Goal: Task Accomplishment & Management: Manage account settings

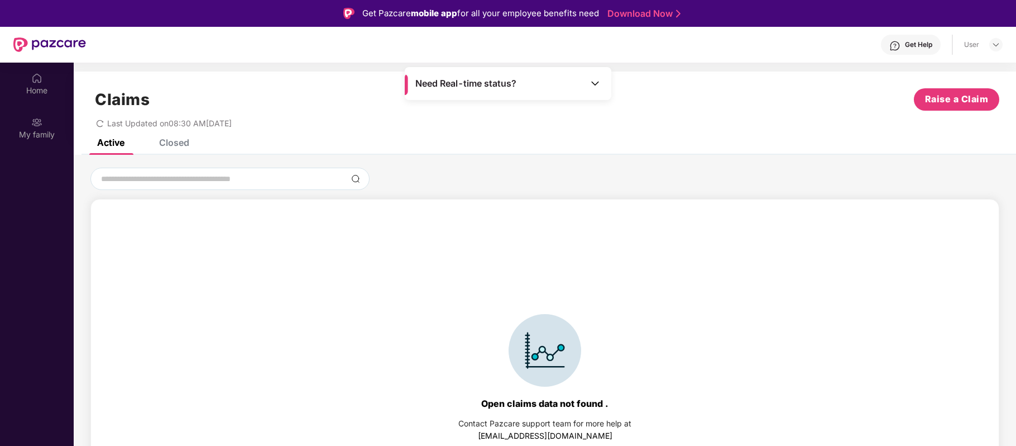
click at [181, 146] on div "Closed" at bounding box center [174, 142] width 30 height 11
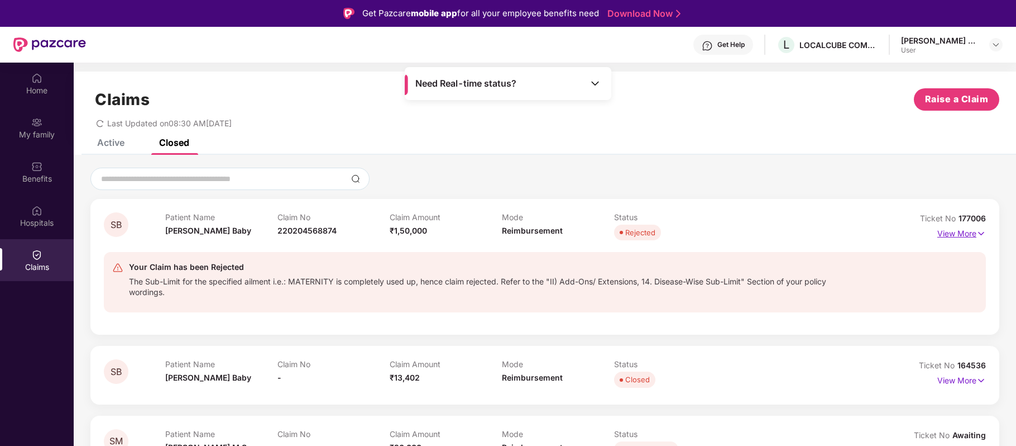
click at [956, 232] on p "View More" at bounding box center [961, 231] width 49 height 15
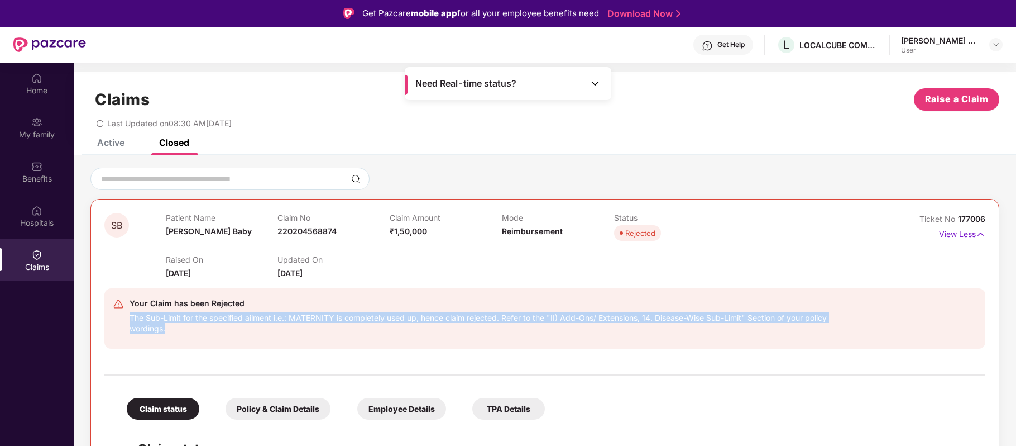
drag, startPoint x: 202, startPoint y: 337, endPoint x: 127, endPoint y: 319, distance: 76.9
click at [127, 319] on div "Your Claim has been Rejected The Sub-Limit for the specified ailment i.e.: MATE…" at bounding box center [473, 318] width 720 height 44
copy div "The Sub-Limit for the specified ailment i.e.: MATERNITY is completely used up, …"
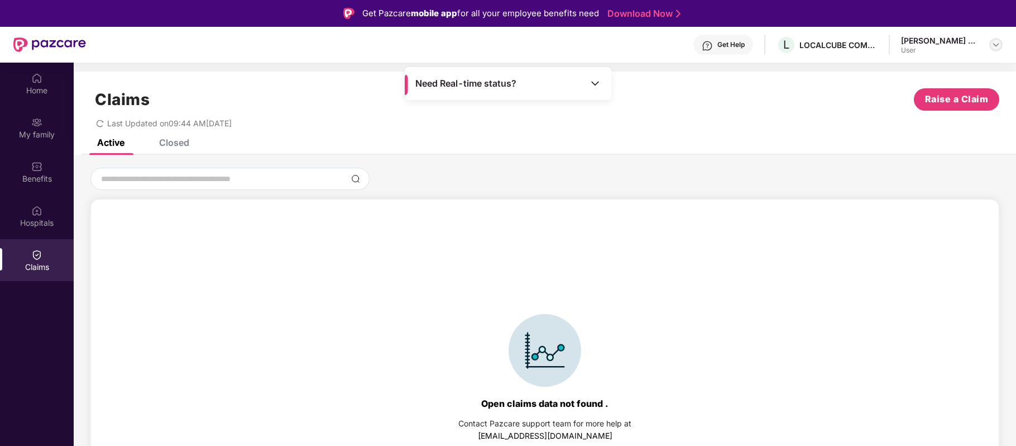
click at [999, 42] on img at bounding box center [996, 44] width 9 height 9
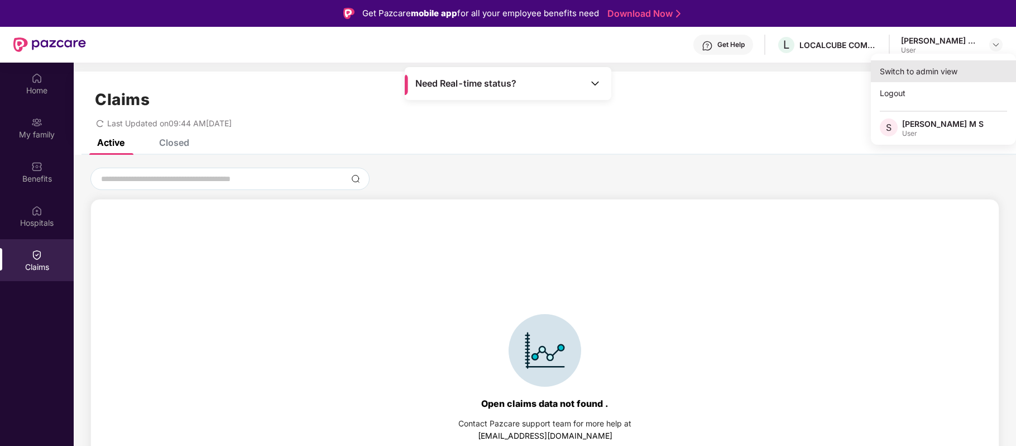
click at [954, 69] on div "Switch to admin view" at bounding box center [943, 71] width 145 height 22
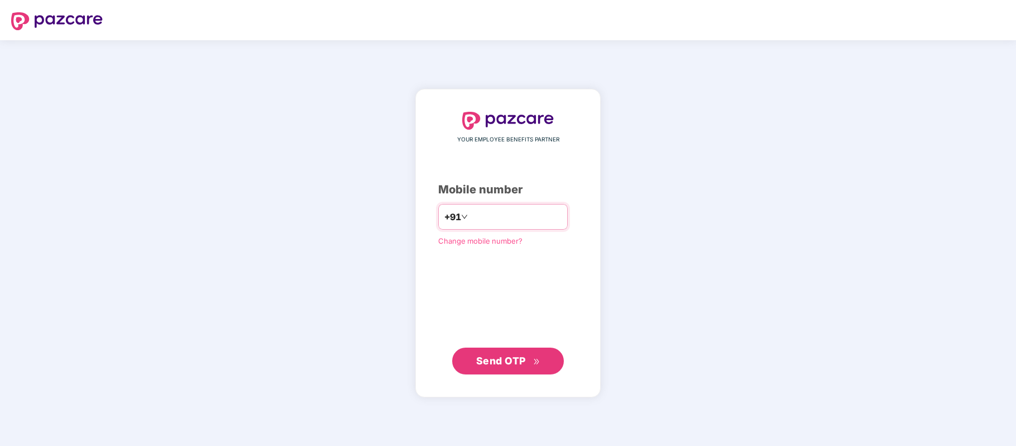
paste input "**********"
type input "**********"
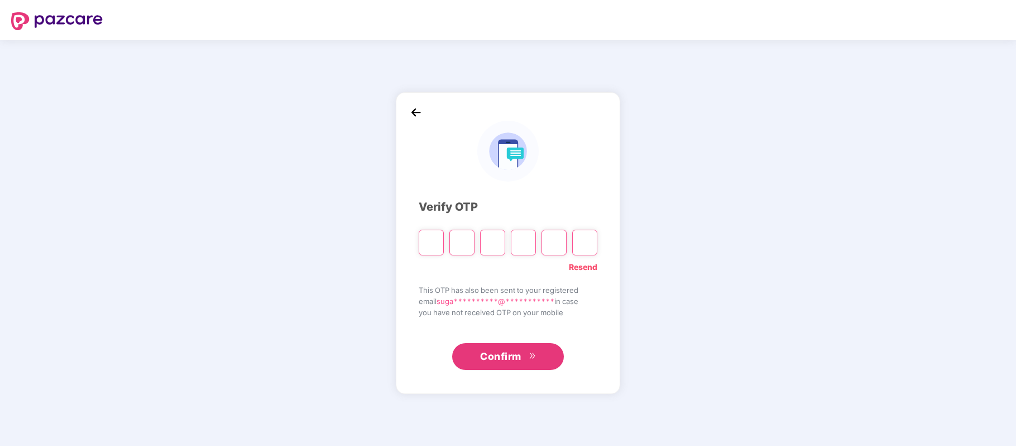
paste input "*"
type input "*"
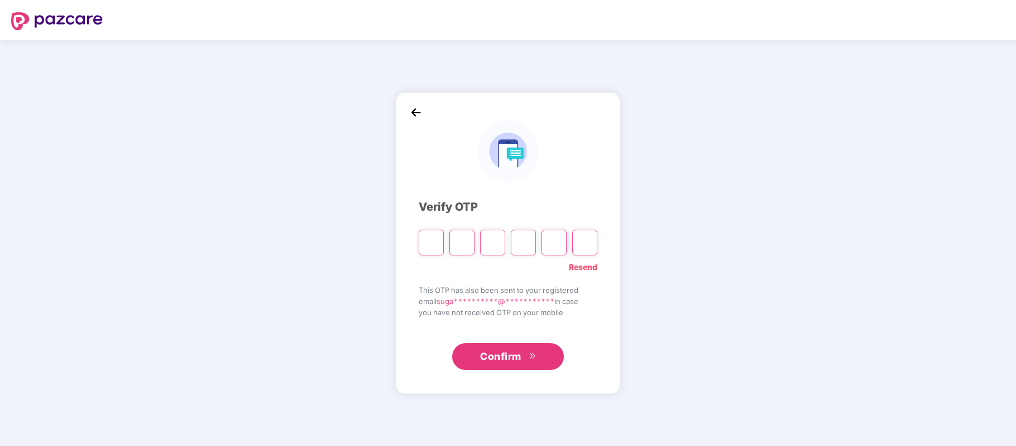
type input "*"
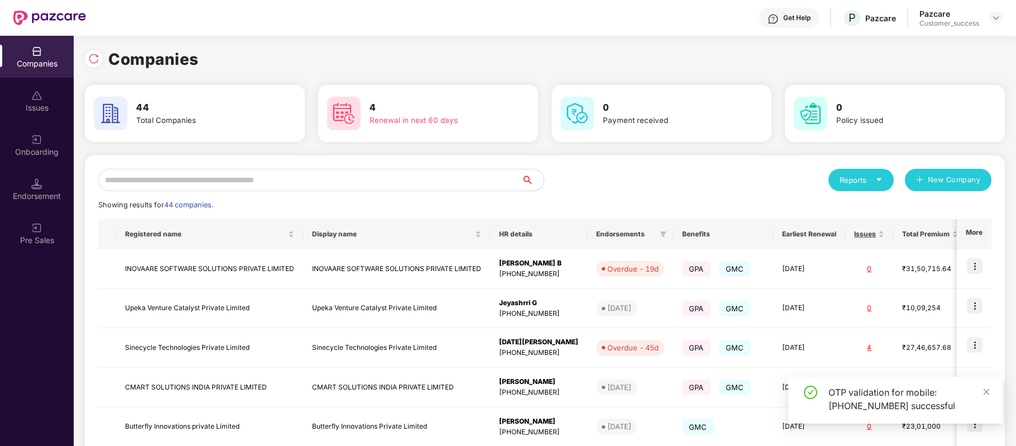
click at [172, 171] on input "text" at bounding box center [309, 180] width 423 height 22
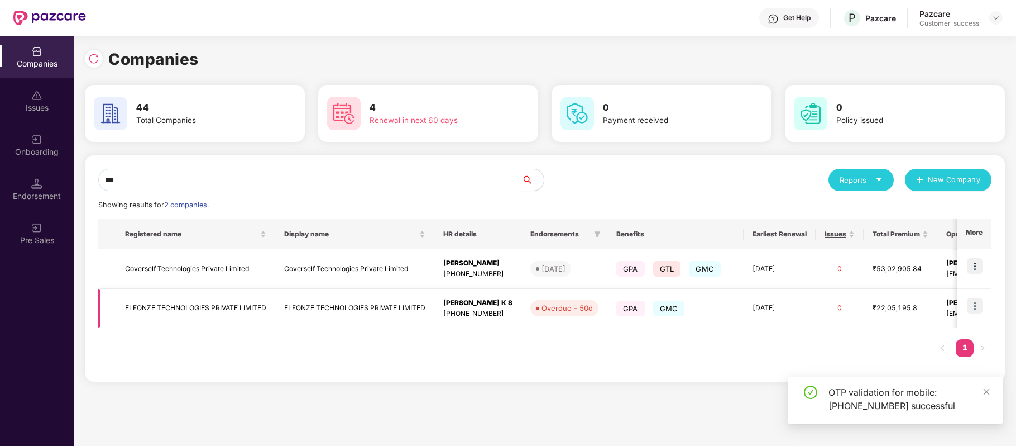
type input "***"
click at [971, 304] on img at bounding box center [975, 306] width 16 height 16
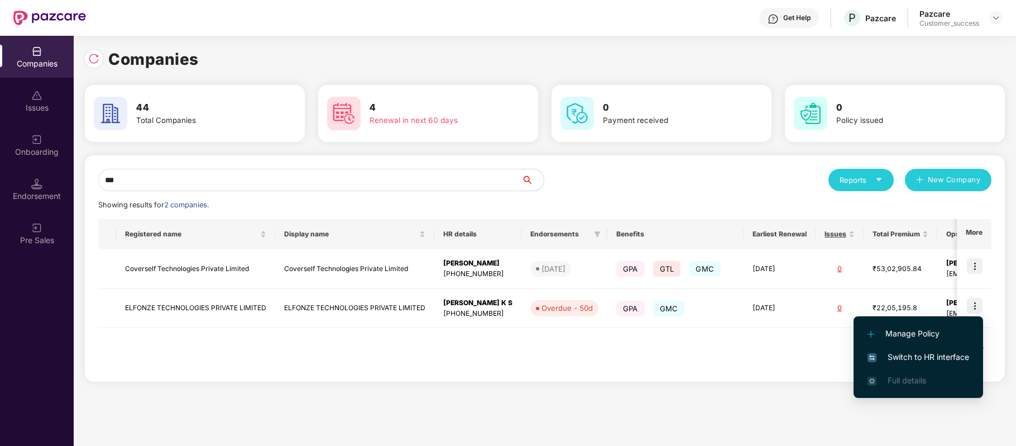
click at [923, 351] on span "Switch to HR interface" at bounding box center [919, 357] width 102 height 12
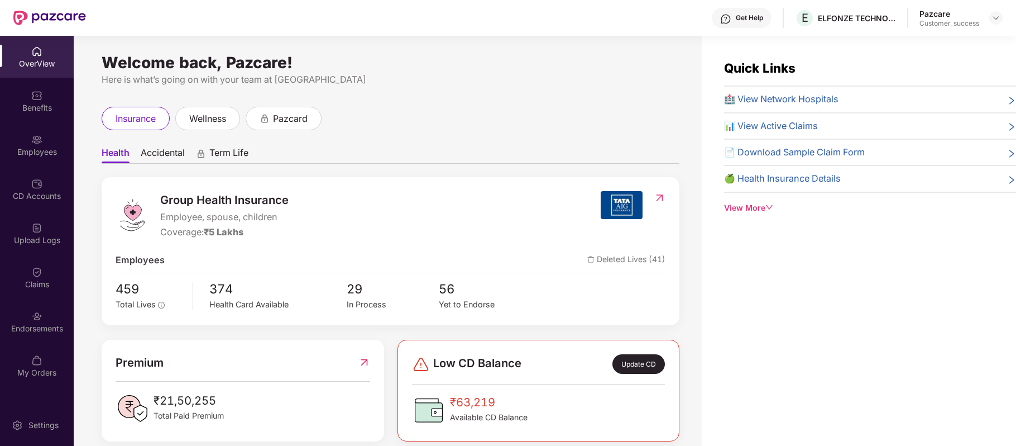
click at [40, 141] on img at bounding box center [36, 139] width 11 height 11
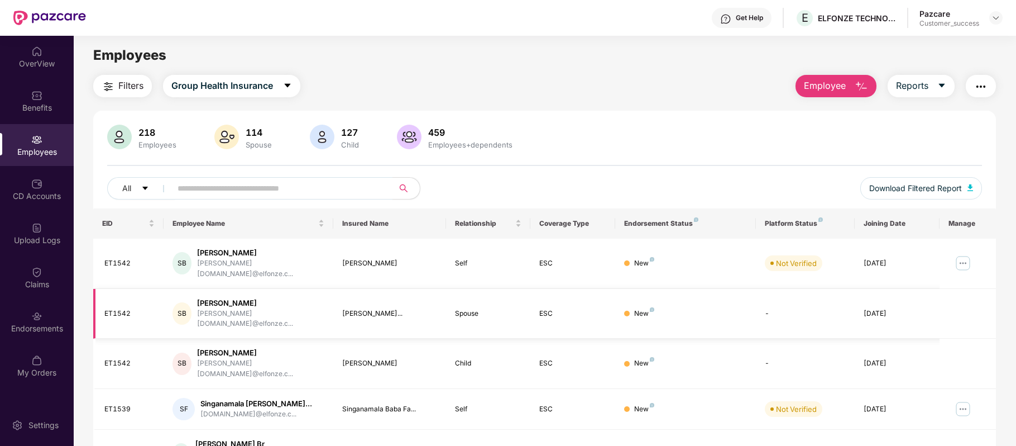
scroll to position [38, 0]
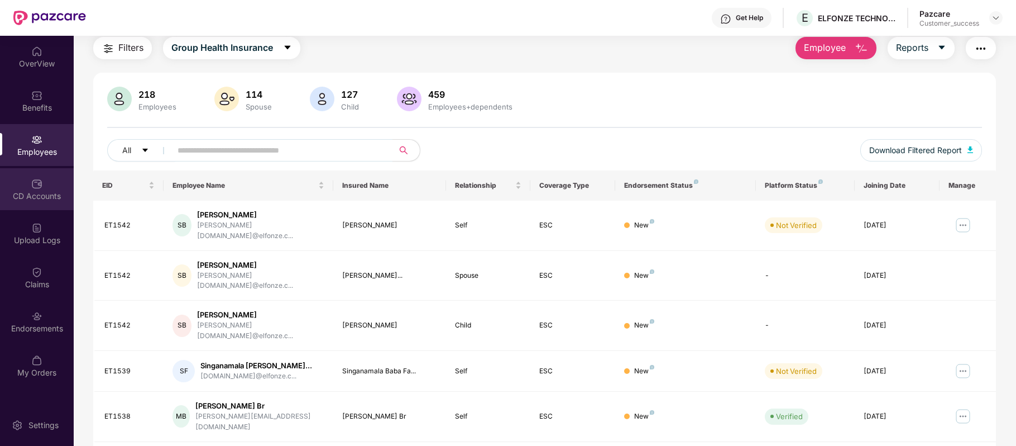
click at [45, 173] on div "CD Accounts" at bounding box center [37, 189] width 74 height 42
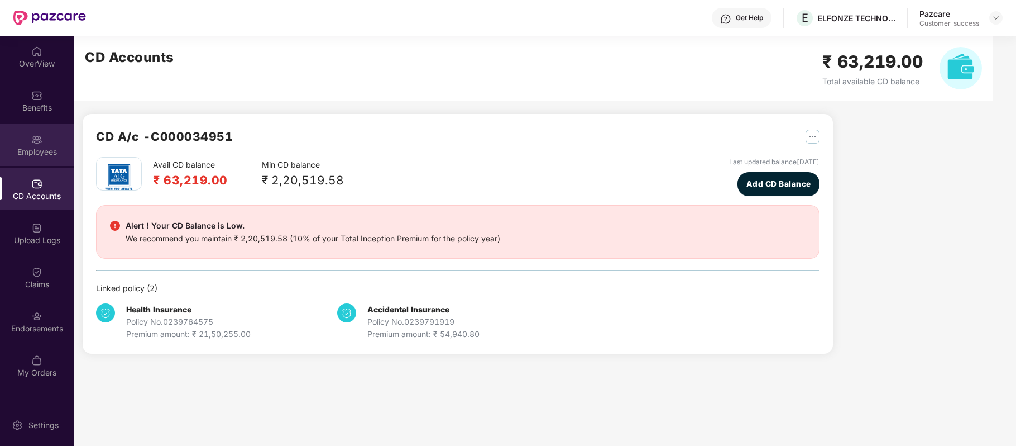
click at [41, 136] on img at bounding box center [36, 139] width 11 height 11
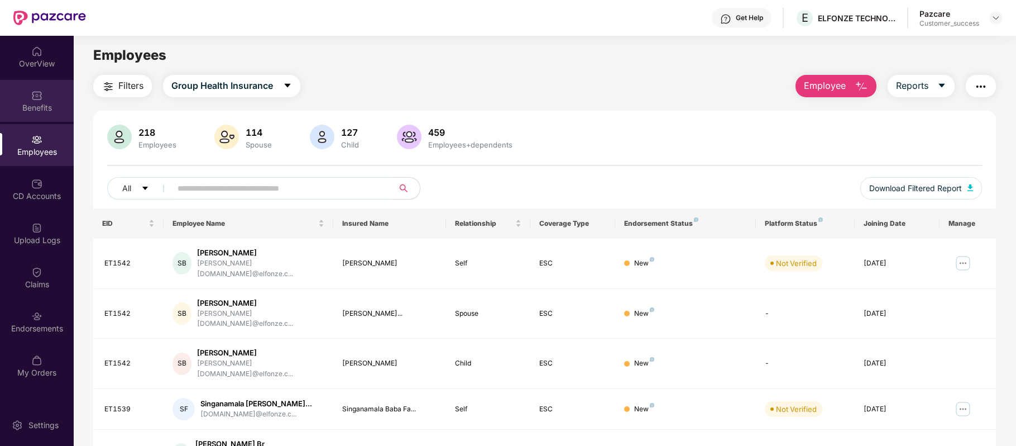
click at [41, 108] on div "Benefits" at bounding box center [37, 107] width 74 height 11
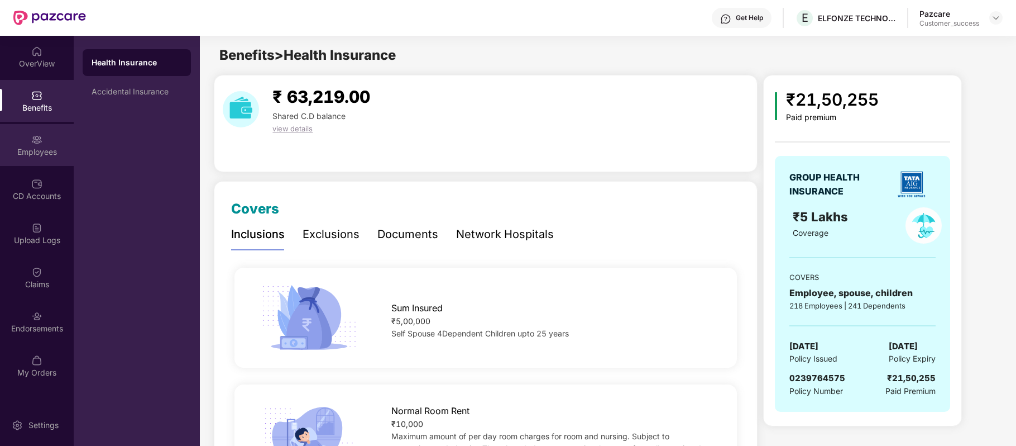
click at [35, 150] on div "Employees" at bounding box center [37, 151] width 74 height 11
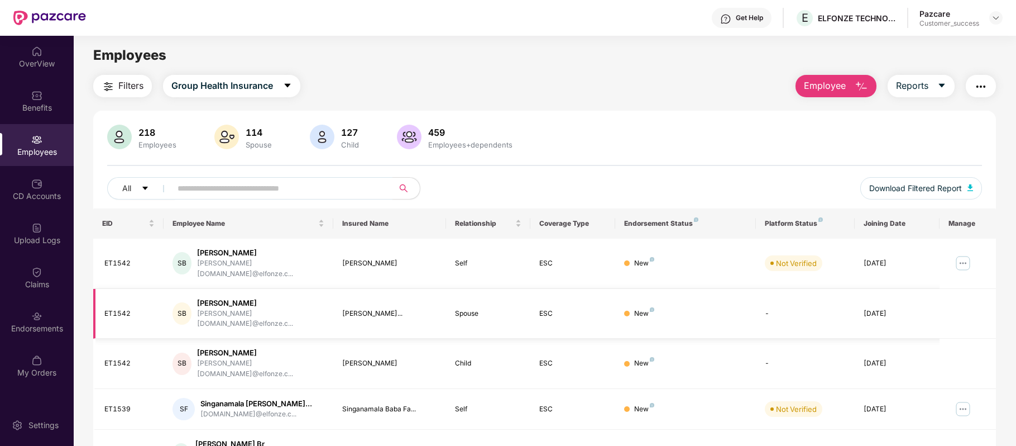
scroll to position [60, 0]
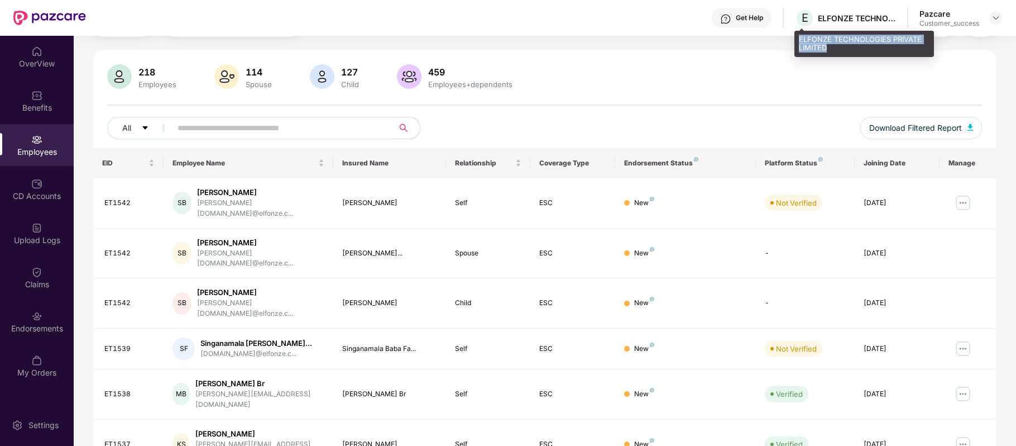
drag, startPoint x: 798, startPoint y: 32, endPoint x: 831, endPoint y: 47, distance: 36.7
click at [831, 47] on div "ELFONZE TECHNOLOGIES PRIVATE LIMITED" at bounding box center [864, 44] width 140 height 26
copy div "ELFONZE TECHNOLOGIES PRIVATE LIMITED"
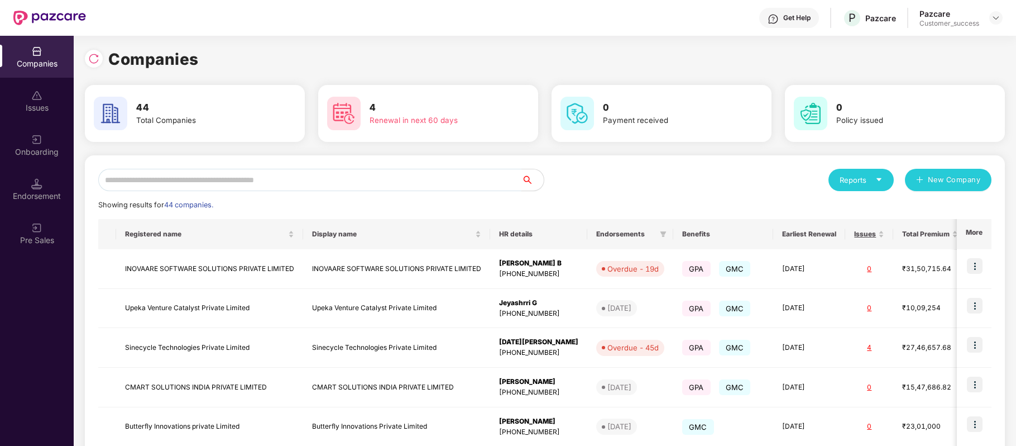
click at [305, 177] on input "text" at bounding box center [309, 180] width 423 height 22
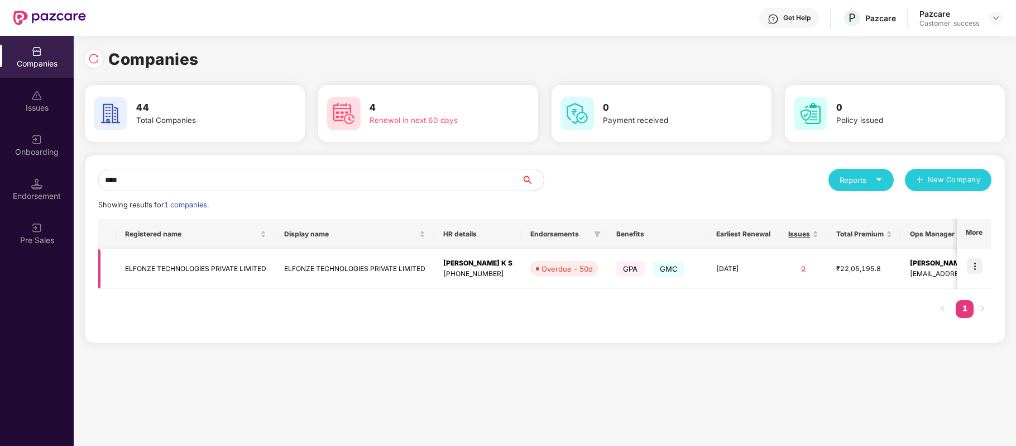
type input "****"
click at [979, 266] on img at bounding box center [975, 266] width 16 height 16
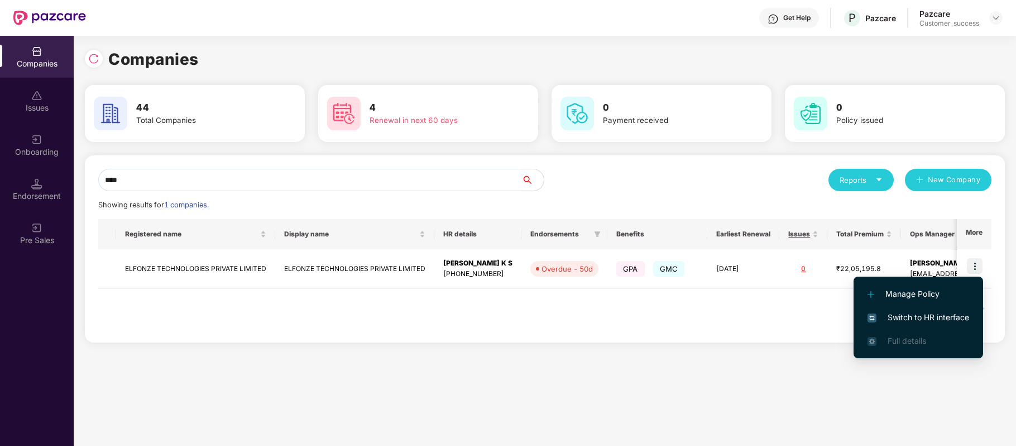
click at [945, 315] on span "Switch to HR interface" at bounding box center [919, 317] width 102 height 12
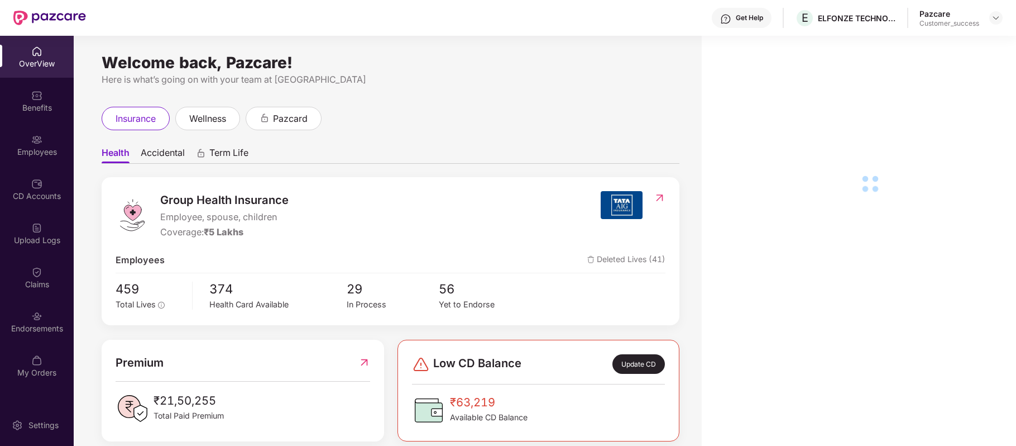
click at [33, 140] on img at bounding box center [36, 139] width 11 height 11
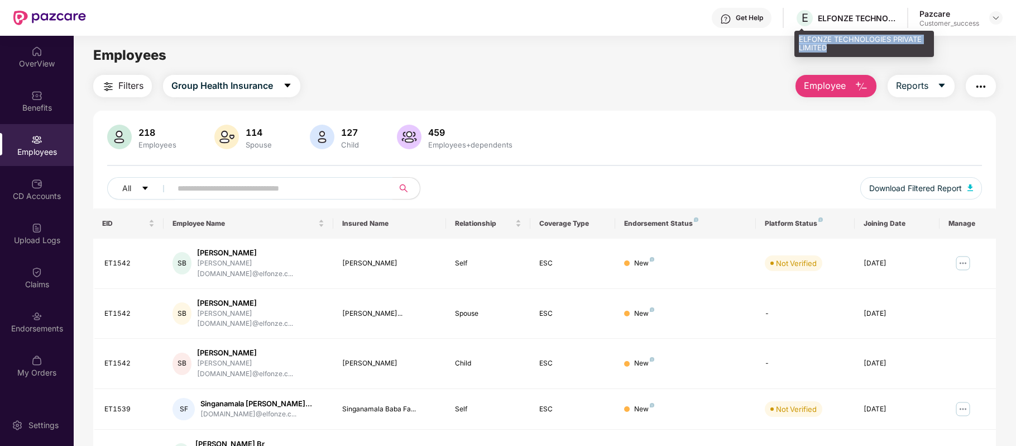
drag, startPoint x: 800, startPoint y: 35, endPoint x: 836, endPoint y: 45, distance: 37.8
click at [836, 45] on div "ELFONZE TECHNOLOGIES PRIVATE LIMITED" at bounding box center [864, 44] width 140 height 26
copy div "ELFONZE TECHNOLOGIES PRIVATE LIMITED"
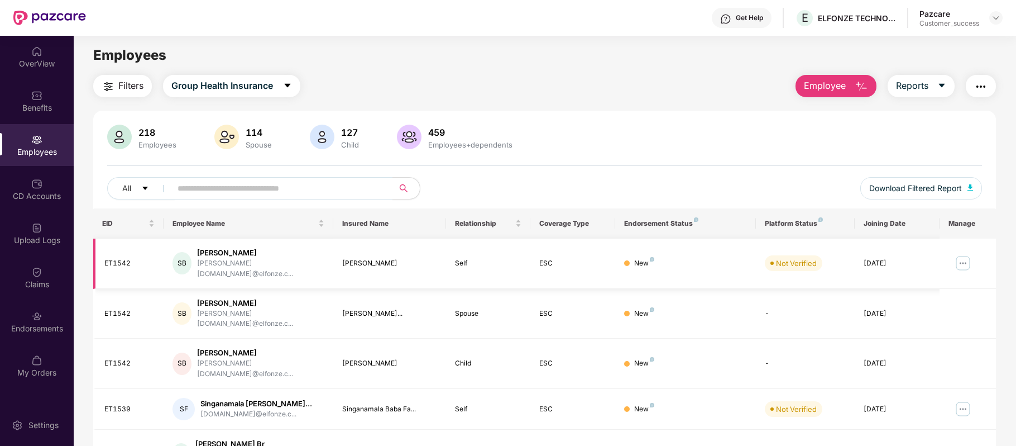
drag, startPoint x: 197, startPoint y: 256, endPoint x: 275, endPoint y: 248, distance: 79.1
click at [275, 248] on div "[PERSON_NAME] Bhallamudi [DOMAIN_NAME]@elfonze.c..." at bounding box center [248, 263] width 151 height 32
copy div "[PERSON_NAME]"
drag, startPoint x: 140, startPoint y: 257, endPoint x: 100, endPoint y: 253, distance: 39.2
click at [100, 253] on td "ET1542" at bounding box center [128, 263] width 70 height 50
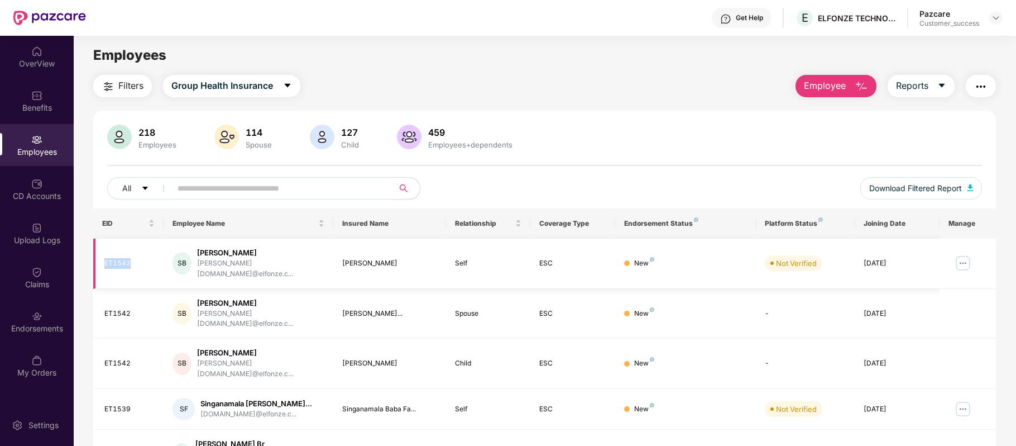
copy div "ET1542"
drag, startPoint x: 280, startPoint y: 253, endPoint x: 201, endPoint y: 251, distance: 79.3
click at [201, 251] on div "[PERSON_NAME]" at bounding box center [260, 252] width 127 height 11
copy div "[PERSON_NAME]"
drag, startPoint x: 136, startPoint y: 255, endPoint x: 103, endPoint y: 253, distance: 33.5
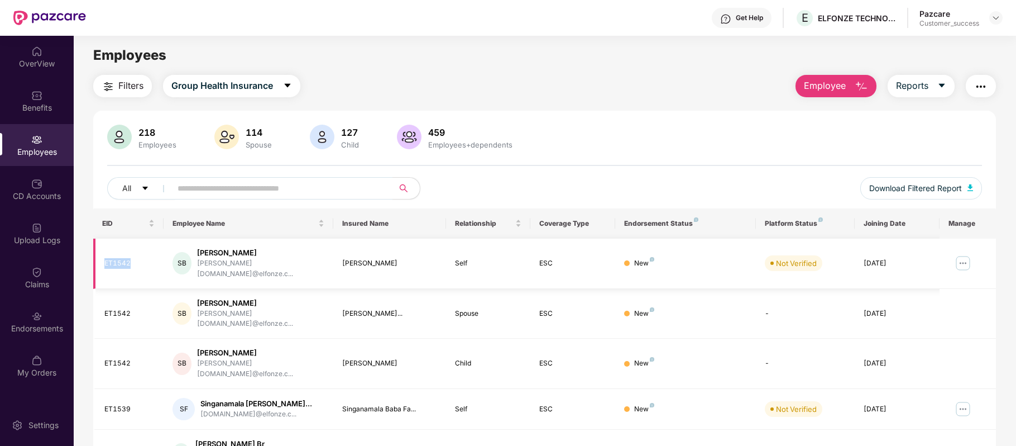
click at [103, 253] on td "ET1542" at bounding box center [128, 263] width 70 height 50
copy div "ET1542"
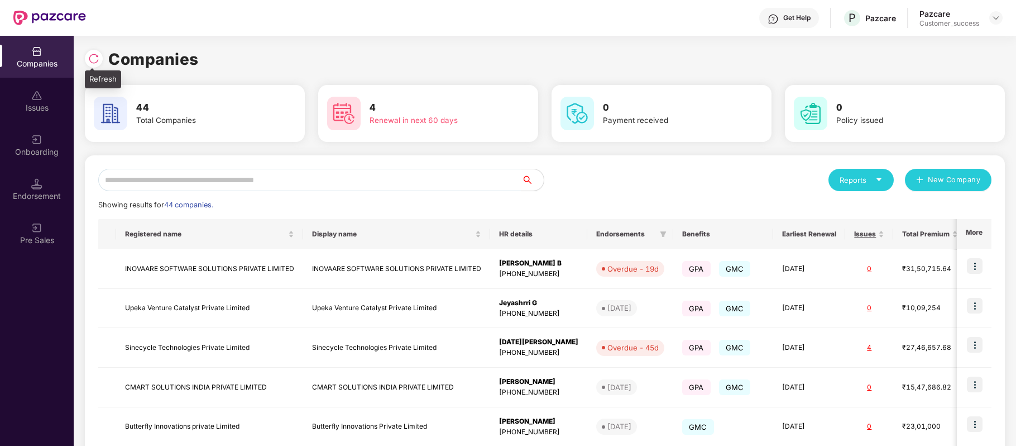
click at [94, 60] on img at bounding box center [93, 58] width 11 height 11
click at [361, 183] on input "text" at bounding box center [309, 180] width 423 height 22
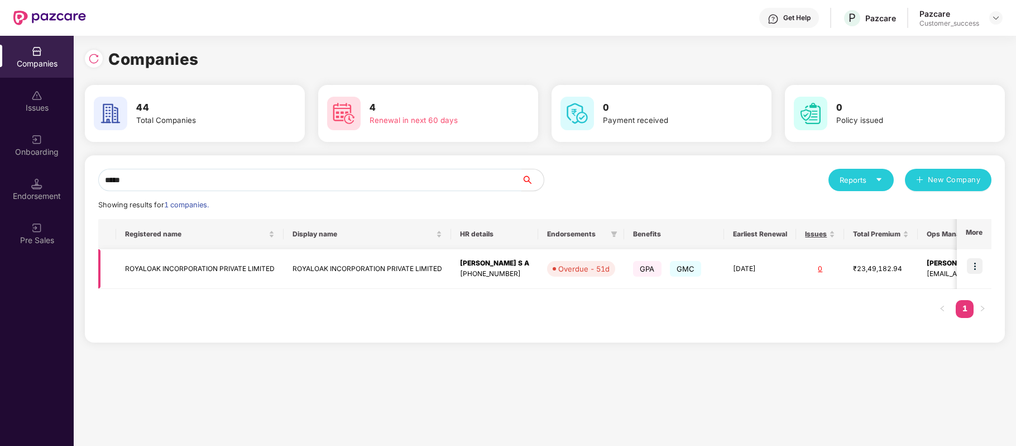
type input "*****"
click at [978, 265] on img at bounding box center [975, 266] width 16 height 16
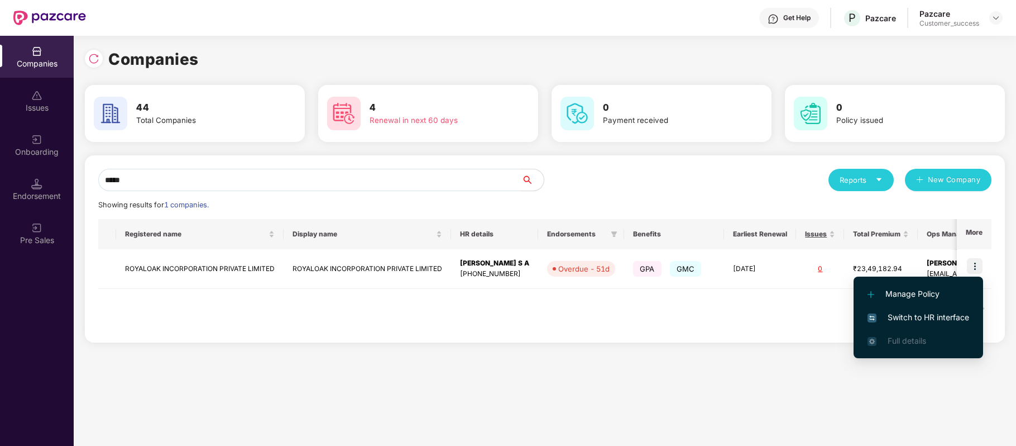
click at [937, 320] on span "Switch to HR interface" at bounding box center [919, 317] width 102 height 12
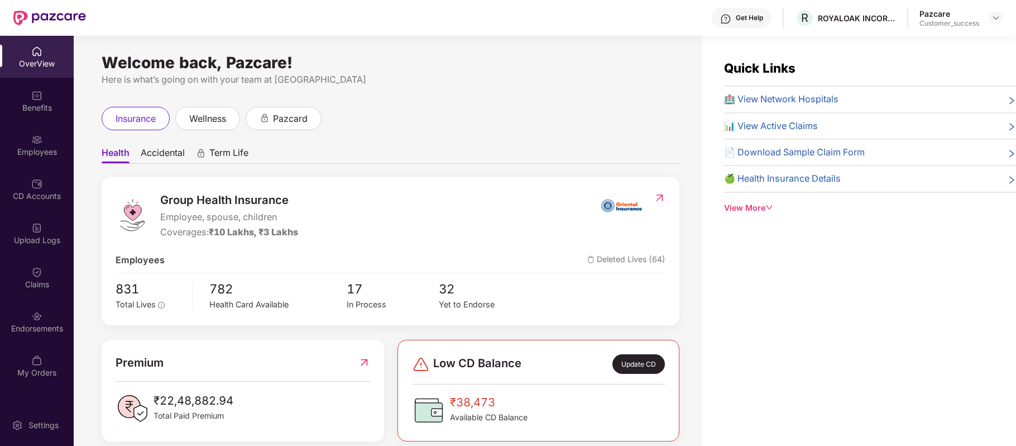
click at [36, 153] on div "Employees" at bounding box center [37, 151] width 74 height 11
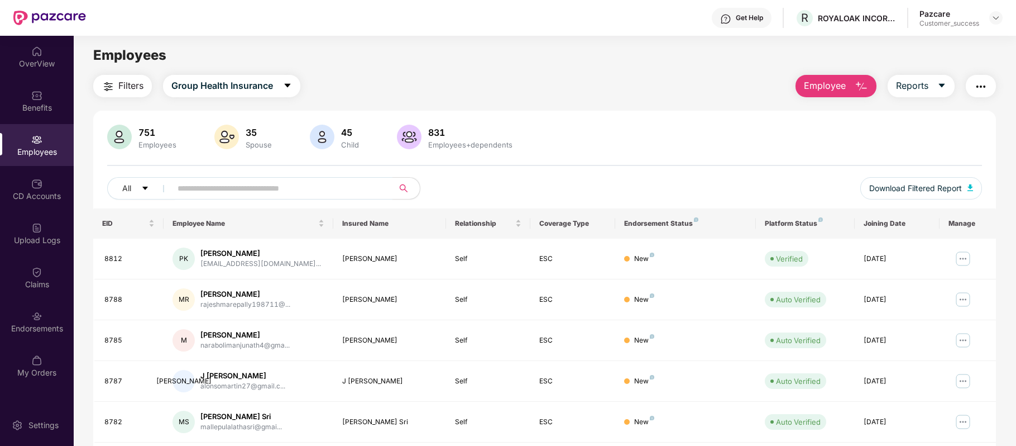
click at [855, 82] on img "button" at bounding box center [861, 86] width 13 height 13
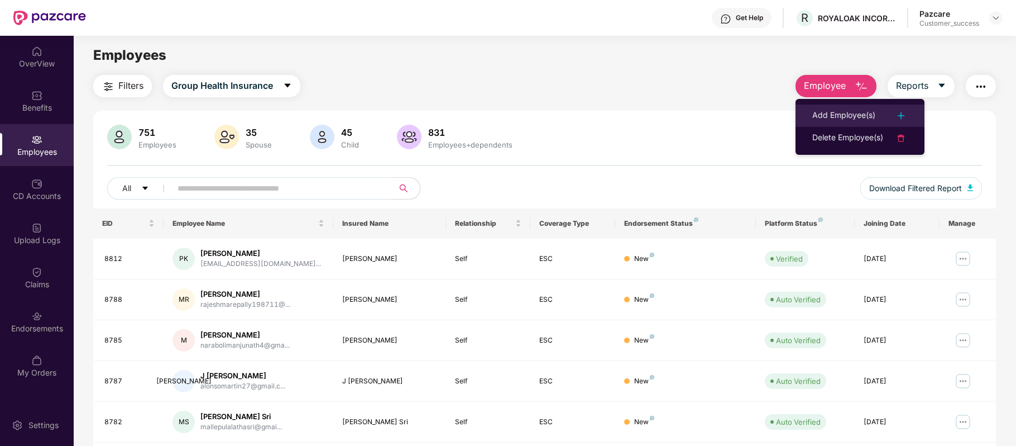
click at [853, 104] on li "Add Employee(s)" at bounding box center [860, 115] width 129 height 22
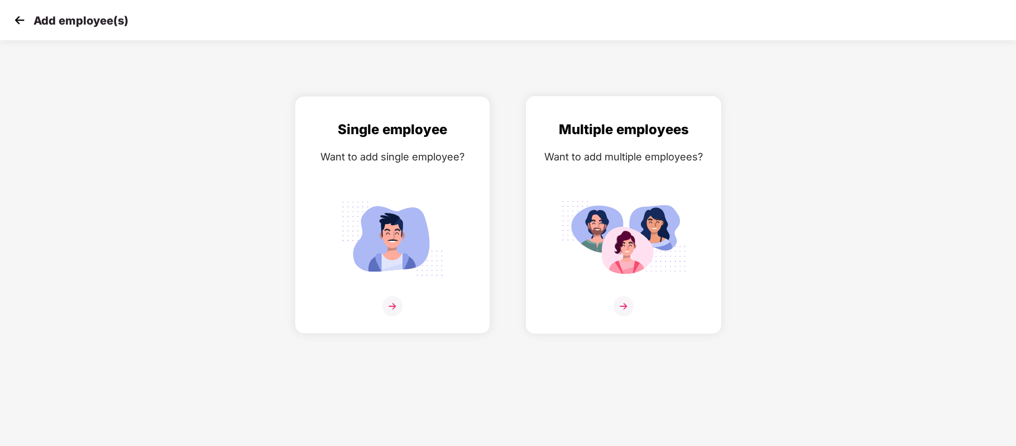
click at [620, 304] on img at bounding box center [624, 306] width 20 height 20
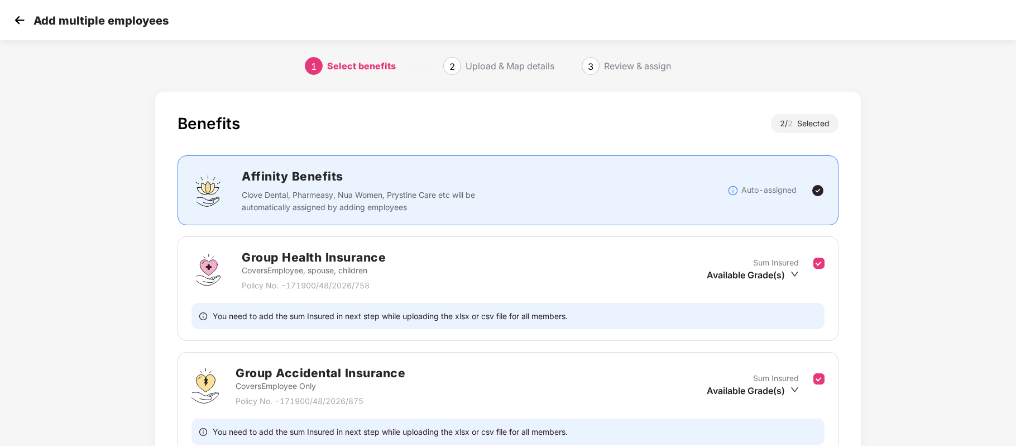
scroll to position [108, 0]
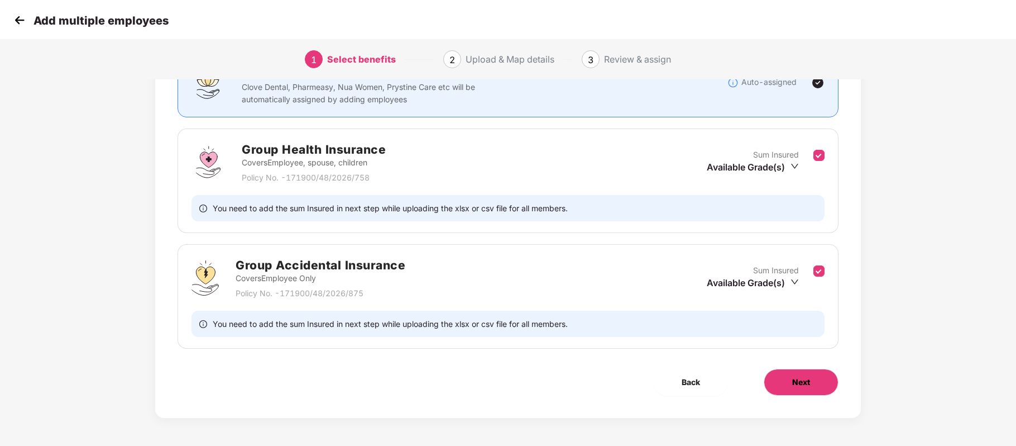
click at [801, 378] on span "Next" at bounding box center [801, 382] width 18 height 12
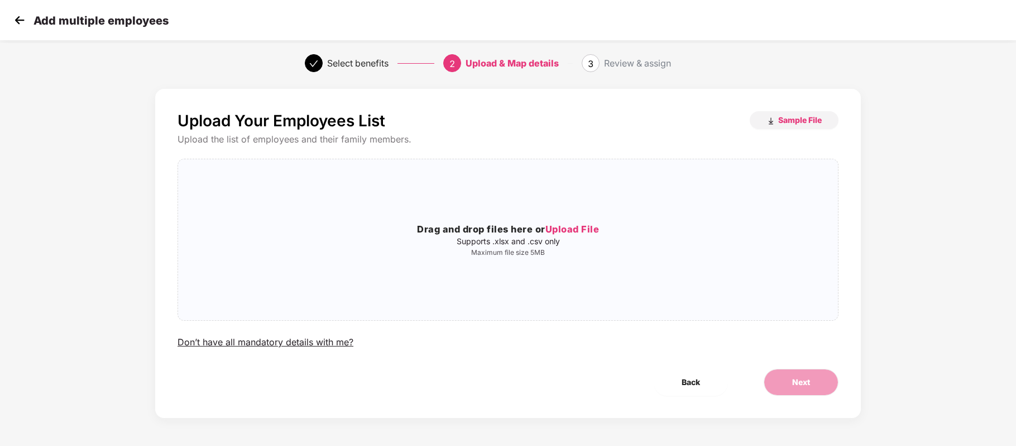
scroll to position [0, 0]
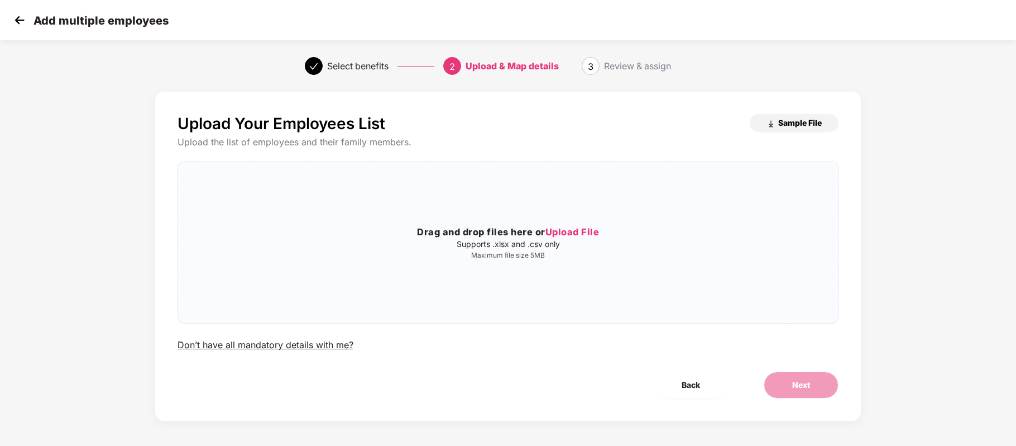
click at [807, 122] on span "Sample File" at bounding box center [800, 122] width 44 height 11
click at [582, 230] on span "Upload File" at bounding box center [572, 231] width 54 height 11
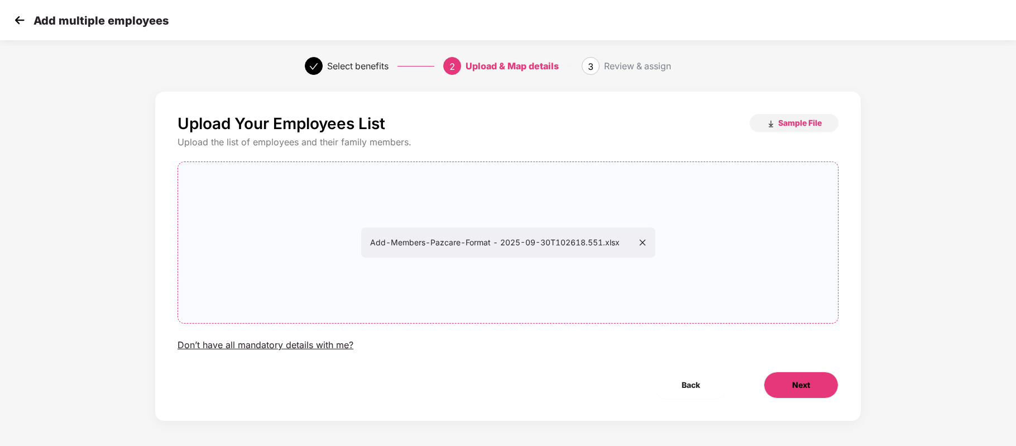
click at [805, 390] on span "Next" at bounding box center [801, 385] width 18 height 12
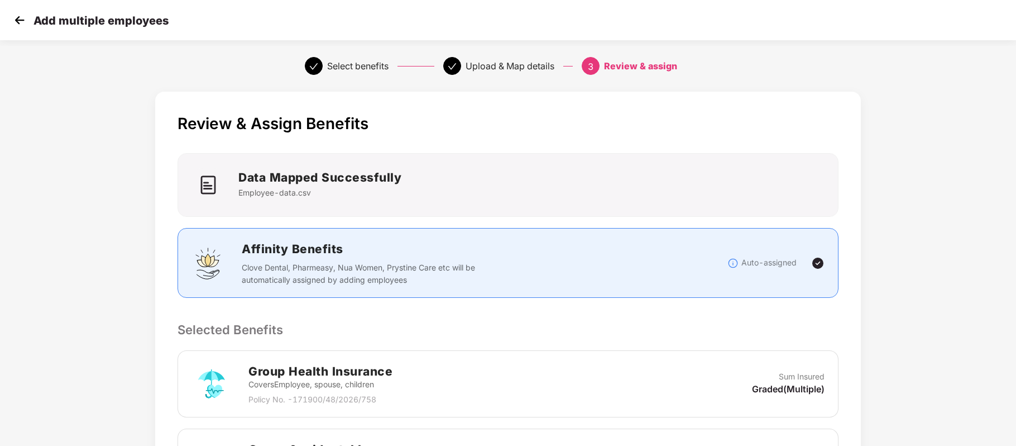
scroll to position [257, 0]
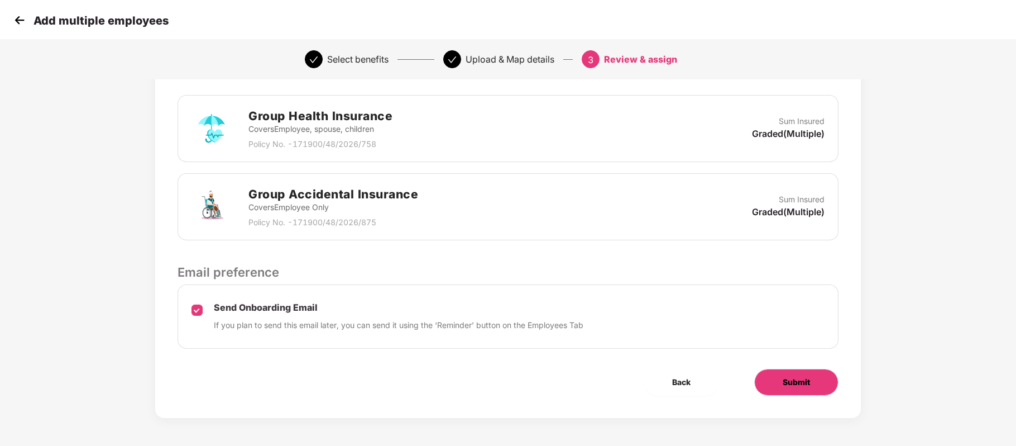
click at [808, 386] on span "Submit" at bounding box center [796, 382] width 27 height 12
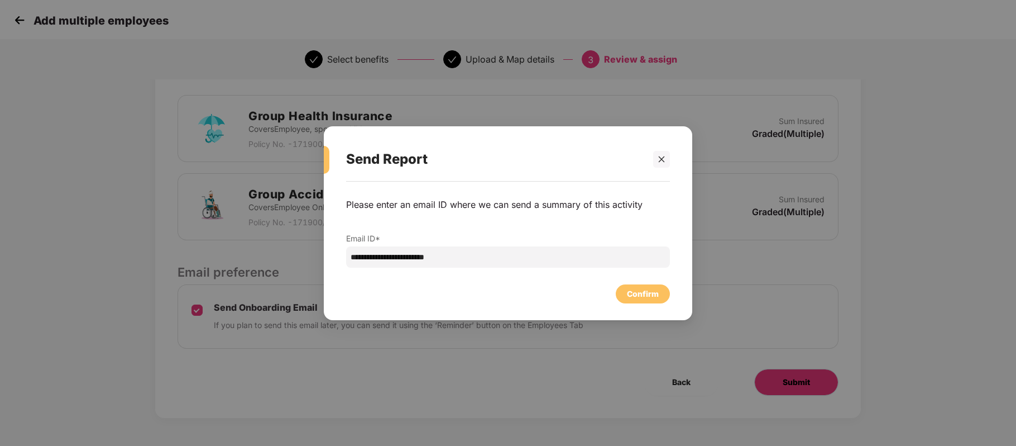
scroll to position [0, 0]
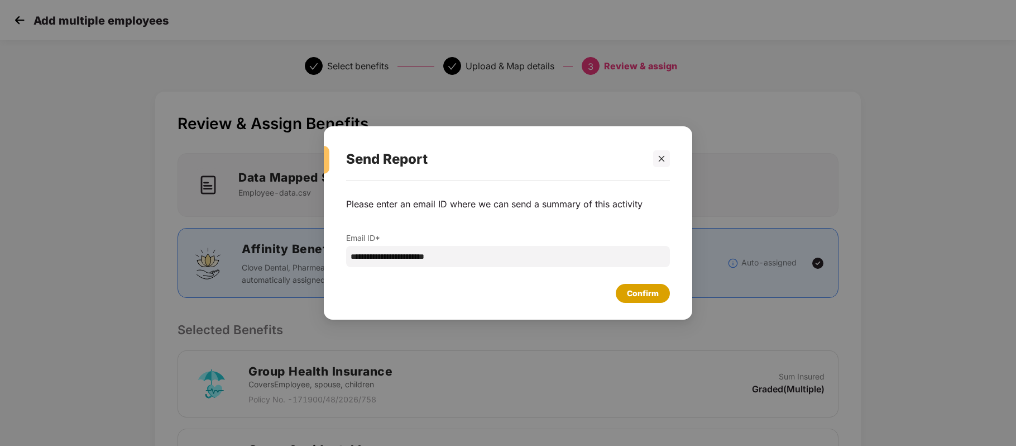
click at [641, 298] on div "Confirm" at bounding box center [643, 293] width 32 height 12
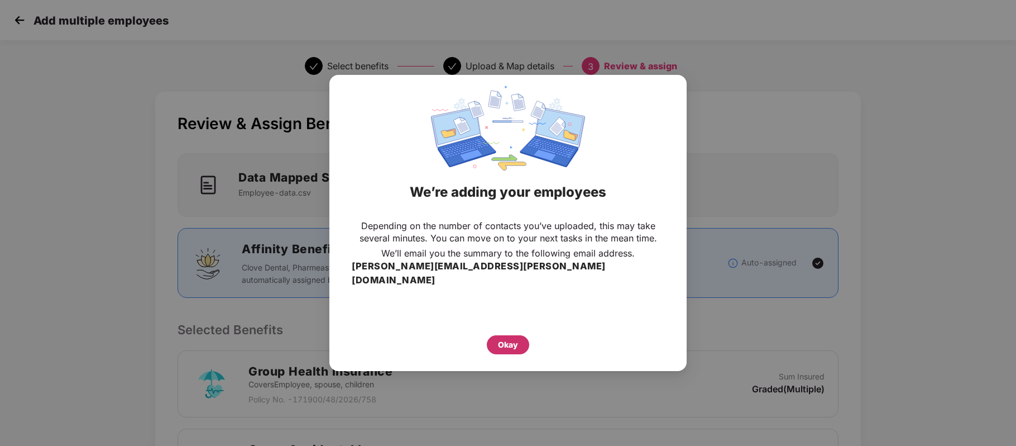
click at [501, 338] on div "Okay" at bounding box center [508, 344] width 20 height 12
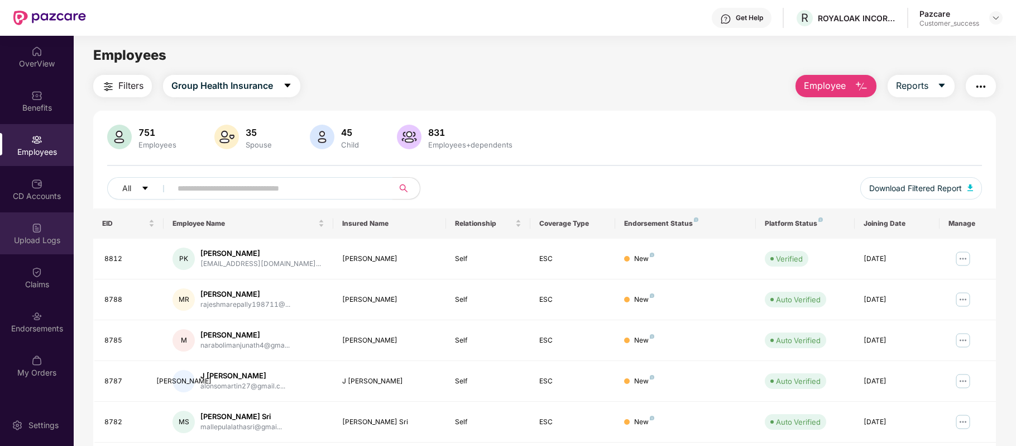
click at [42, 238] on div "Upload Logs" at bounding box center [37, 239] width 74 height 11
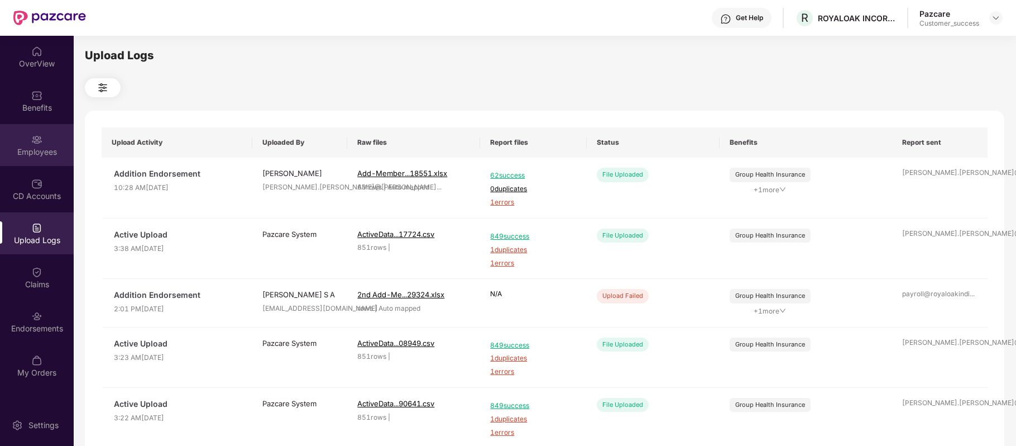
click at [39, 138] on img at bounding box center [36, 139] width 11 height 11
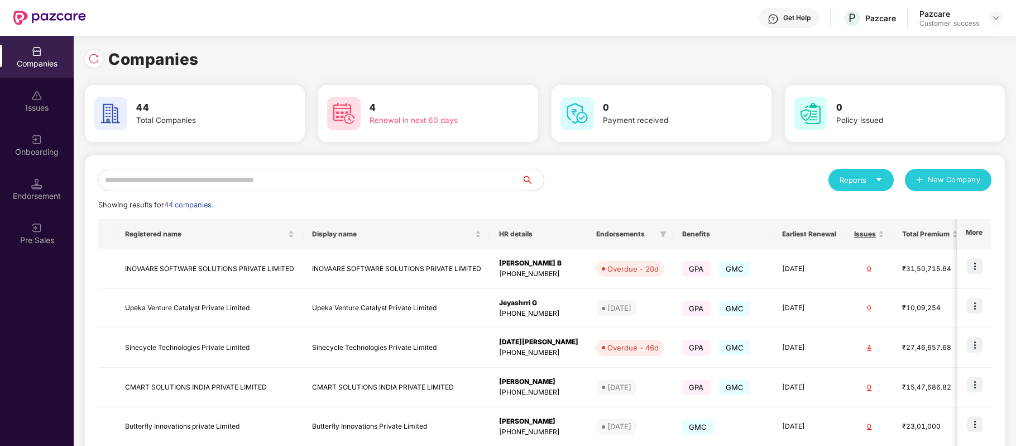
click at [206, 174] on input "text" at bounding box center [309, 180] width 423 height 22
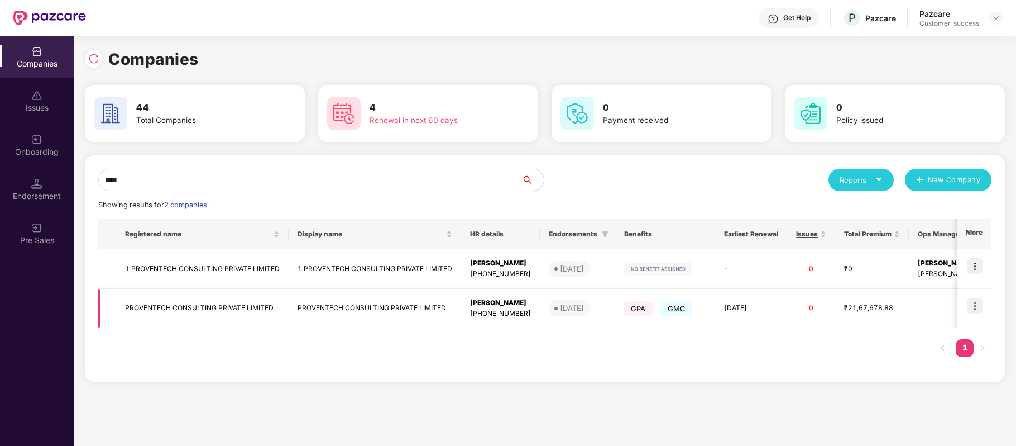
type input "****"
click at [977, 301] on img at bounding box center [975, 306] width 16 height 16
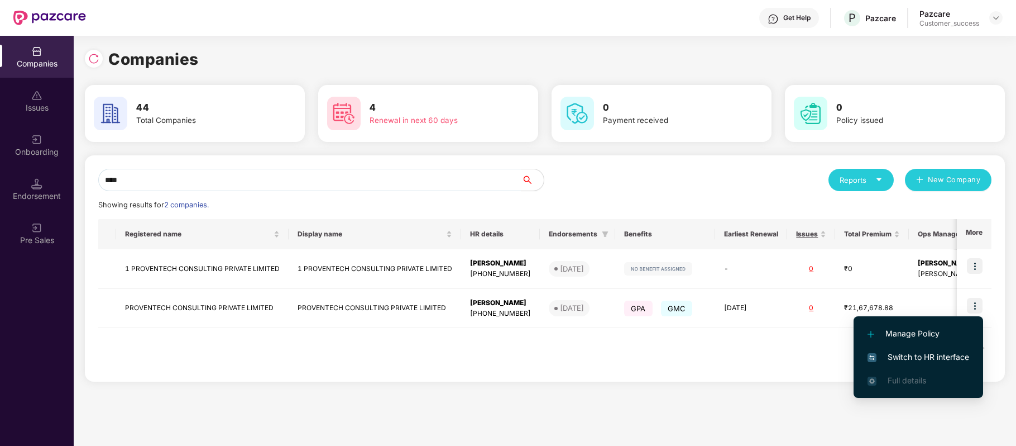
click at [939, 356] on span "Switch to HR interface" at bounding box center [919, 357] width 102 height 12
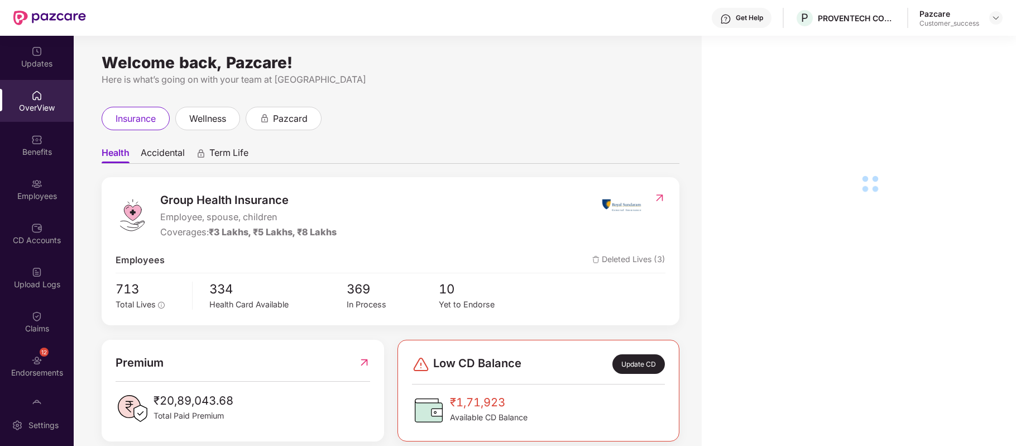
click at [31, 184] on img at bounding box center [36, 183] width 11 height 11
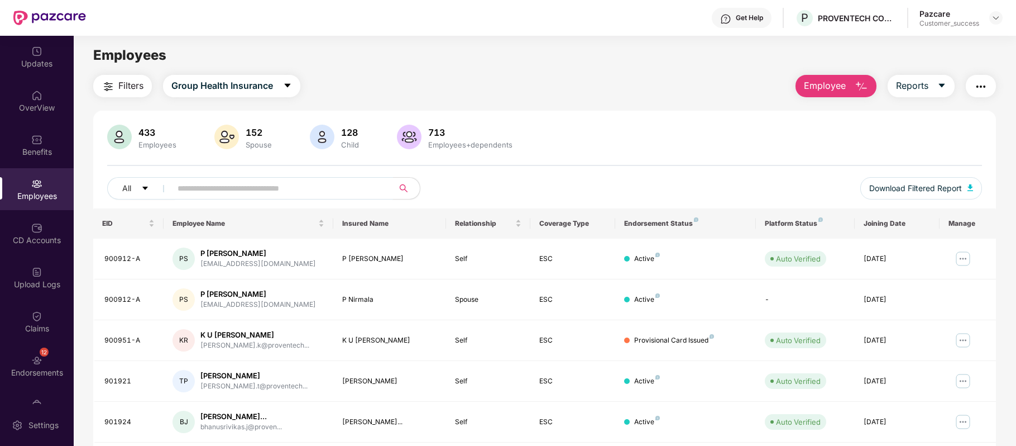
click at [210, 190] on input "text" at bounding box center [278, 188] width 200 height 17
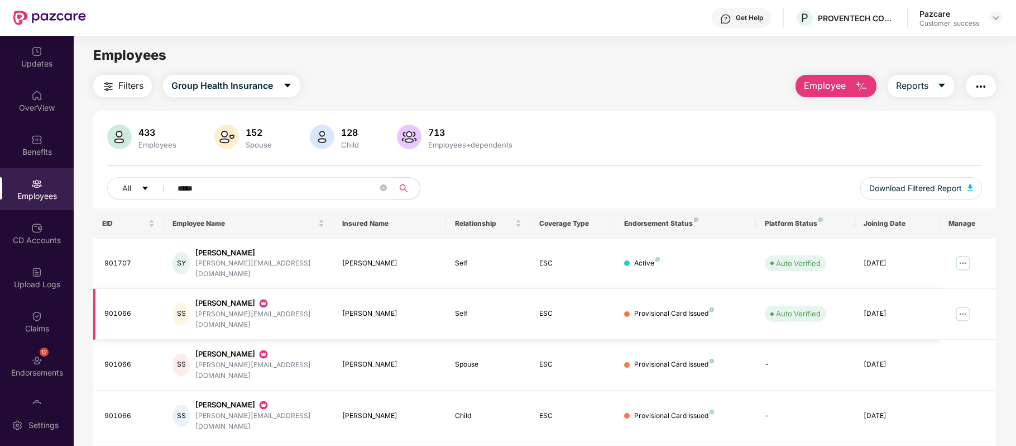
type input "*****"
click at [118, 308] on div "901066" at bounding box center [129, 313] width 50 height 11
copy div "901066"
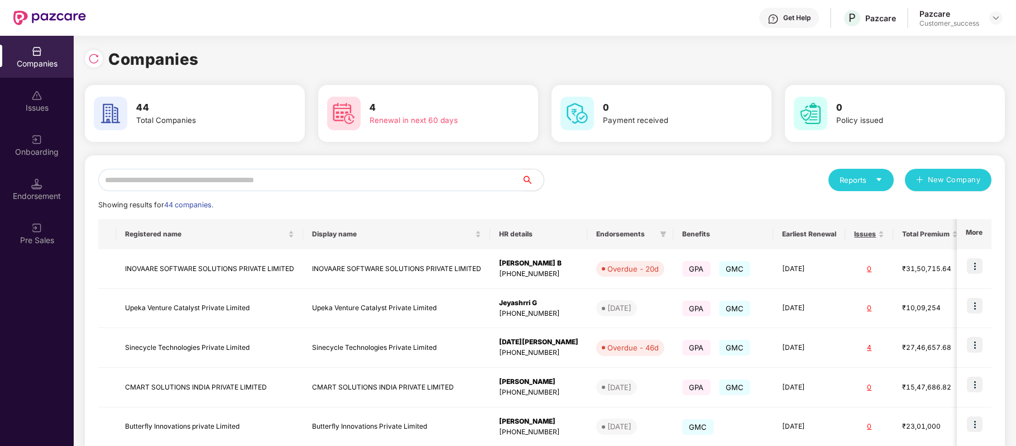
click at [305, 184] on input "text" at bounding box center [309, 180] width 423 height 22
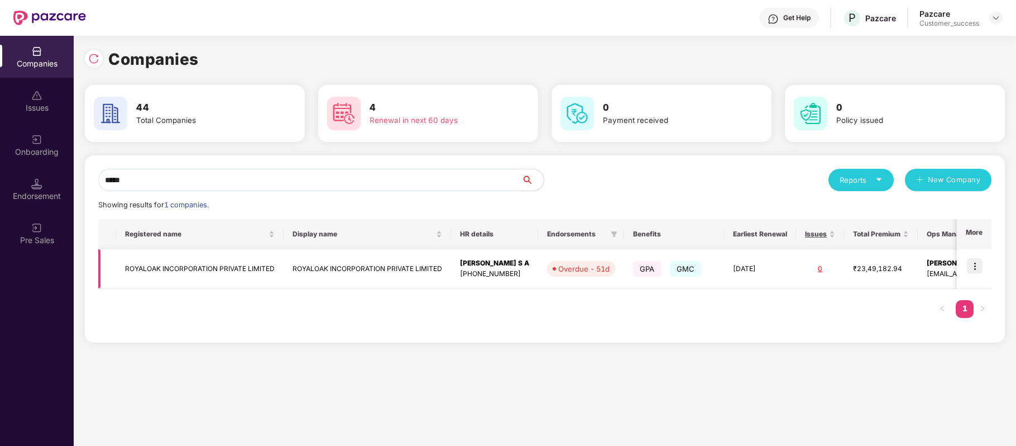
type input "*****"
click at [971, 266] on img at bounding box center [975, 266] width 16 height 16
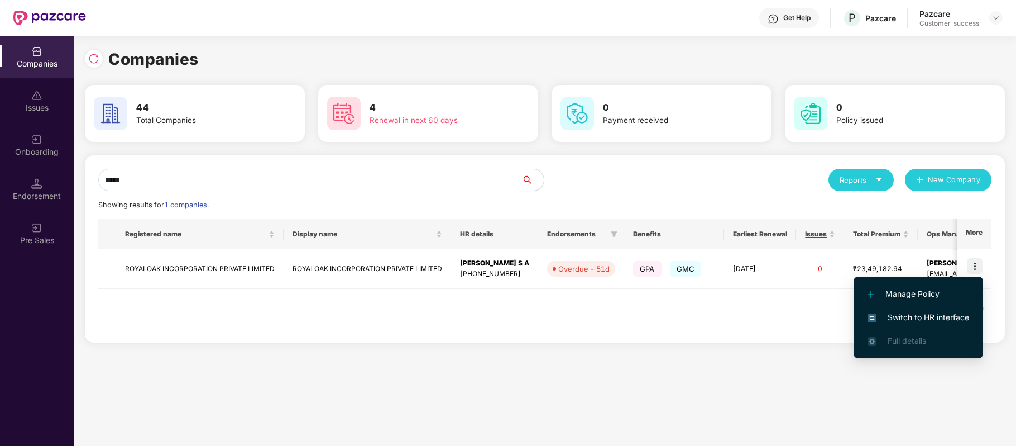
click at [940, 315] on span "Switch to HR interface" at bounding box center [919, 317] width 102 height 12
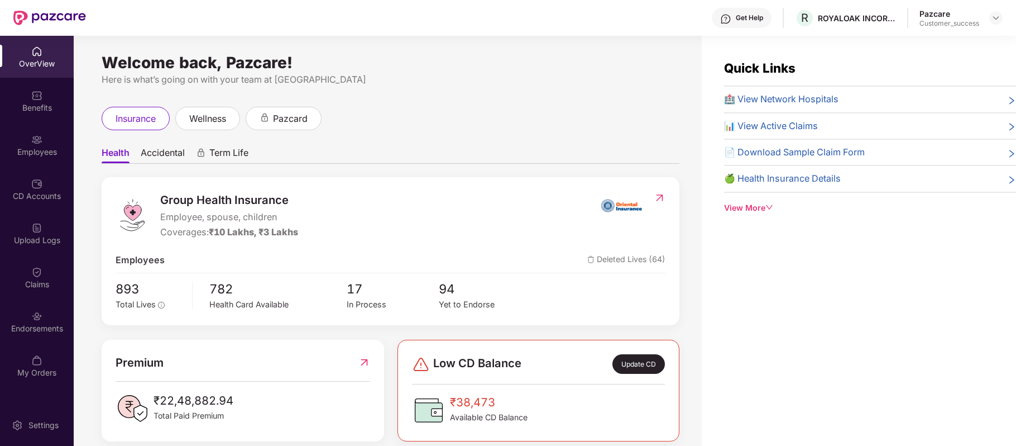
click at [37, 143] on img at bounding box center [36, 139] width 11 height 11
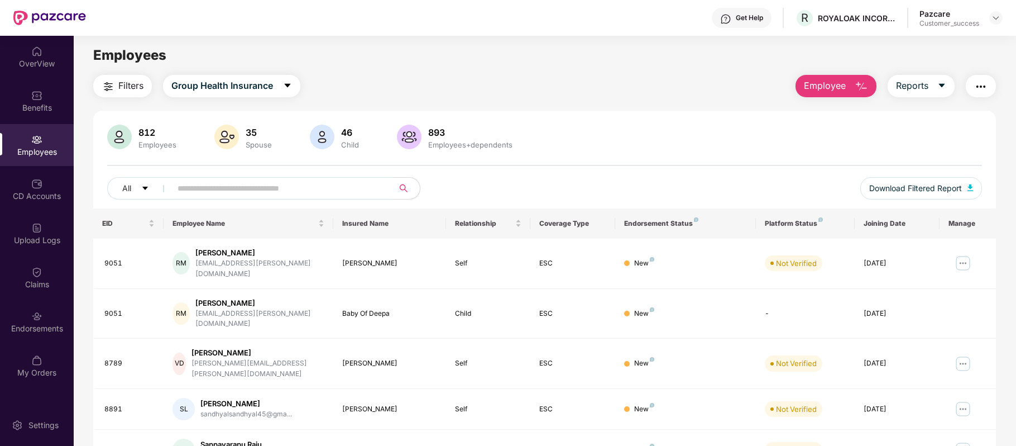
click at [845, 80] on button "Employee" at bounding box center [836, 86] width 81 height 22
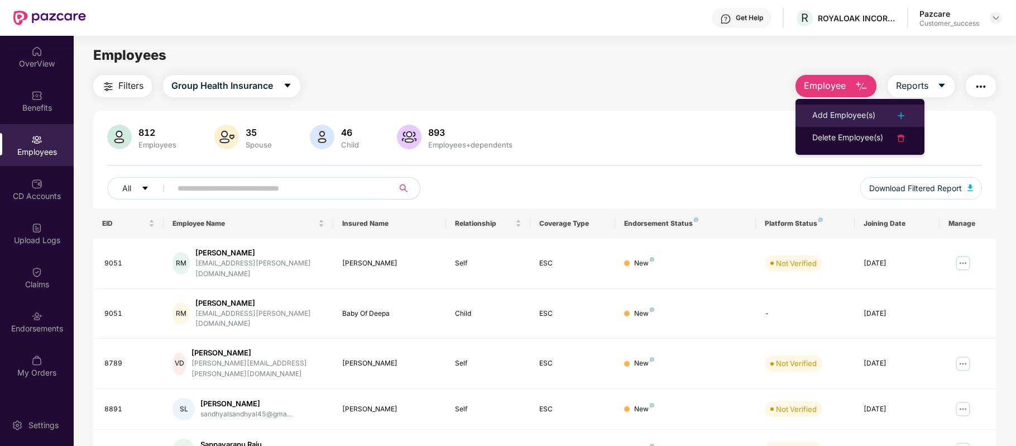
click at [825, 111] on div "Add Employee(s)" at bounding box center [843, 115] width 63 height 13
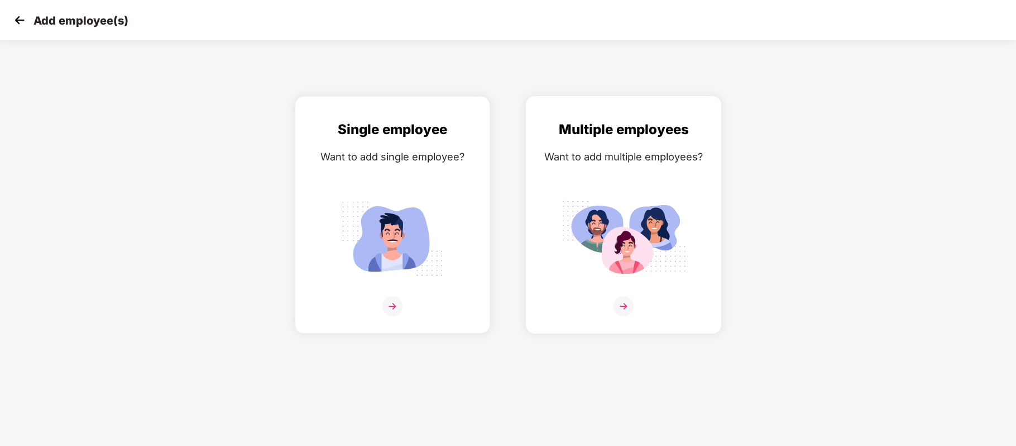
click at [622, 307] on img at bounding box center [624, 306] width 20 height 20
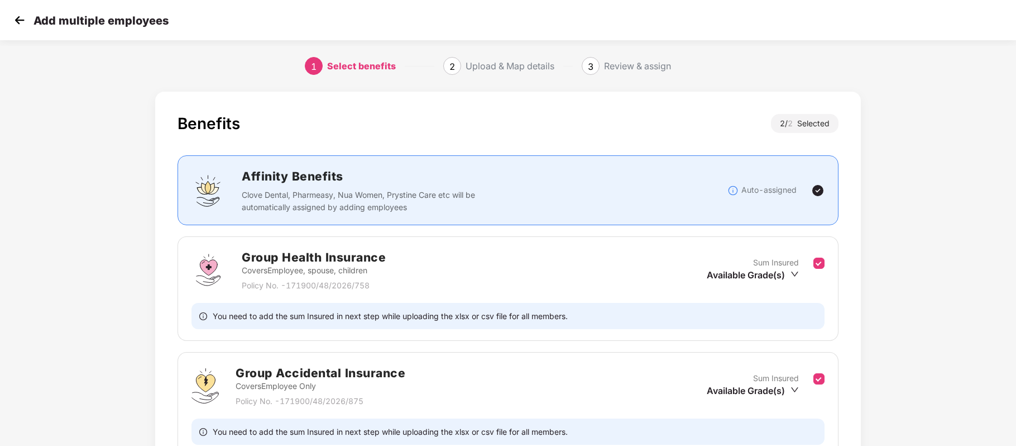
scroll to position [108, 0]
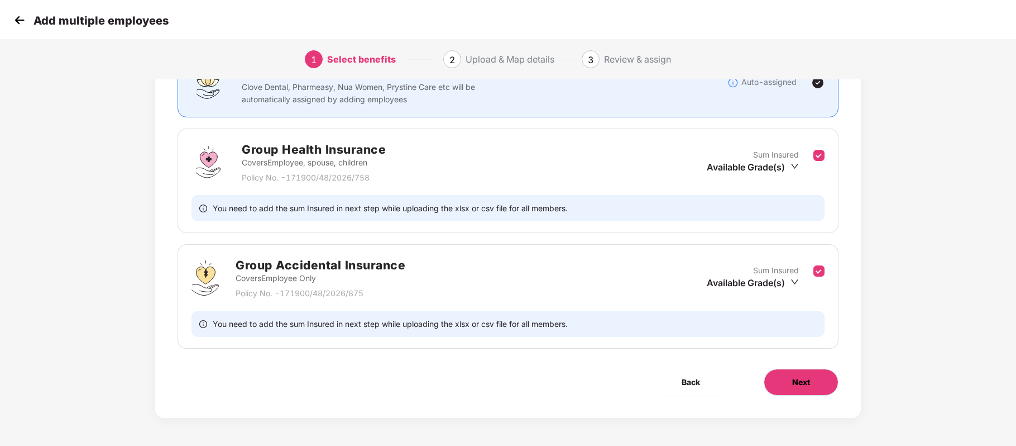
click at [807, 382] on span "Next" at bounding box center [801, 382] width 18 height 12
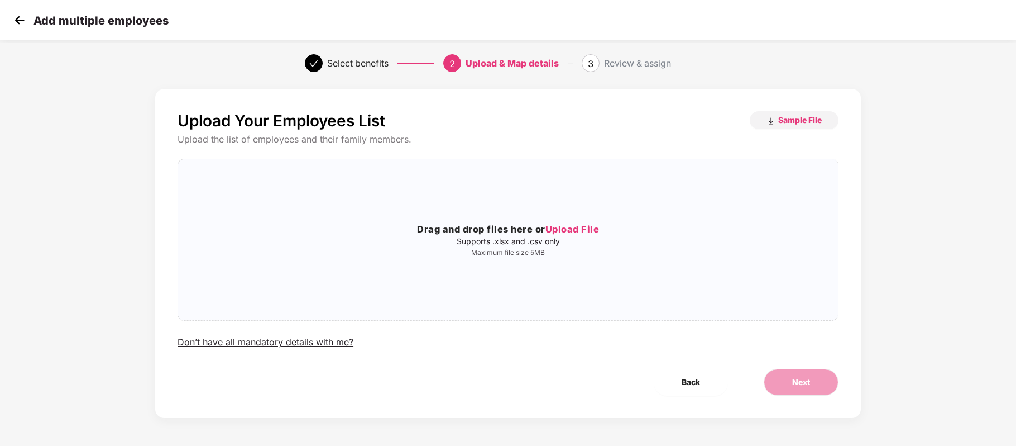
scroll to position [0, 0]
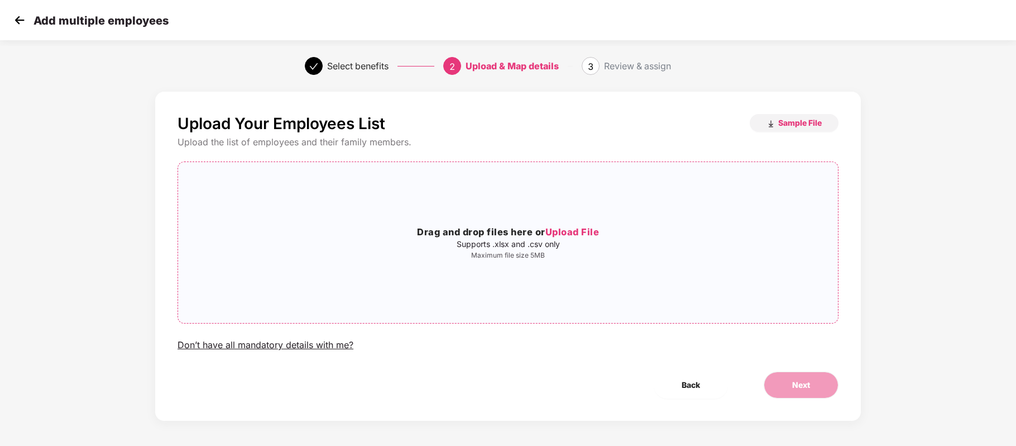
click at [559, 231] on span "Upload File" at bounding box center [572, 231] width 54 height 11
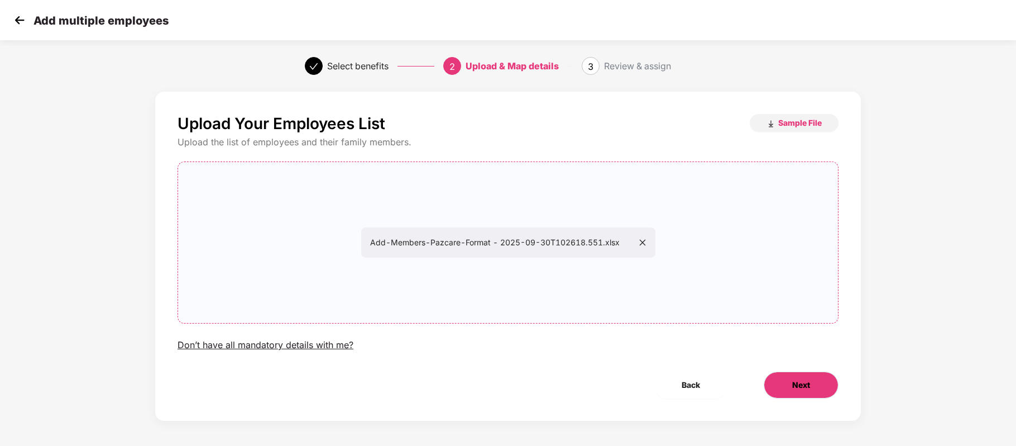
click at [780, 382] on button "Next" at bounding box center [801, 384] width 75 height 27
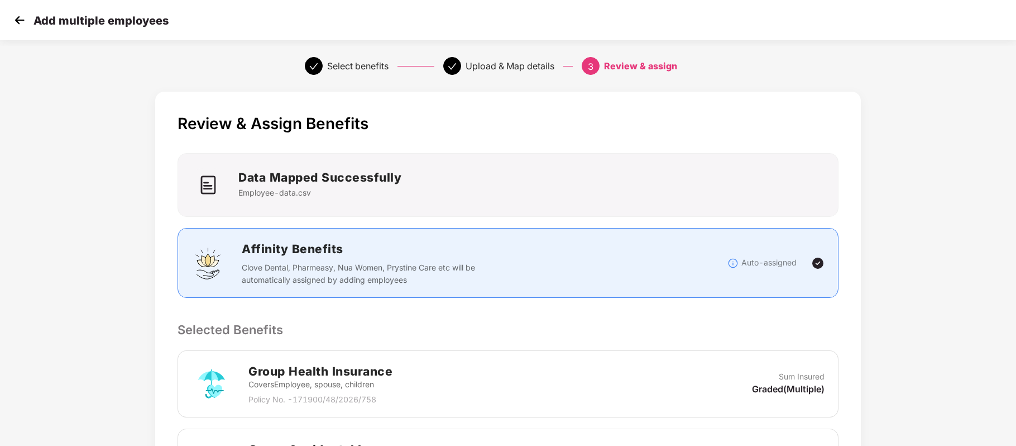
scroll to position [257, 0]
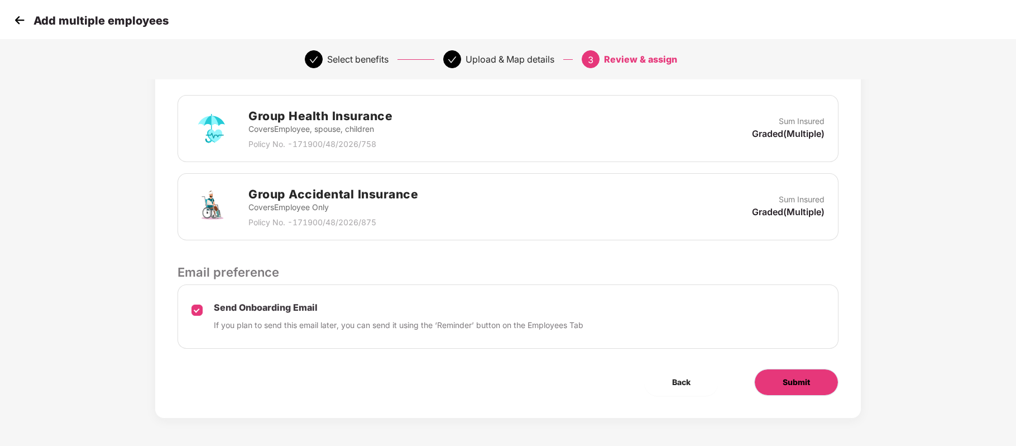
click at [804, 381] on span "Submit" at bounding box center [796, 382] width 27 height 12
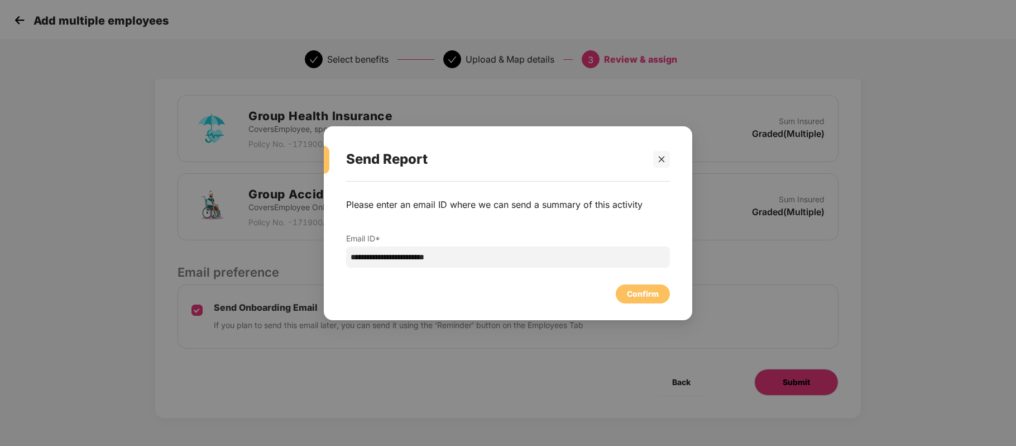
scroll to position [0, 0]
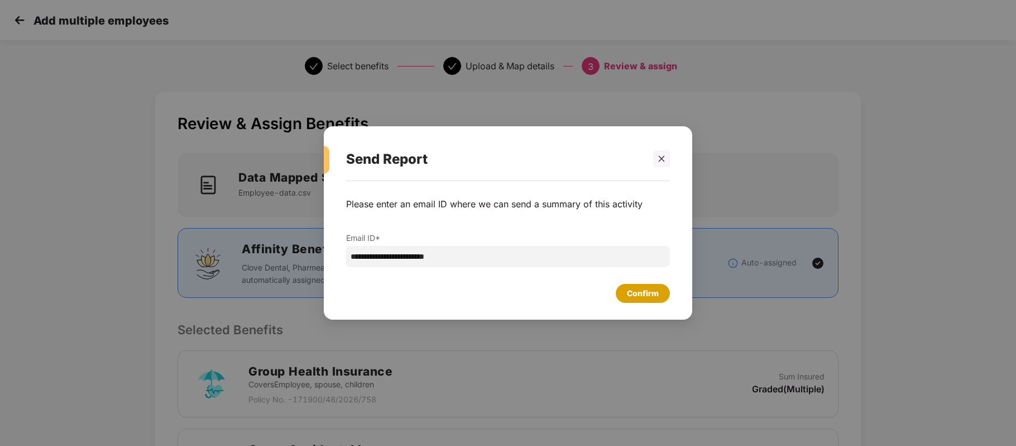
click at [647, 286] on div "Confirm" at bounding box center [643, 293] width 54 height 19
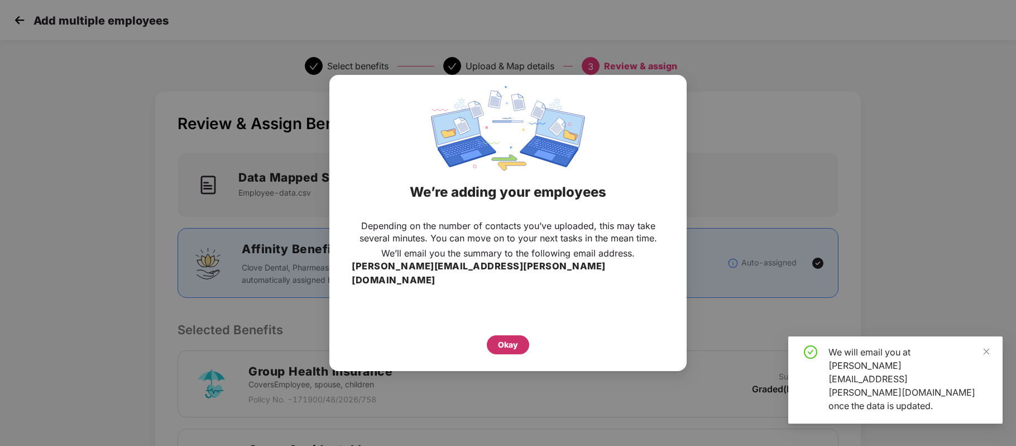
click at [516, 339] on div "Okay" at bounding box center [508, 344] width 20 height 12
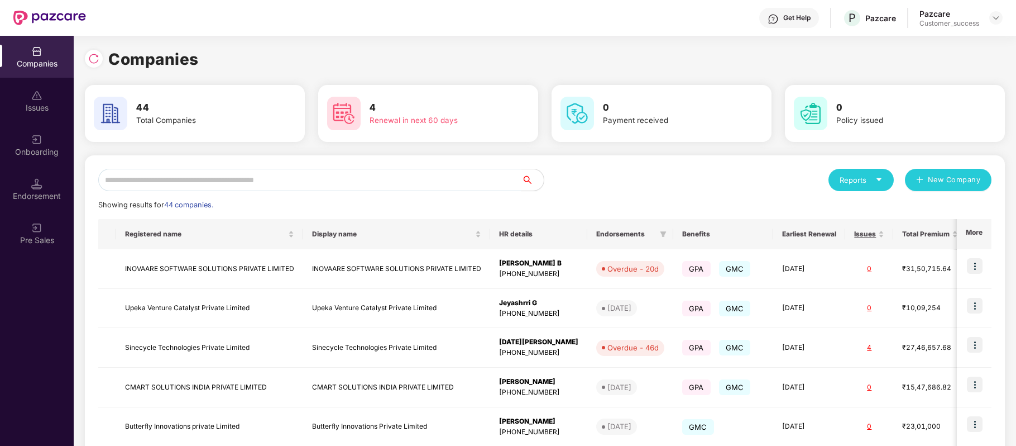
click at [251, 188] on input "text" at bounding box center [309, 180] width 423 height 22
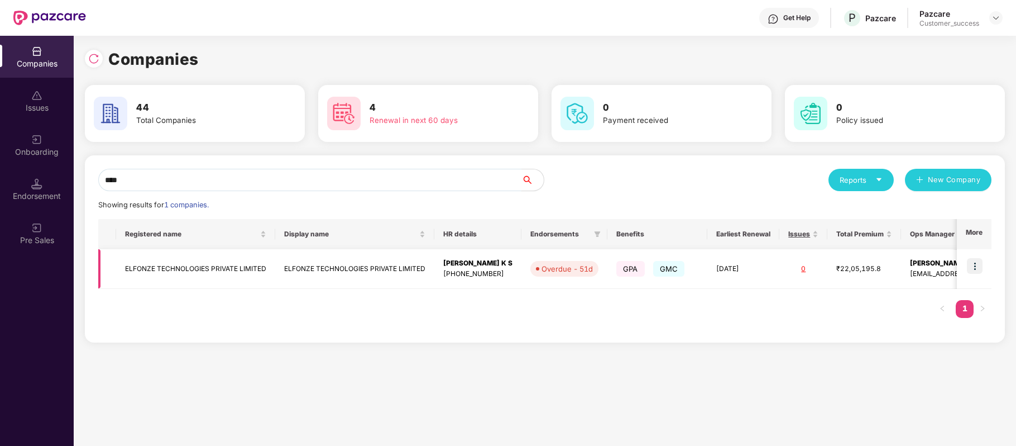
type input "****"
click at [978, 265] on img at bounding box center [975, 266] width 16 height 16
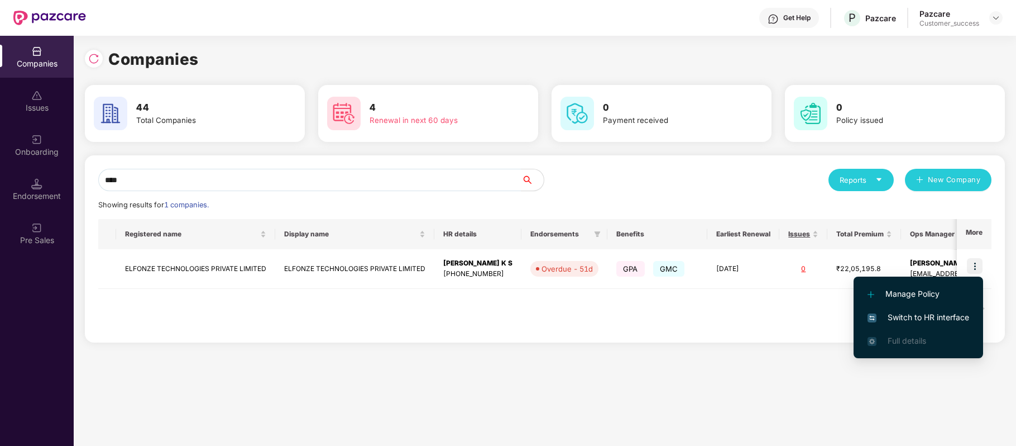
click at [950, 314] on span "Switch to HR interface" at bounding box center [919, 317] width 102 height 12
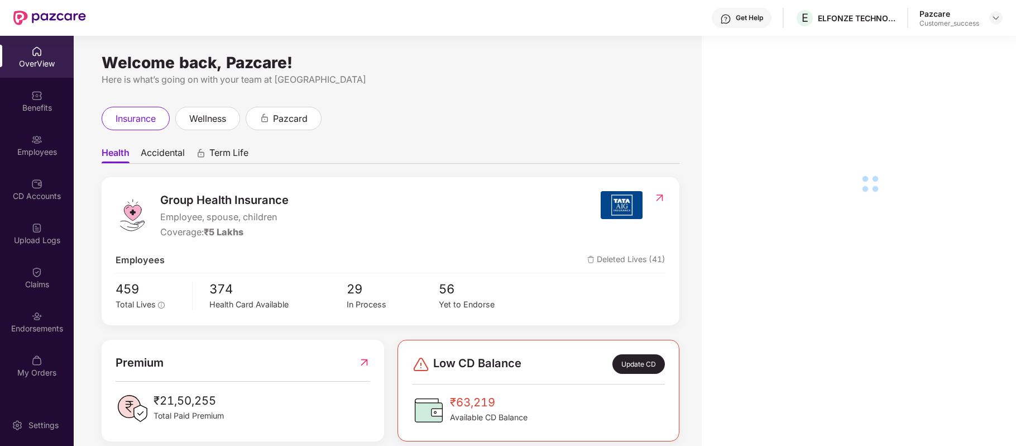
click at [52, 151] on div "Employees" at bounding box center [37, 151] width 74 height 11
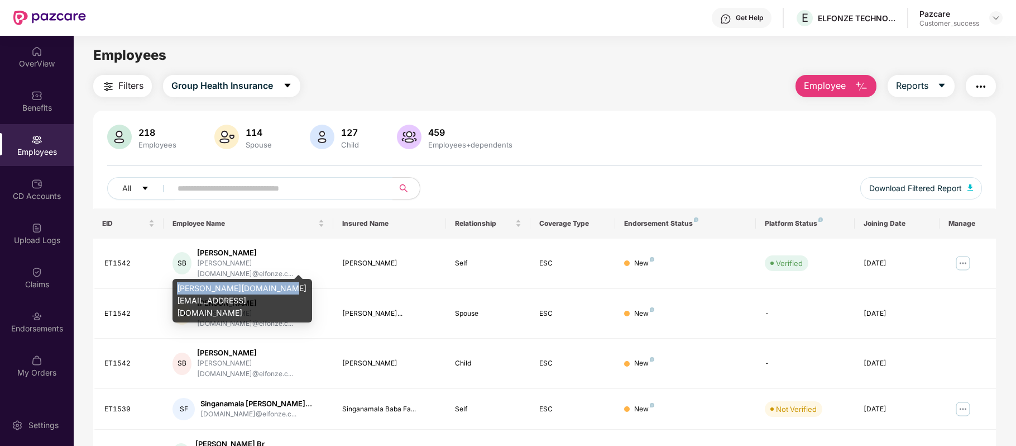
drag, startPoint x: 177, startPoint y: 289, endPoint x: 276, endPoint y: 286, distance: 98.8
click at [276, 286] on div "[PERSON_NAME][DOMAIN_NAME][EMAIL_ADDRESS][DOMAIN_NAME]" at bounding box center [243, 301] width 140 height 44
copy div "[PERSON_NAME][DOMAIN_NAME][EMAIL_ADDRESS][DOMAIN_NAME]"
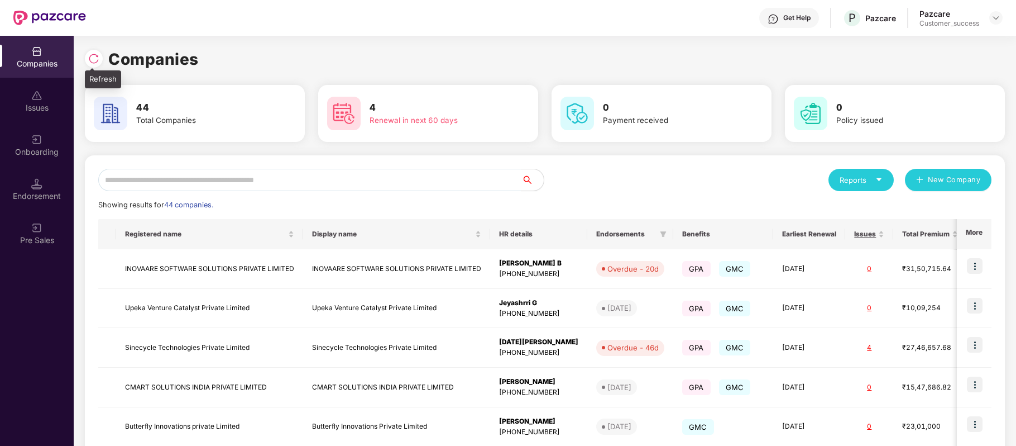
click at [95, 58] on img at bounding box center [93, 58] width 11 height 11
click at [93, 51] on div at bounding box center [94, 59] width 18 height 18
click at [352, 177] on input "text" at bounding box center [309, 180] width 423 height 22
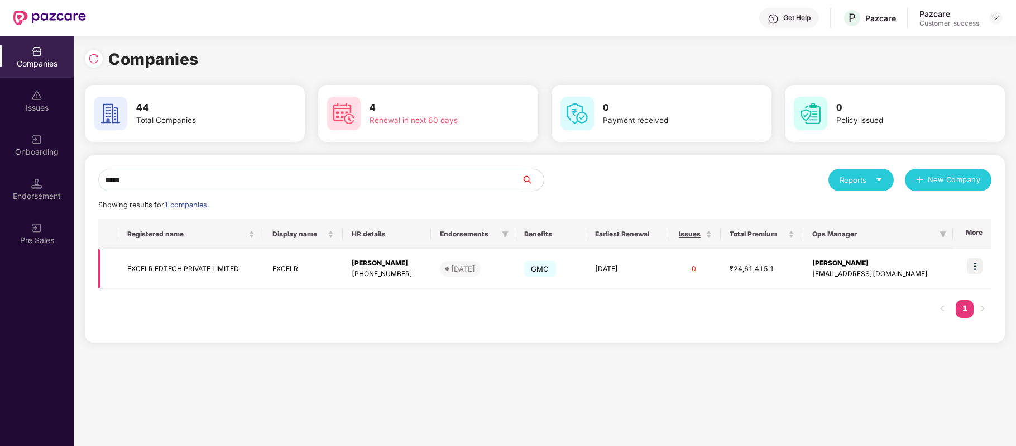
type input "*****"
click at [977, 270] on img at bounding box center [975, 266] width 16 height 16
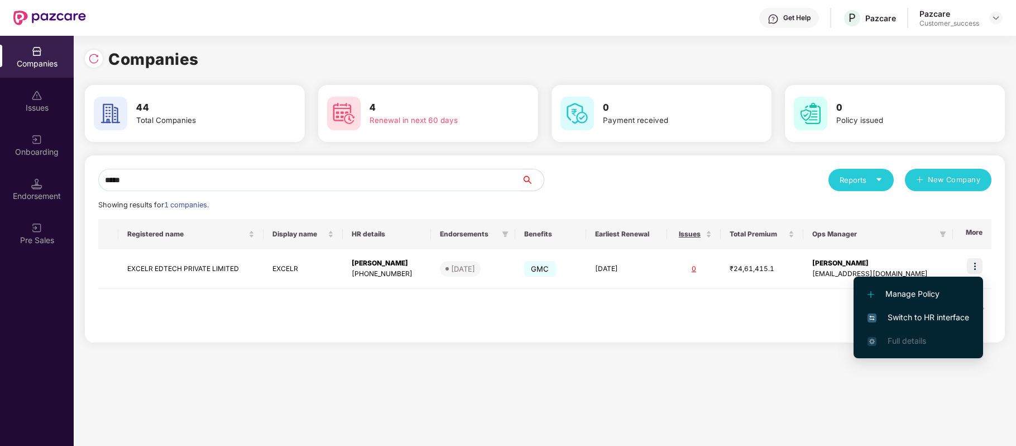
click at [945, 319] on span "Switch to HR interface" at bounding box center [919, 317] width 102 height 12
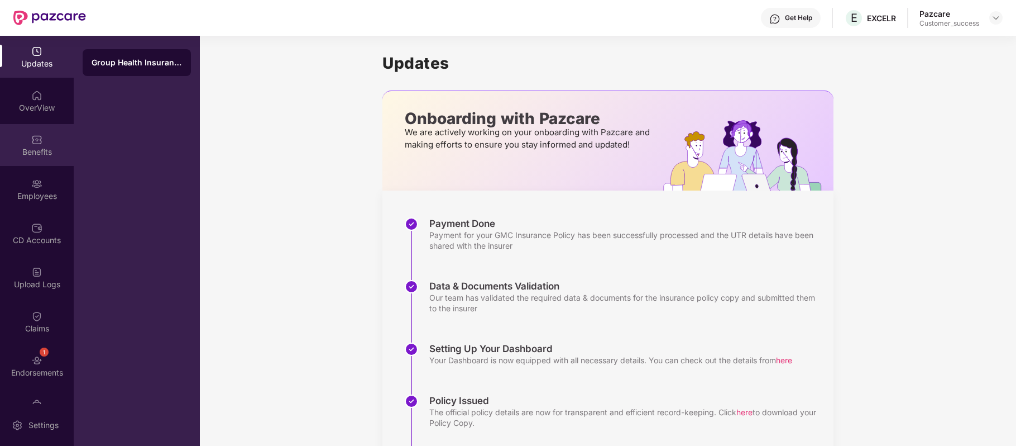
click at [38, 134] on img at bounding box center [36, 139] width 11 height 11
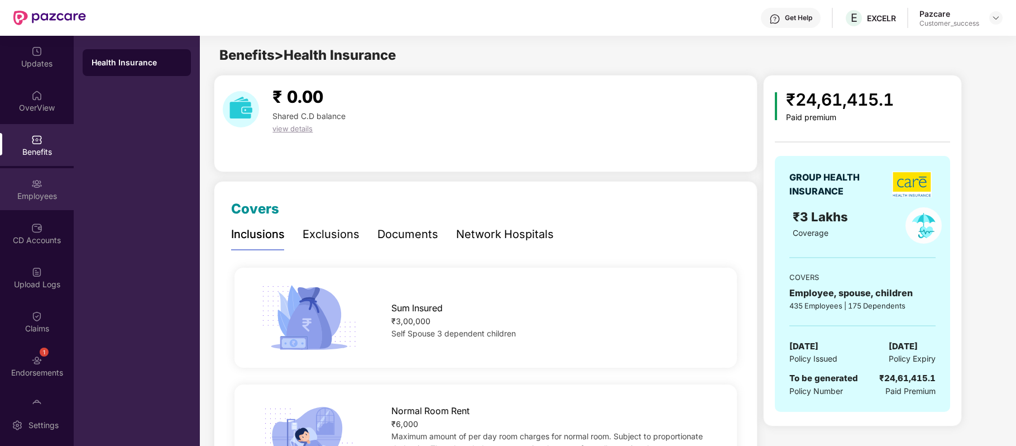
click at [43, 197] on div "Employees" at bounding box center [37, 195] width 74 height 11
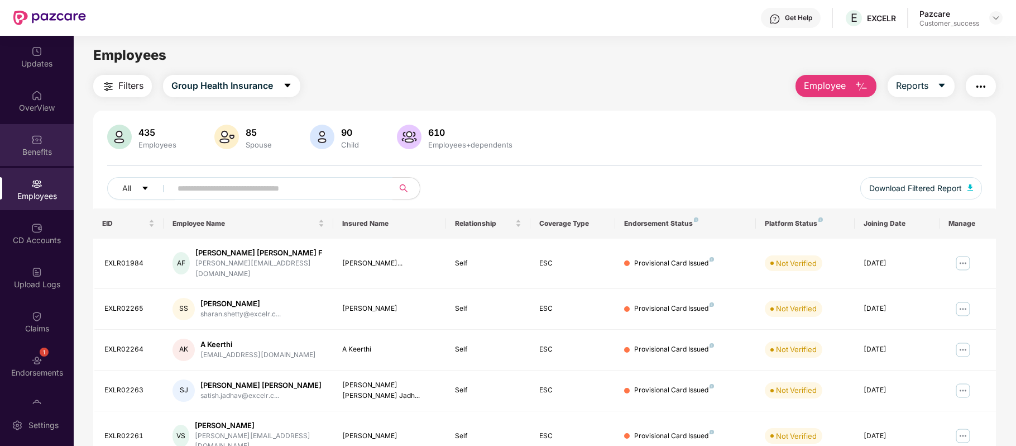
click at [40, 144] on div "Benefits" at bounding box center [37, 145] width 74 height 42
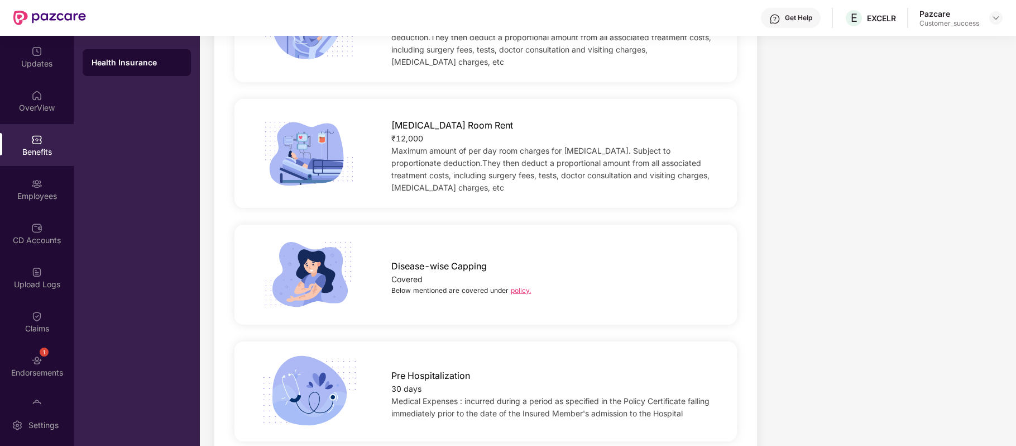
scroll to position [411, 0]
click at [515, 285] on link "policy." at bounding box center [521, 289] width 20 height 8
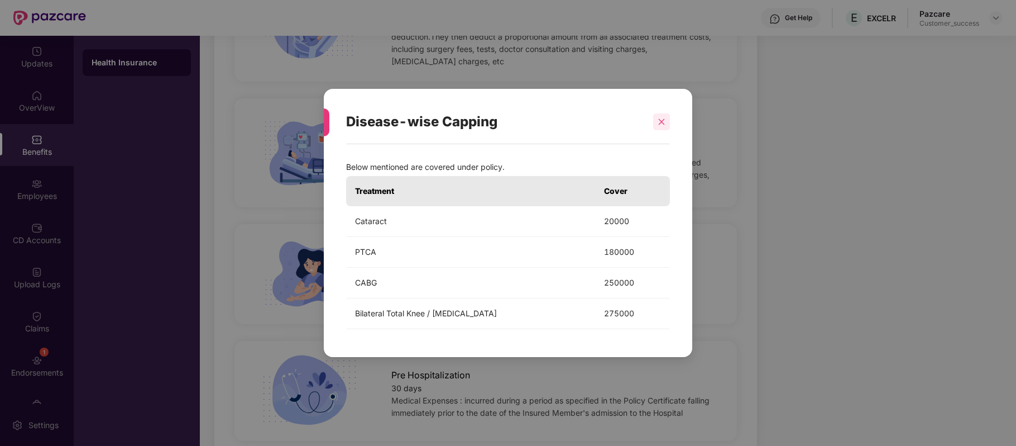
click at [658, 118] on icon "close" at bounding box center [662, 122] width 8 height 8
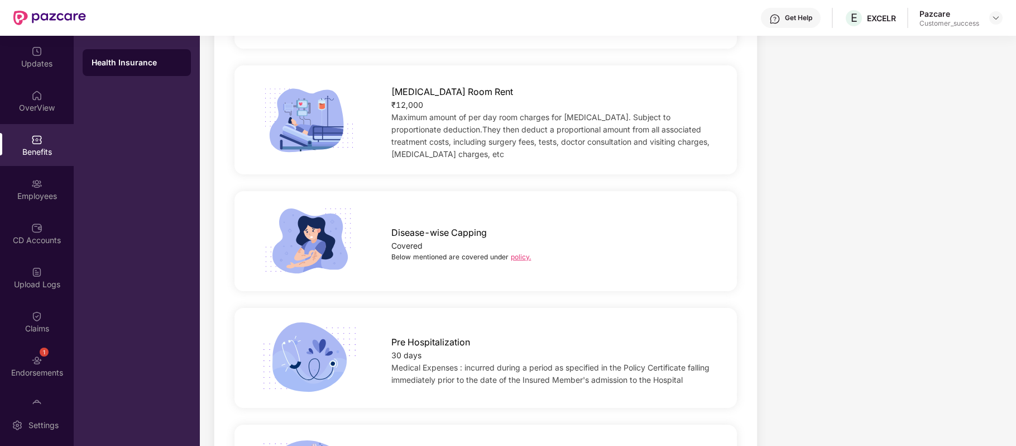
scroll to position [443, 0]
click at [513, 253] on link "policy." at bounding box center [521, 257] width 20 height 8
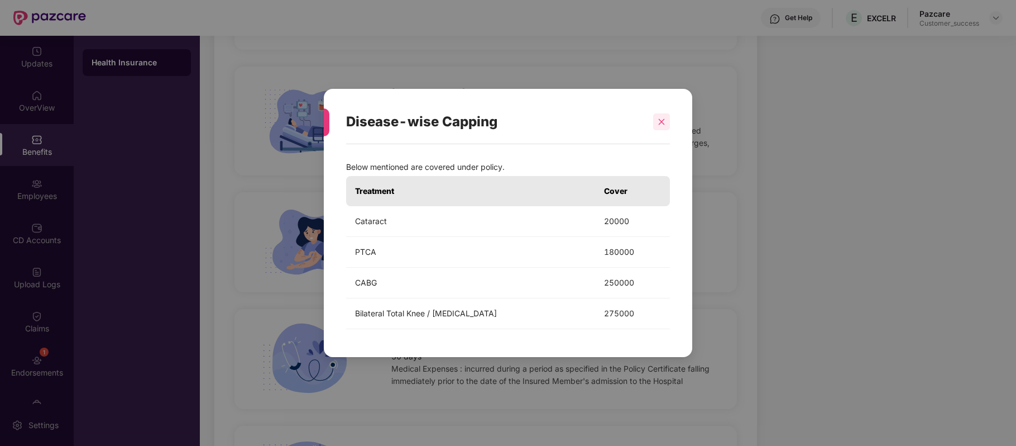
click at [666, 114] on div at bounding box center [661, 121] width 17 height 17
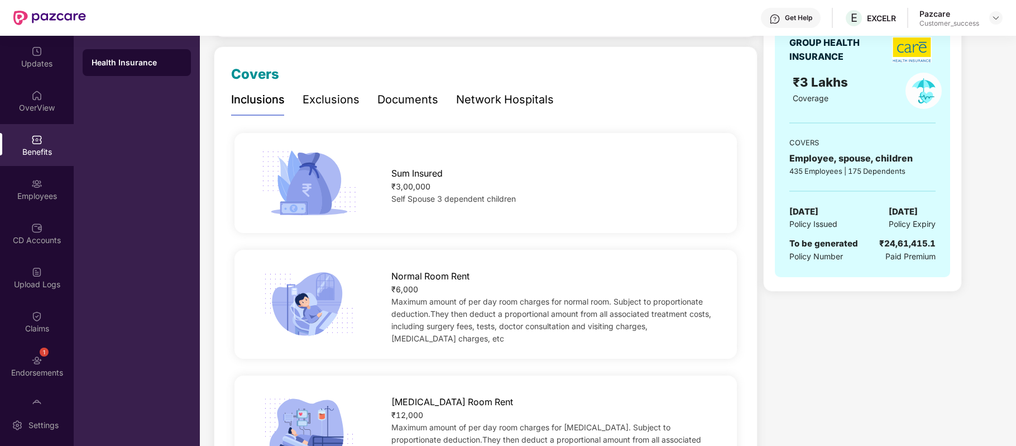
scroll to position [135, 0]
click at [791, 20] on div "Get Help" at bounding box center [798, 17] width 27 height 9
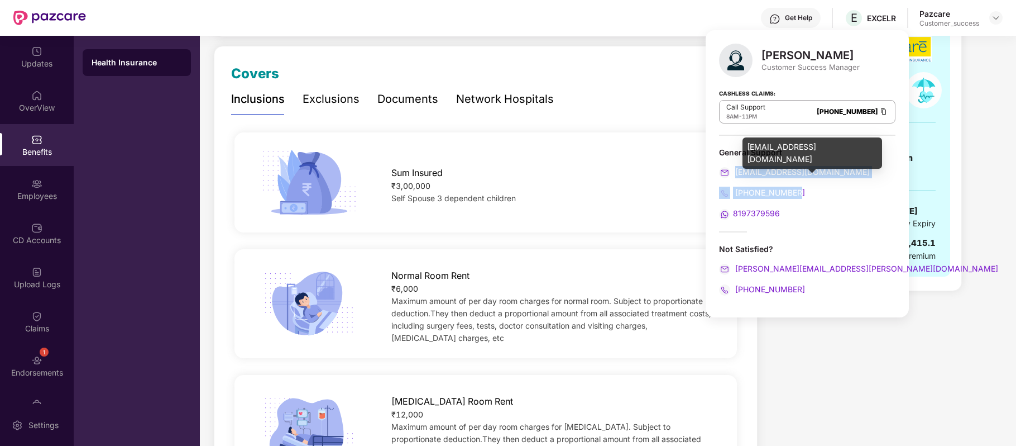
drag, startPoint x: 805, startPoint y: 192, endPoint x: 736, endPoint y: 176, distance: 70.4
click at [736, 176] on div "General Support [EMAIL_ADDRESS][DOMAIN_NAME] [PHONE_NUMBER] 8197379596" at bounding box center [807, 183] width 176 height 73
copy div "[EMAIL_ADDRESS][DOMAIN_NAME] [PHONE_NUMBER]"
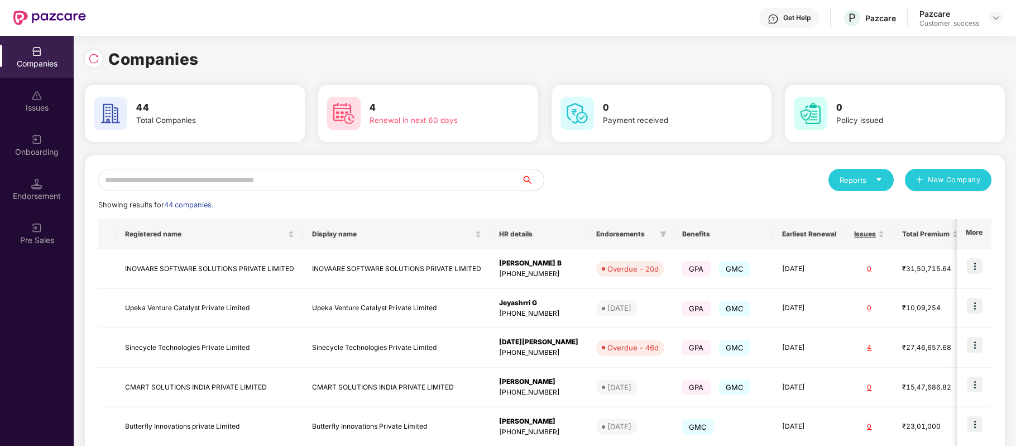
click at [337, 173] on input "text" at bounding box center [309, 180] width 423 height 22
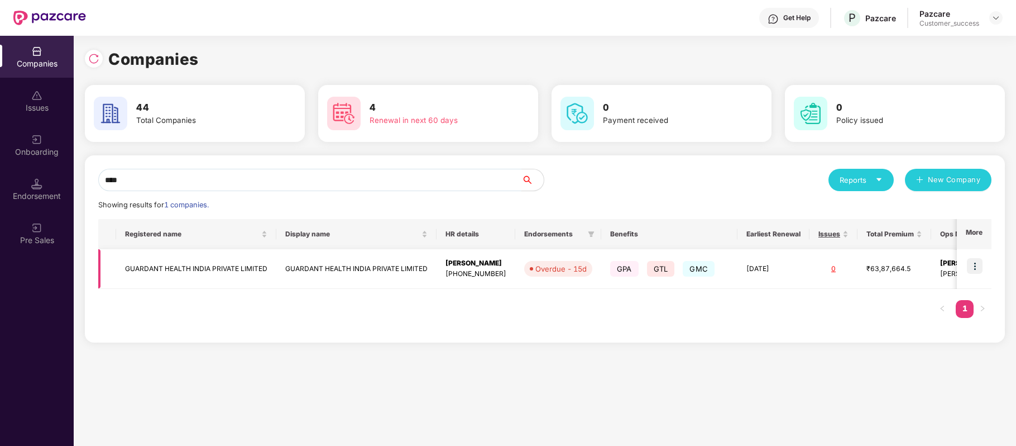
type input "****"
click at [975, 265] on img at bounding box center [975, 266] width 16 height 16
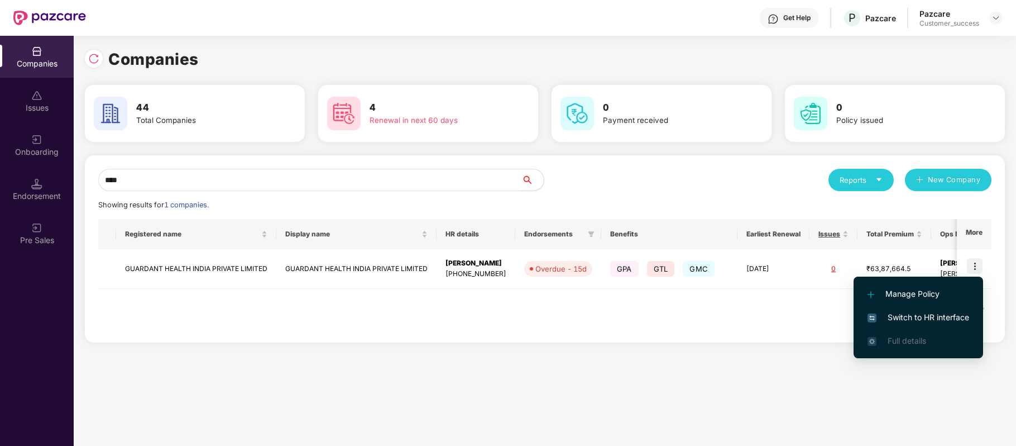
click at [950, 311] on span "Switch to HR interface" at bounding box center [919, 317] width 102 height 12
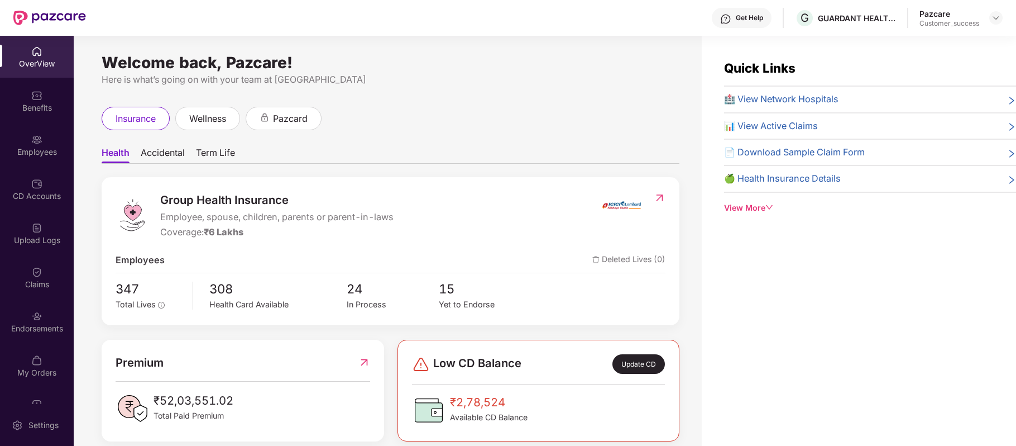
click at [39, 146] on div "Employees" at bounding box center [37, 151] width 74 height 11
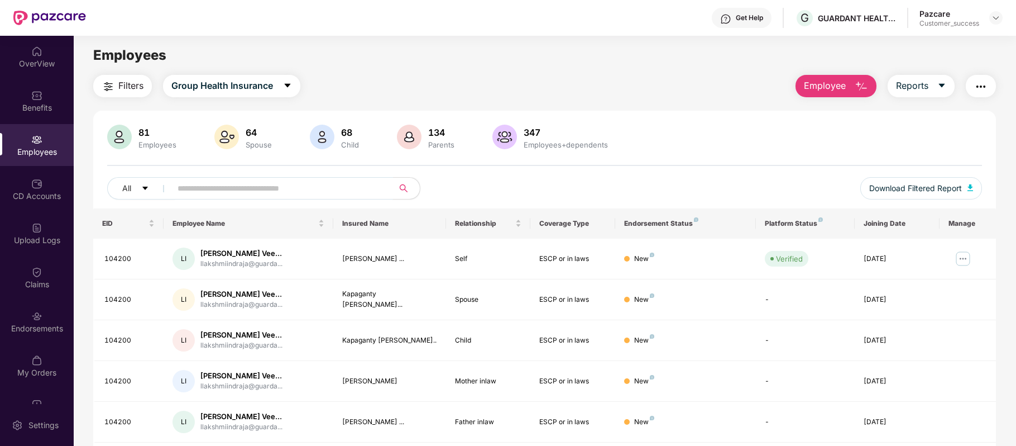
click at [208, 181] on input "text" at bounding box center [278, 188] width 200 height 17
paste input "**********"
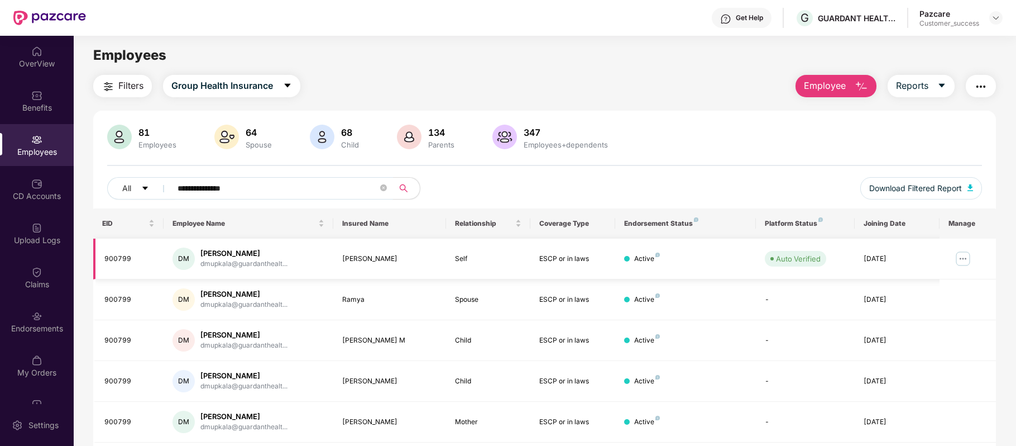
type input "**********"
click at [964, 257] on img at bounding box center [963, 259] width 18 height 18
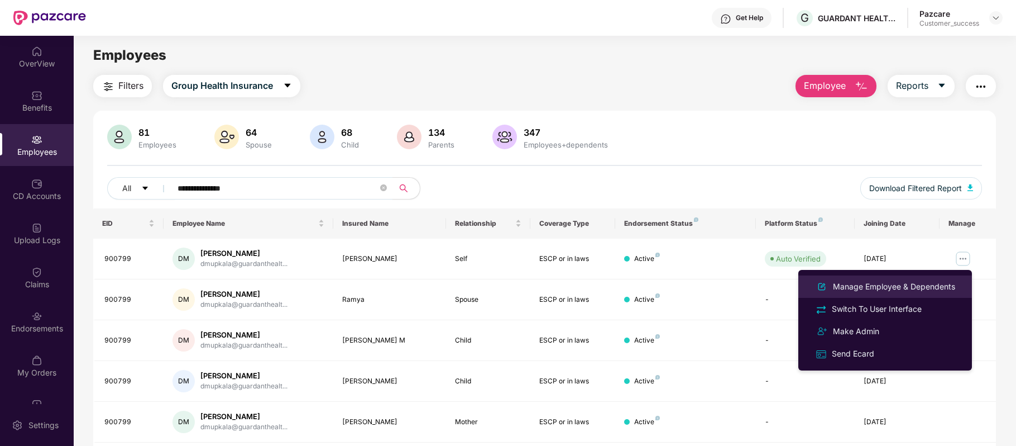
click at [883, 287] on div "Manage Employee & Dependents" at bounding box center [894, 286] width 127 height 12
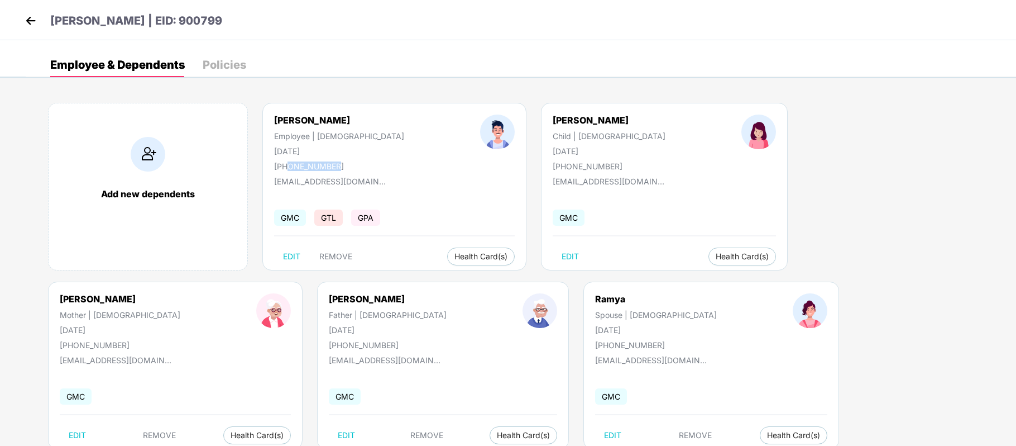
drag, startPoint x: 344, startPoint y: 165, endPoint x: 289, endPoint y: 166, distance: 54.7
click at [289, 166] on div "[PHONE_NUMBER]" at bounding box center [339, 165] width 130 height 9
copy div "9177770025"
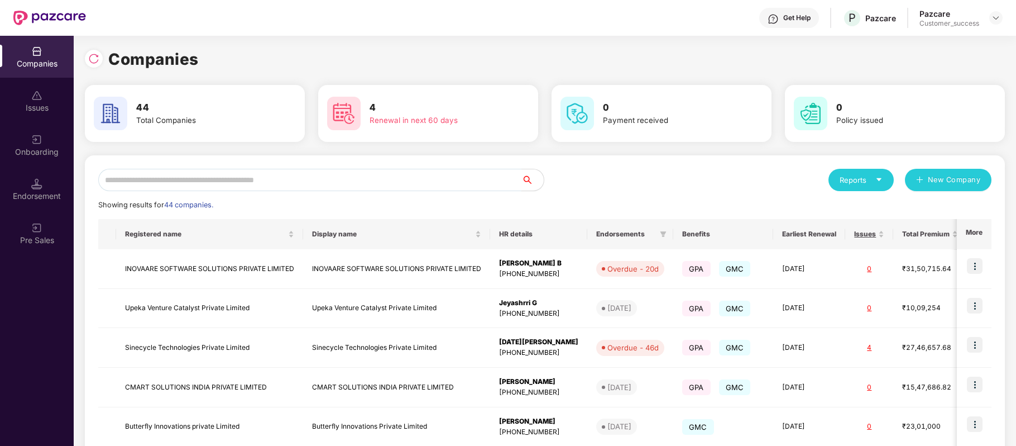
click at [300, 180] on input "text" at bounding box center [309, 180] width 423 height 22
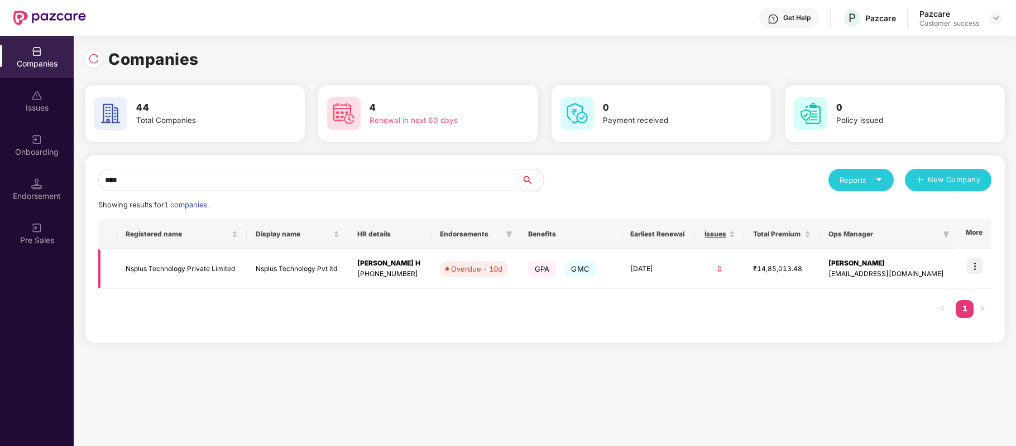
type input "****"
click at [975, 262] on img at bounding box center [975, 266] width 16 height 16
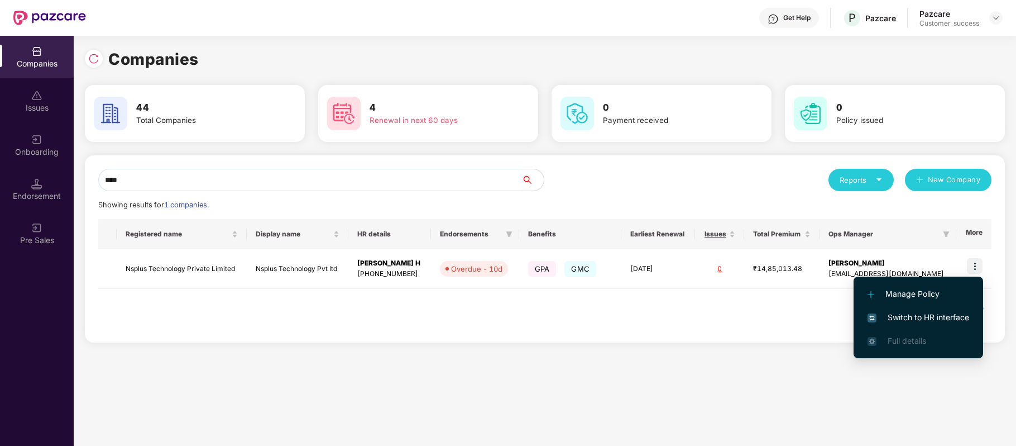
click at [950, 314] on span "Switch to HR interface" at bounding box center [919, 317] width 102 height 12
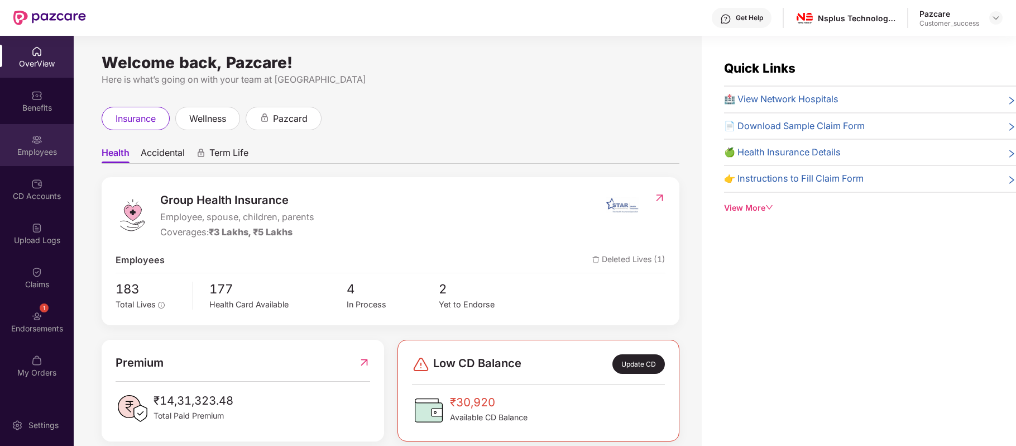
click at [41, 152] on div "Employees" at bounding box center [37, 151] width 74 height 11
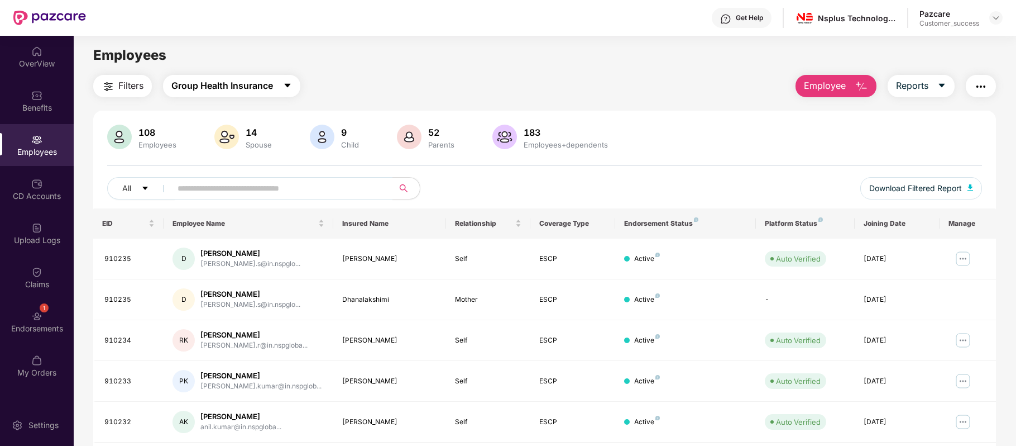
click at [258, 89] on span "Group Health Insurance" at bounding box center [222, 86] width 102 height 14
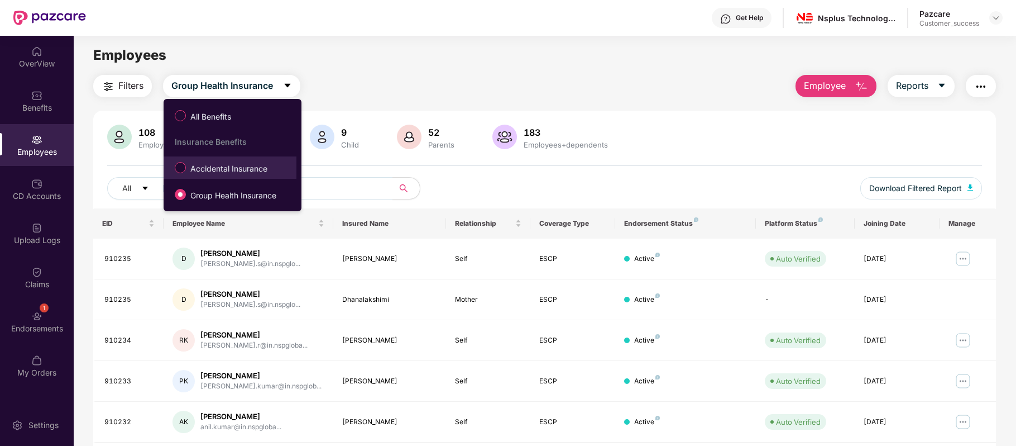
click at [237, 166] on span "Accidental Insurance" at bounding box center [229, 168] width 86 height 12
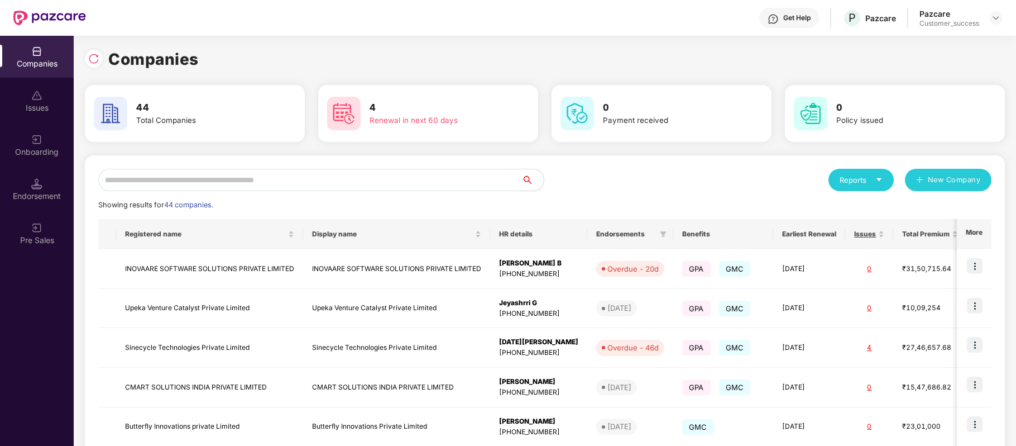
click at [250, 181] on input "text" at bounding box center [309, 180] width 423 height 22
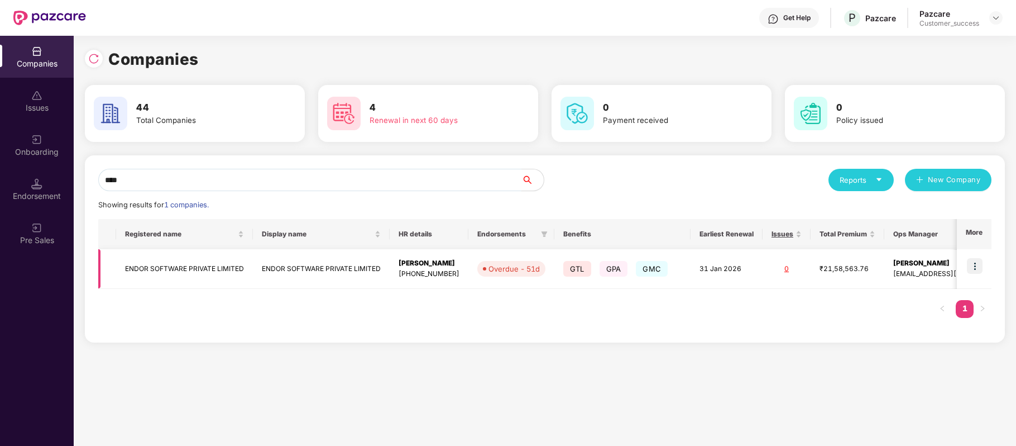
type input "****"
click at [983, 270] on td at bounding box center [974, 269] width 35 height 40
click at [974, 266] on img at bounding box center [975, 266] width 16 height 16
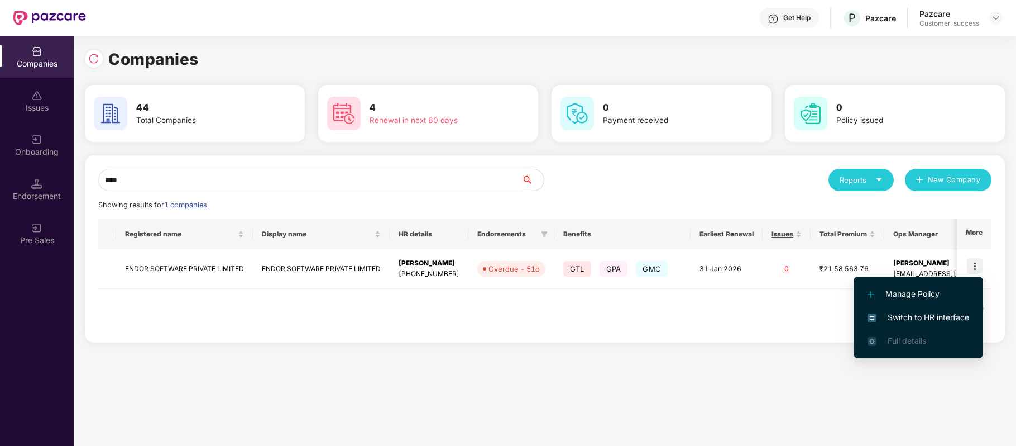
click at [936, 315] on span "Switch to HR interface" at bounding box center [919, 317] width 102 height 12
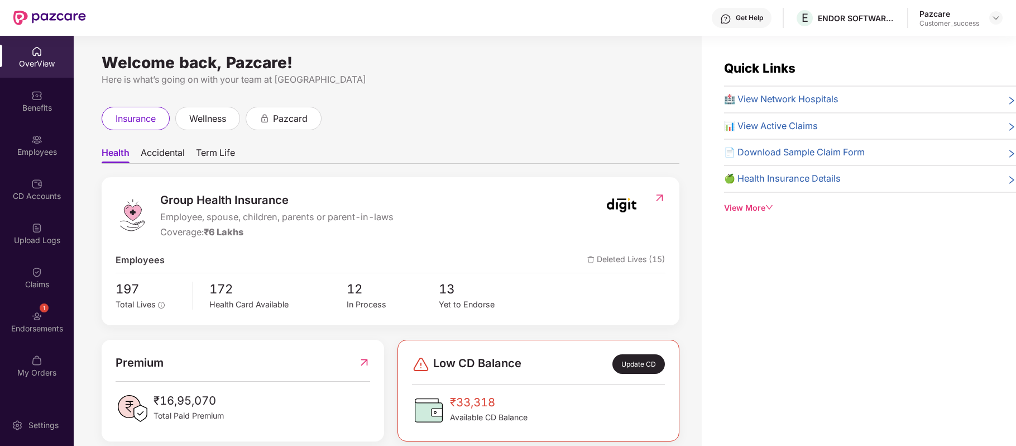
click at [37, 137] on img at bounding box center [36, 139] width 11 height 11
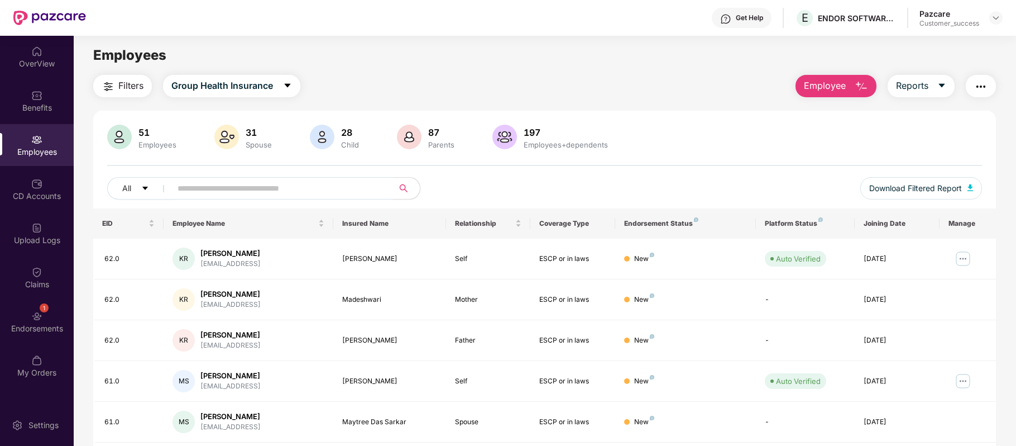
click at [204, 188] on input "text" at bounding box center [278, 188] width 200 height 17
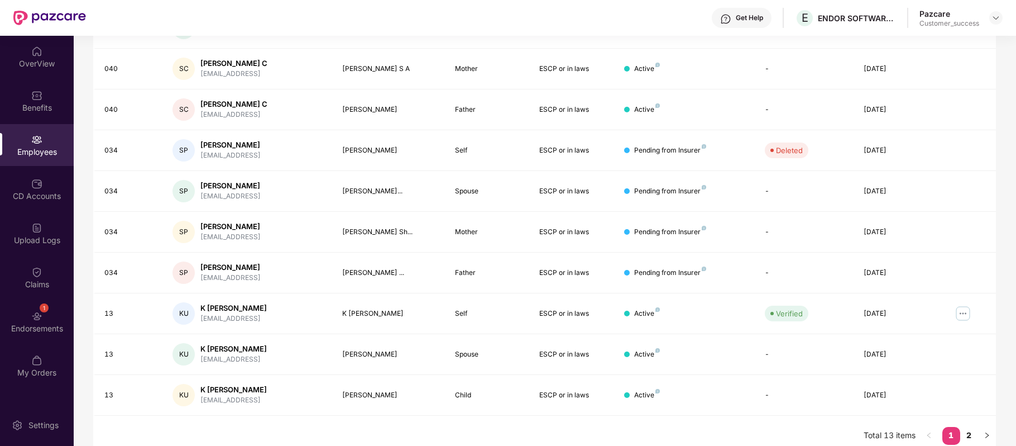
scroll to position [242, 0]
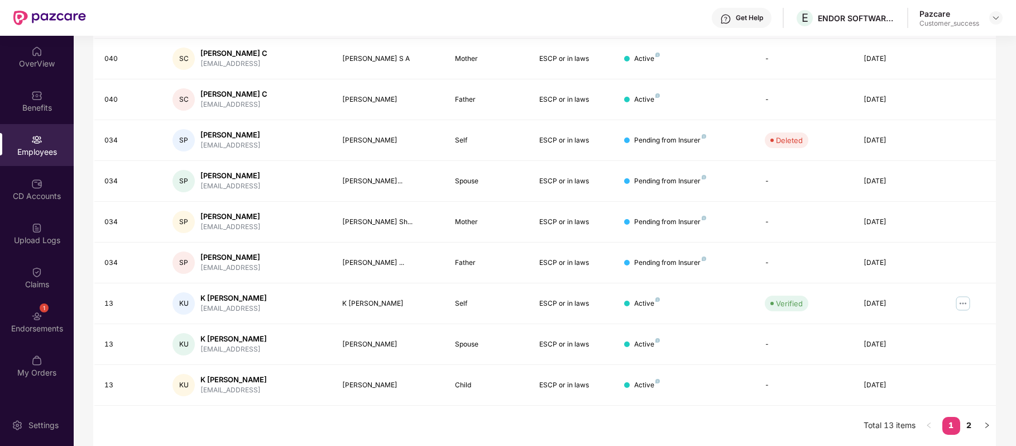
type input "****"
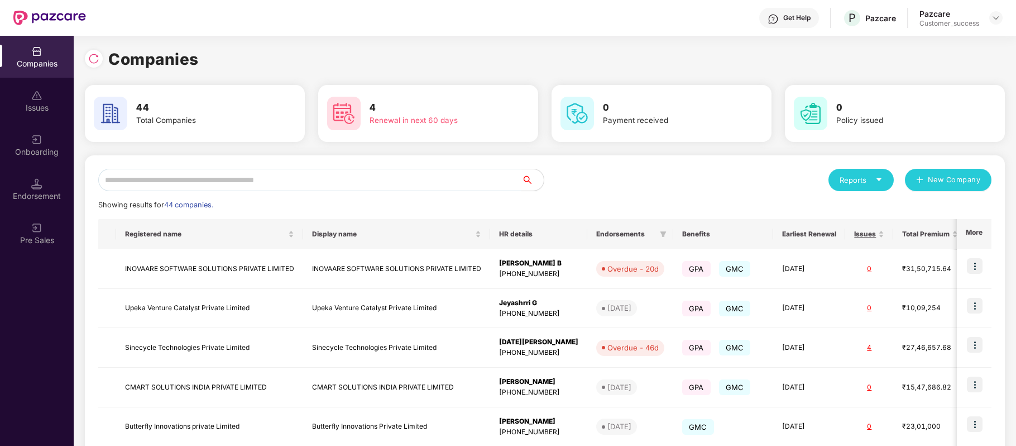
click at [374, 181] on input "text" at bounding box center [309, 180] width 423 height 22
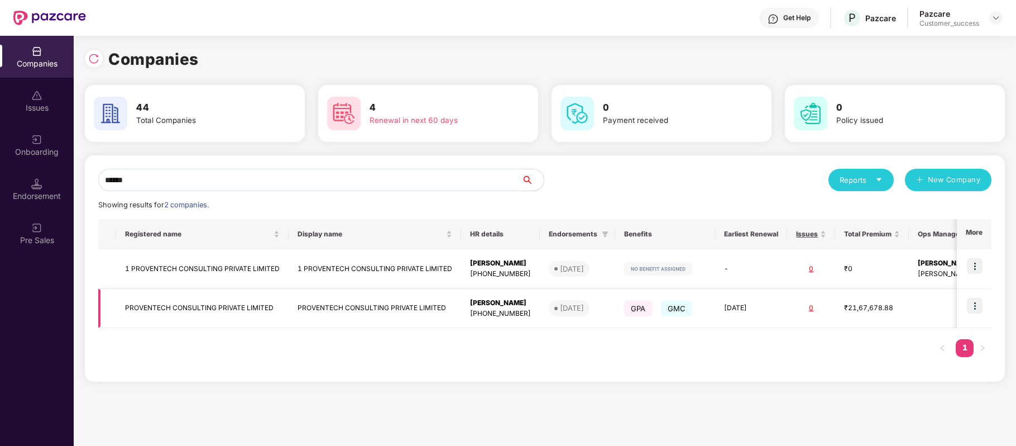
type input "******"
click at [247, 299] on td "PROVENTECH CONSULTING PRIVATE LIMITED" at bounding box center [202, 309] width 173 height 40
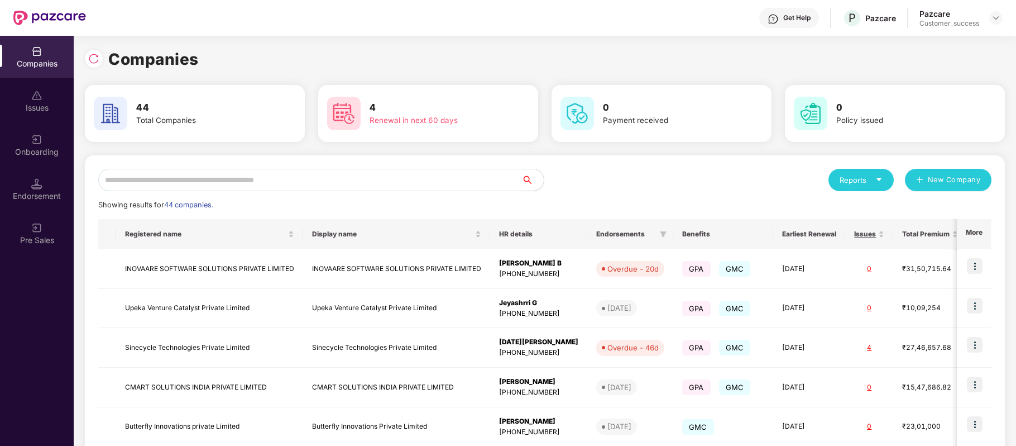
click at [298, 186] on input "text" at bounding box center [309, 180] width 423 height 22
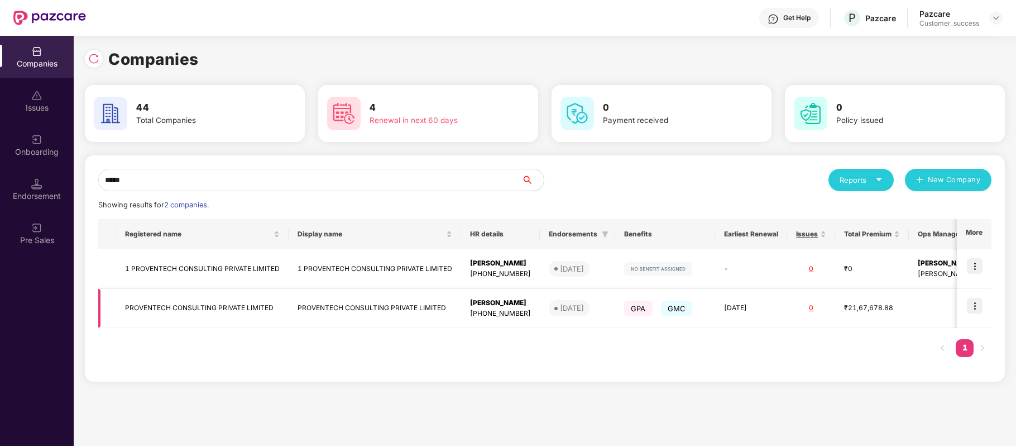
type input "*****"
click at [235, 311] on td "PROVENTECH CONSULTING PRIVATE LIMITED" at bounding box center [202, 309] width 173 height 40
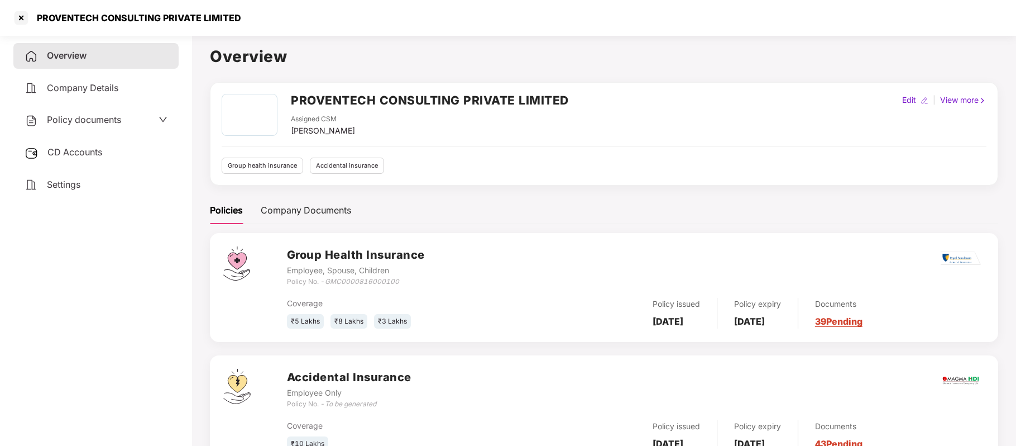
click at [580, 103] on div "PROVENTECH CONSULTING PRIVATE LIMITED Assigned CSM [PERSON_NAME] Edit | View mo…" at bounding box center [604, 115] width 765 height 43
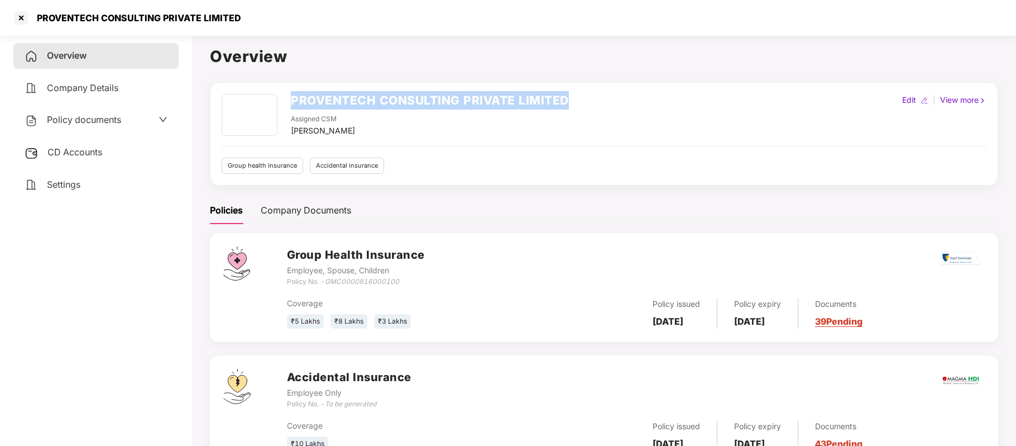
drag, startPoint x: 566, startPoint y: 99, endPoint x: 288, endPoint y: 103, distance: 277.5
click at [288, 103] on div "PROVENTECH CONSULTING PRIVATE LIMITED Assigned CSM [PERSON_NAME]" at bounding box center [395, 115] width 347 height 43
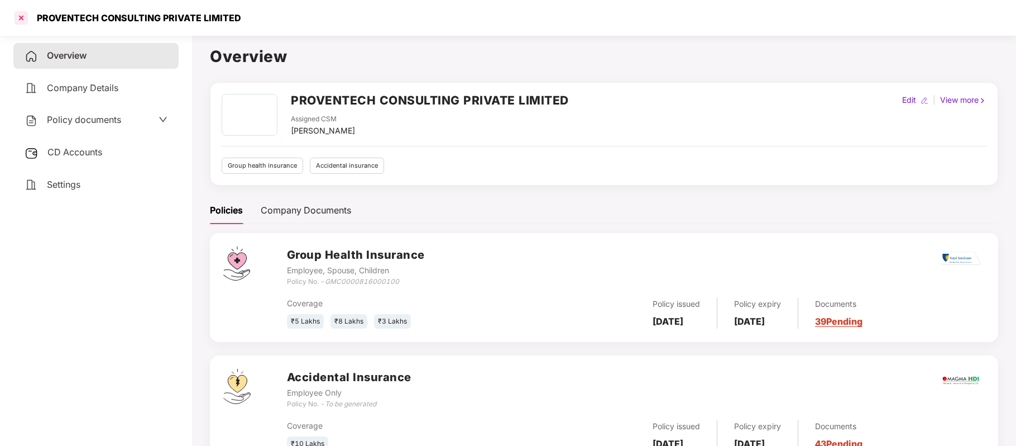
click at [21, 18] on div at bounding box center [21, 18] width 18 height 18
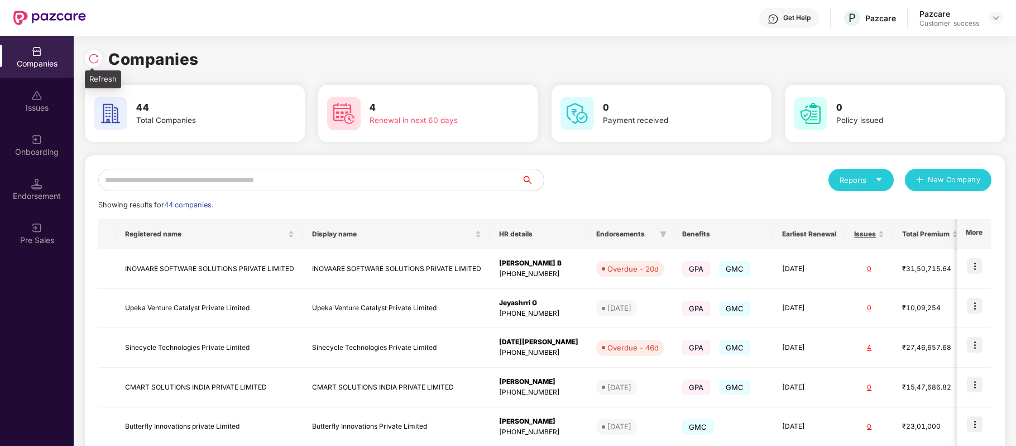
click at [88, 54] on img at bounding box center [93, 58] width 11 height 11
click at [175, 181] on input "text" at bounding box center [309, 180] width 423 height 22
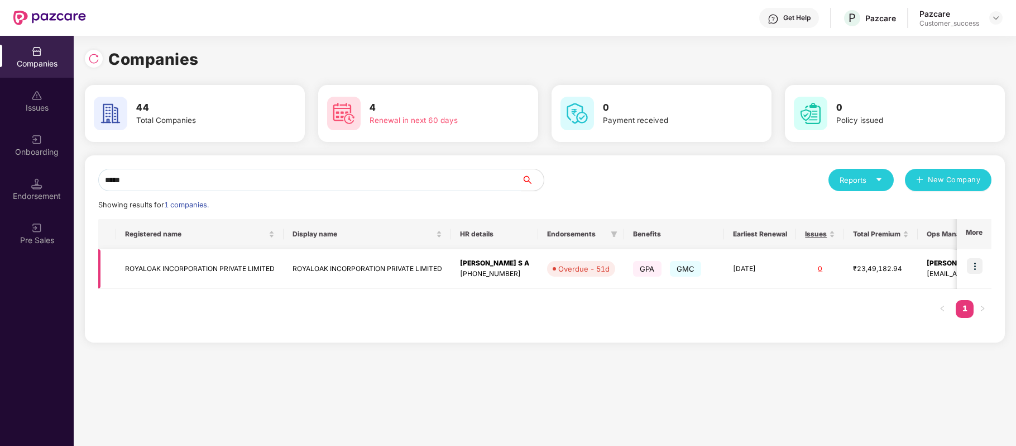
type input "*****"
click at [977, 264] on img at bounding box center [975, 266] width 16 height 16
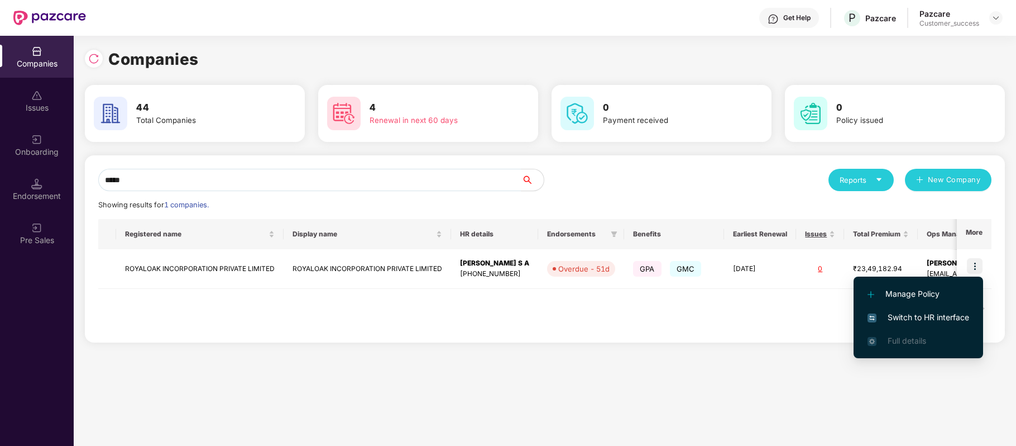
click at [954, 315] on span "Switch to HR interface" at bounding box center [919, 317] width 102 height 12
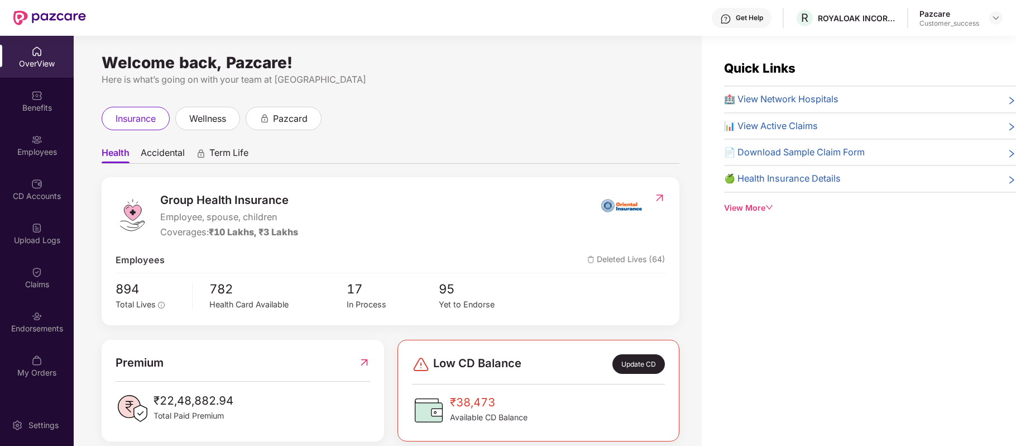
click at [40, 147] on div "Employees" at bounding box center [37, 151] width 74 height 11
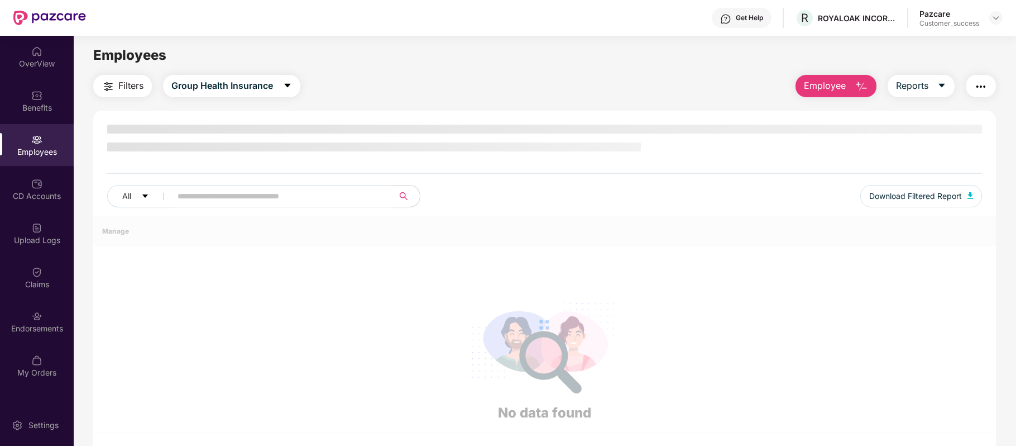
click at [40, 147] on div "Employees" at bounding box center [37, 151] width 74 height 11
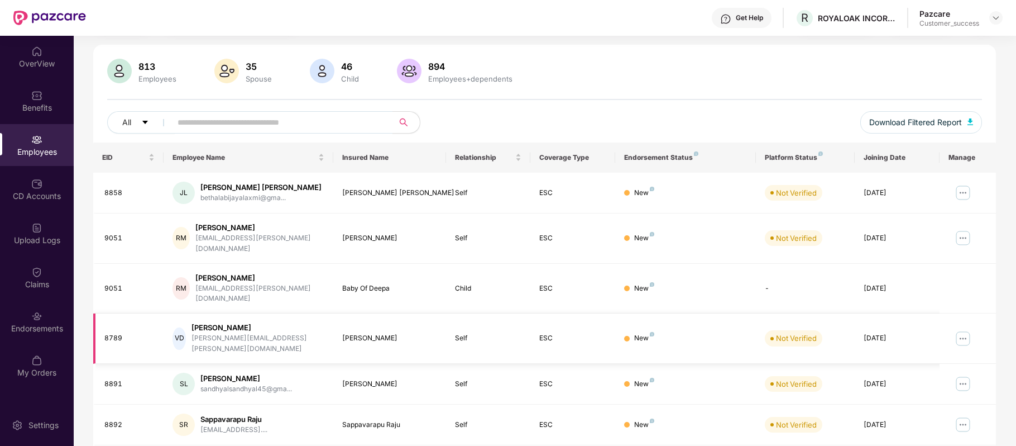
scroll to position [0, 0]
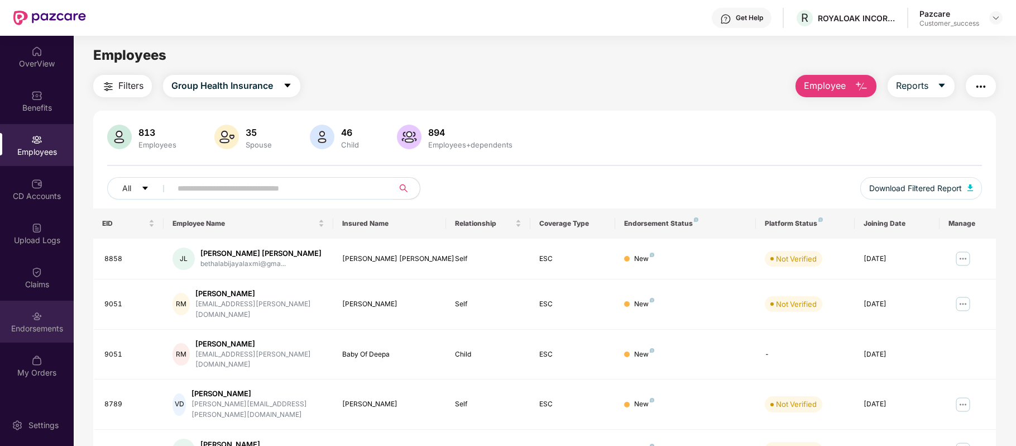
click at [42, 320] on div "Endorsements" at bounding box center [37, 321] width 74 height 42
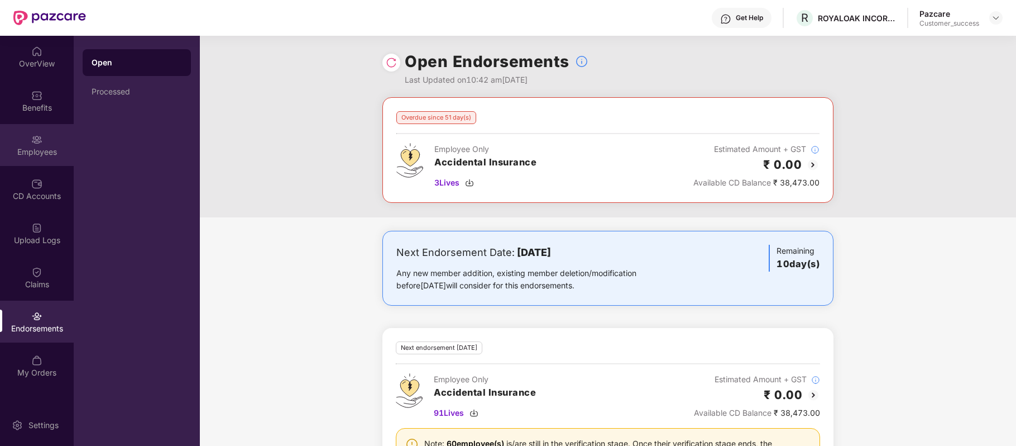
click at [35, 149] on div "Employees" at bounding box center [37, 151] width 74 height 11
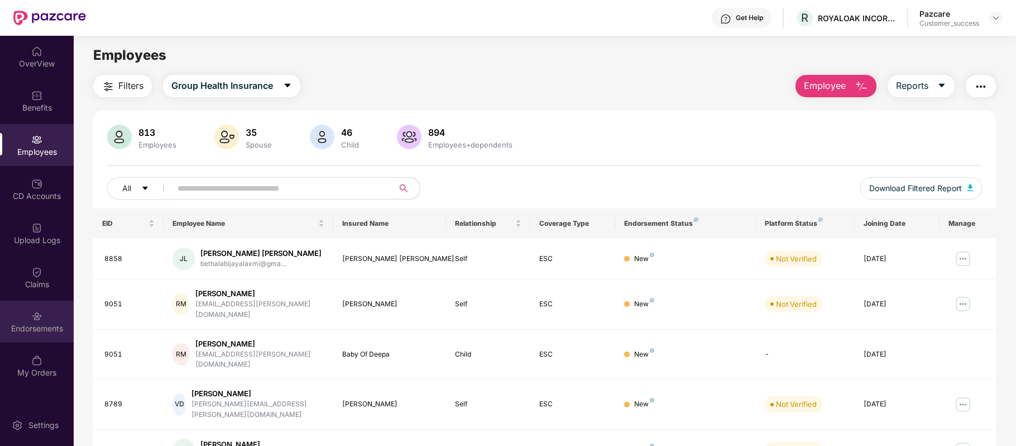
click at [45, 324] on div "Endorsements" at bounding box center [37, 328] width 74 height 11
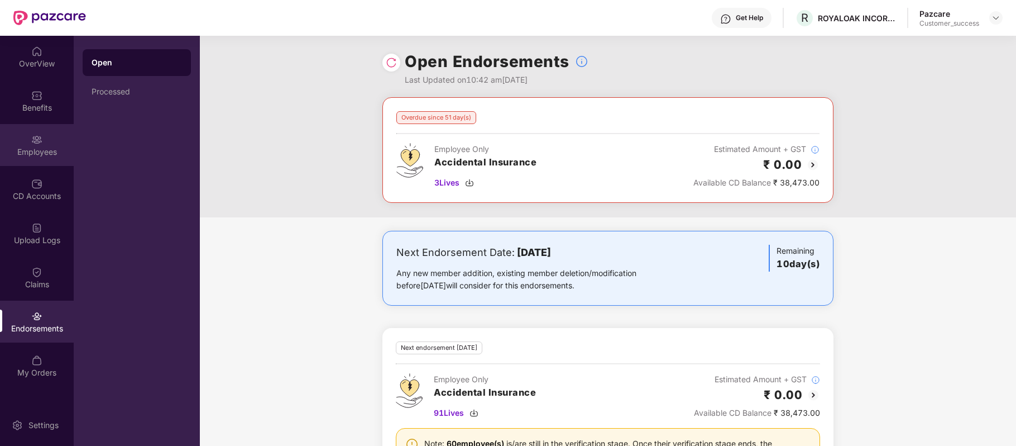
click at [37, 124] on div "Employees" at bounding box center [37, 145] width 74 height 42
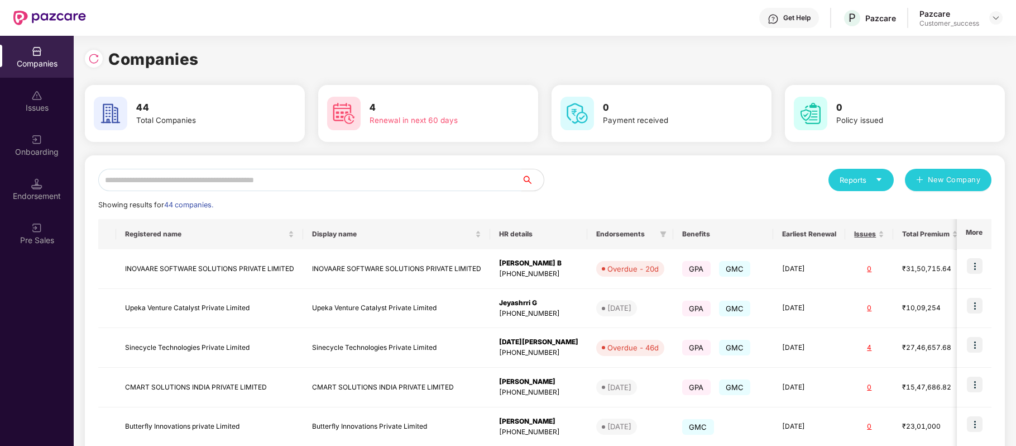
click at [289, 177] on input "text" at bounding box center [309, 180] width 423 height 22
click at [90, 60] on img at bounding box center [93, 58] width 11 height 11
click at [262, 178] on input "text" at bounding box center [309, 180] width 423 height 22
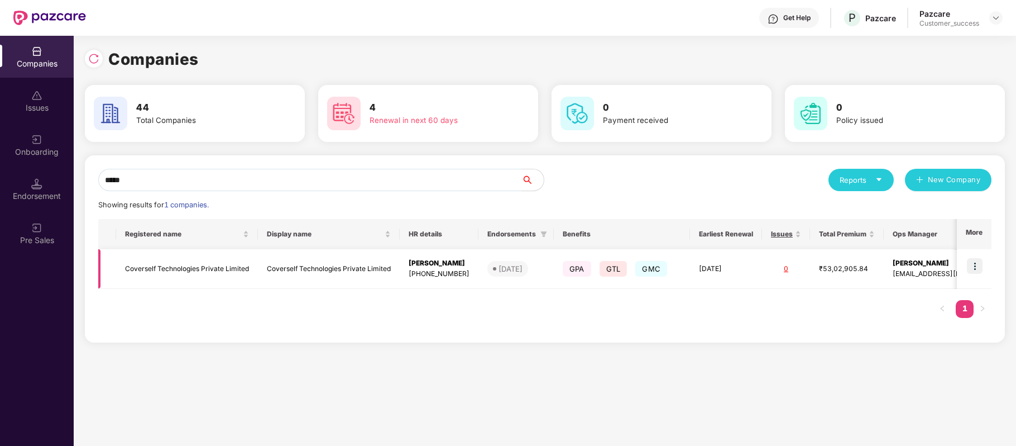
type input "*****"
click at [974, 266] on img at bounding box center [975, 266] width 16 height 16
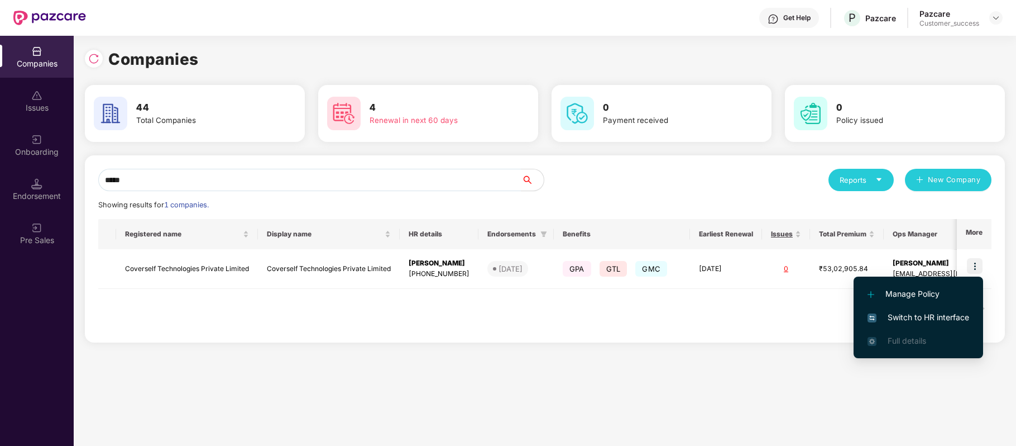
click at [940, 318] on span "Switch to HR interface" at bounding box center [919, 317] width 102 height 12
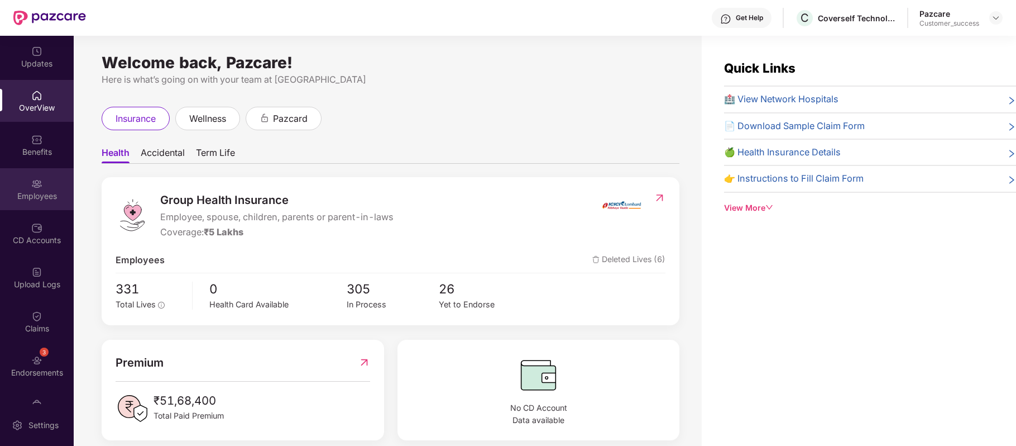
click at [37, 183] on img at bounding box center [36, 183] width 11 height 11
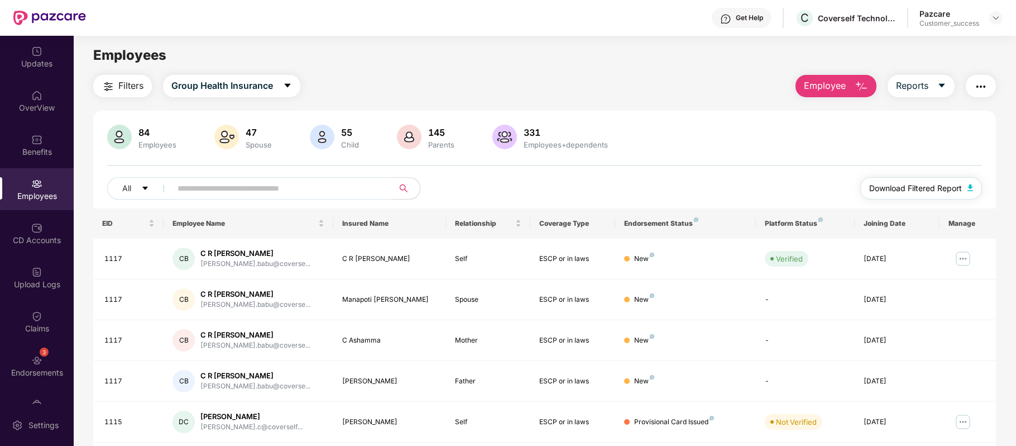
click at [914, 192] on span "Download Filtered Report" at bounding box center [915, 188] width 93 height 12
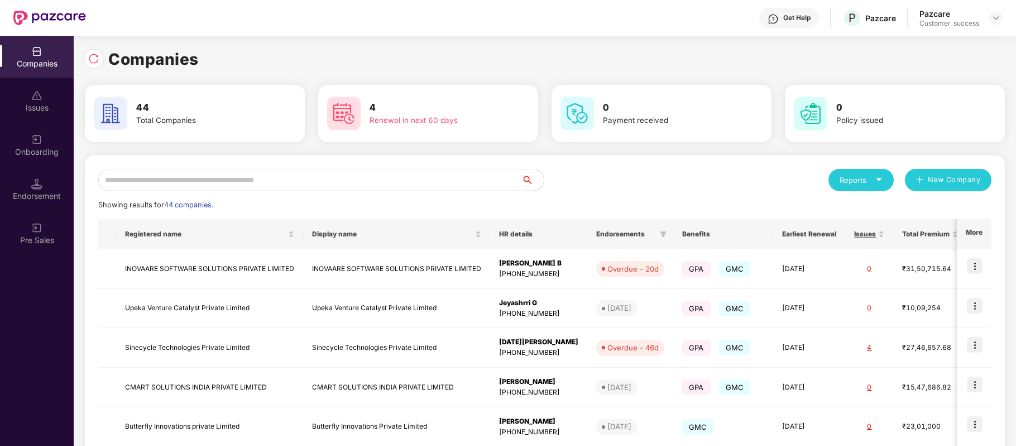
click at [269, 179] on input "text" at bounding box center [309, 180] width 423 height 22
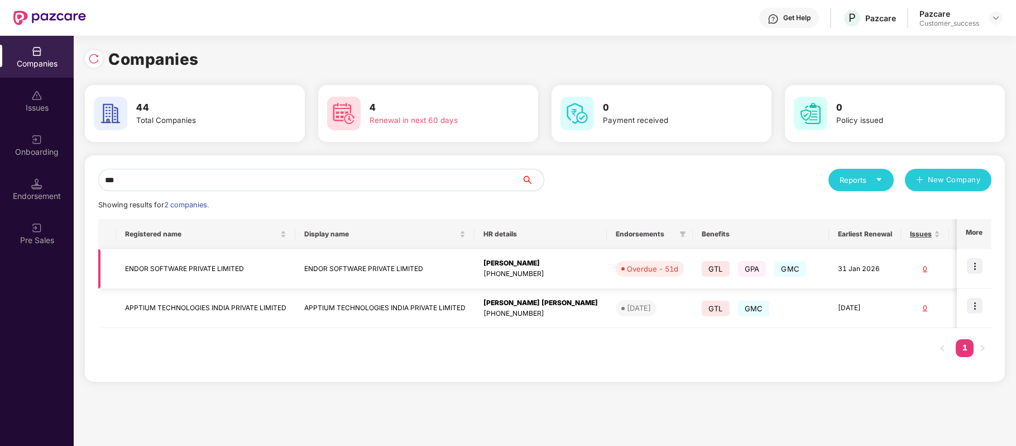
type input "***"
click at [975, 265] on img at bounding box center [975, 266] width 16 height 16
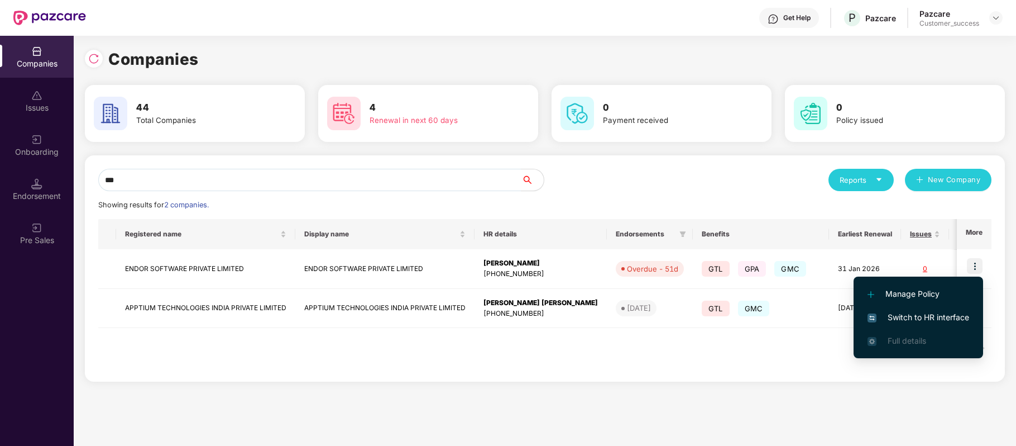
click at [947, 323] on span "Switch to HR interface" at bounding box center [919, 317] width 102 height 12
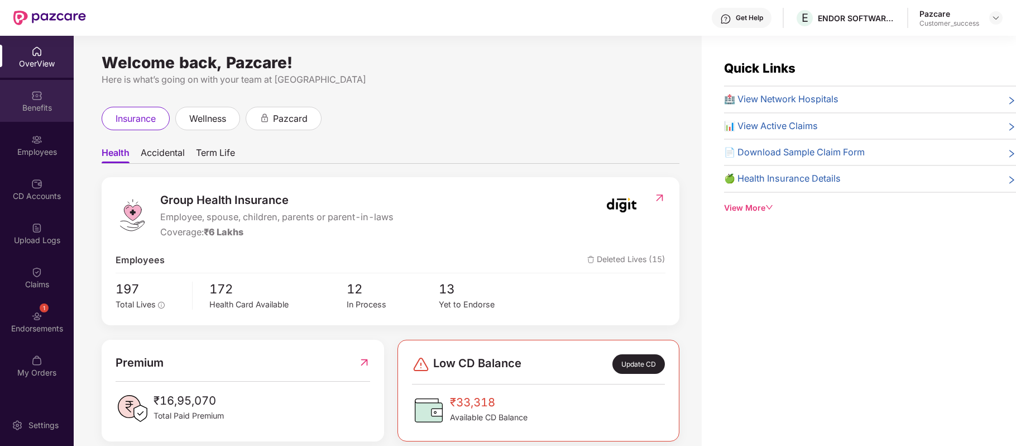
click at [37, 112] on div "Benefits" at bounding box center [37, 107] width 74 height 11
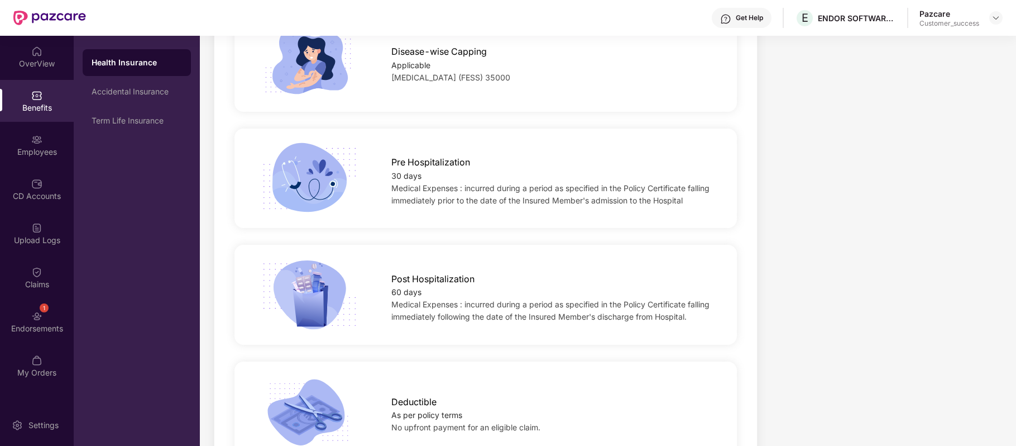
scroll to position [606, 0]
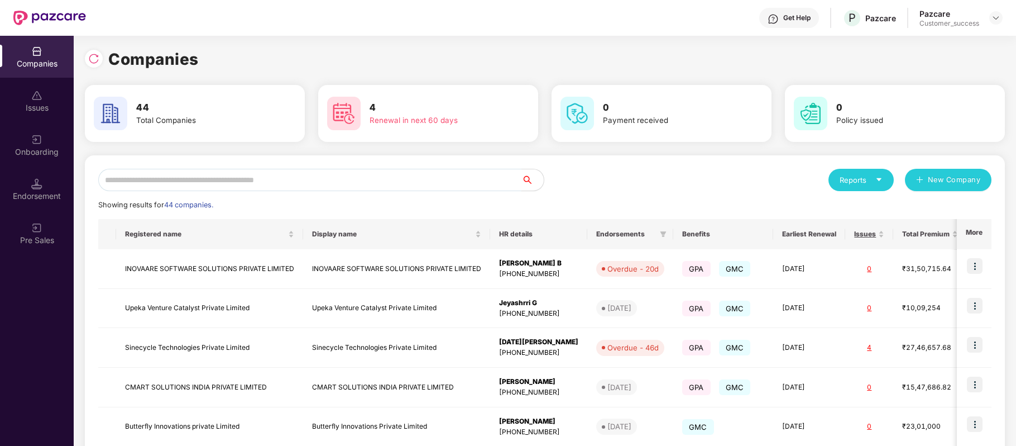
click at [297, 180] on input "text" at bounding box center [309, 180] width 423 height 22
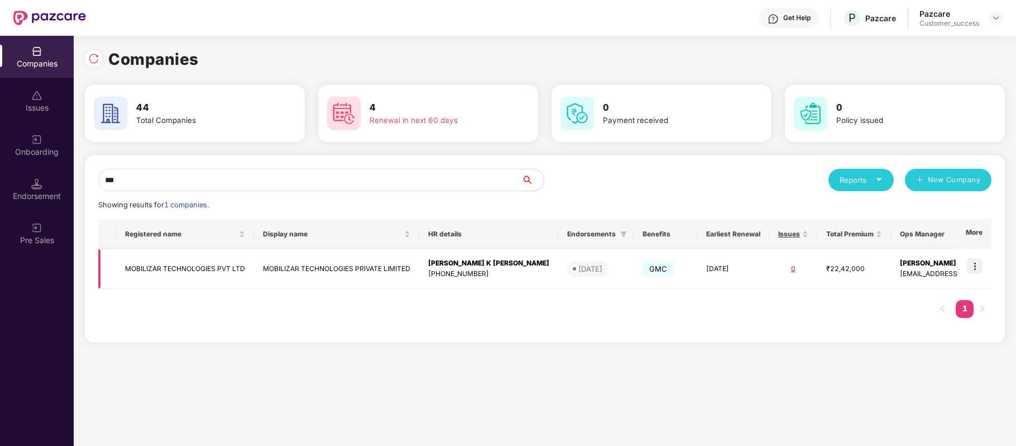
type input "***"
click at [977, 262] on img at bounding box center [975, 266] width 16 height 16
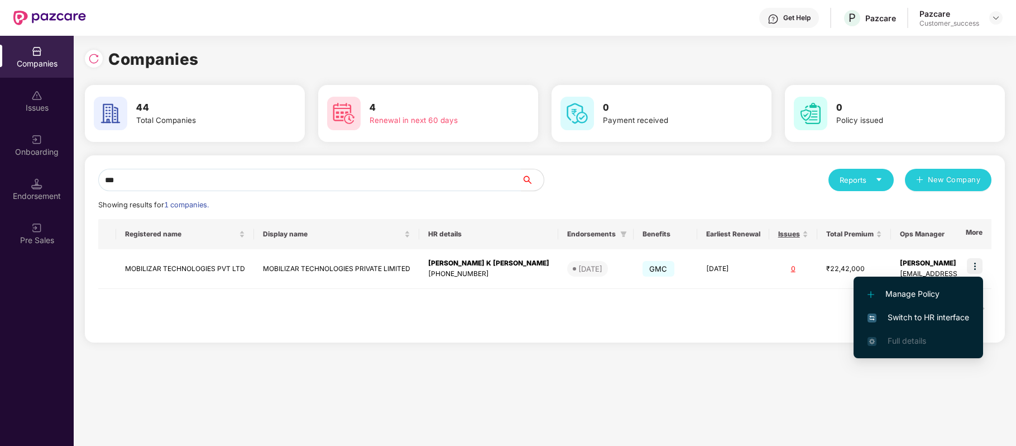
click at [949, 309] on li "Switch to HR interface" at bounding box center [919, 316] width 130 height 23
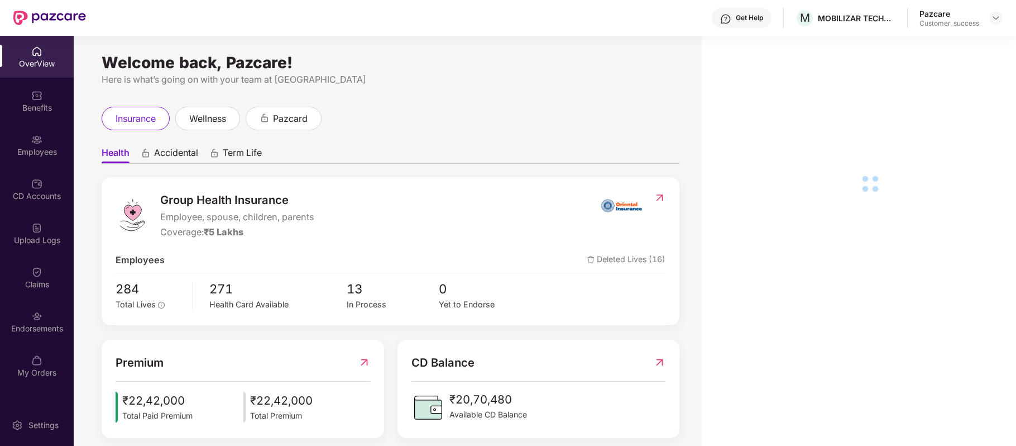
click at [42, 106] on div "Benefits" at bounding box center [37, 107] width 74 height 11
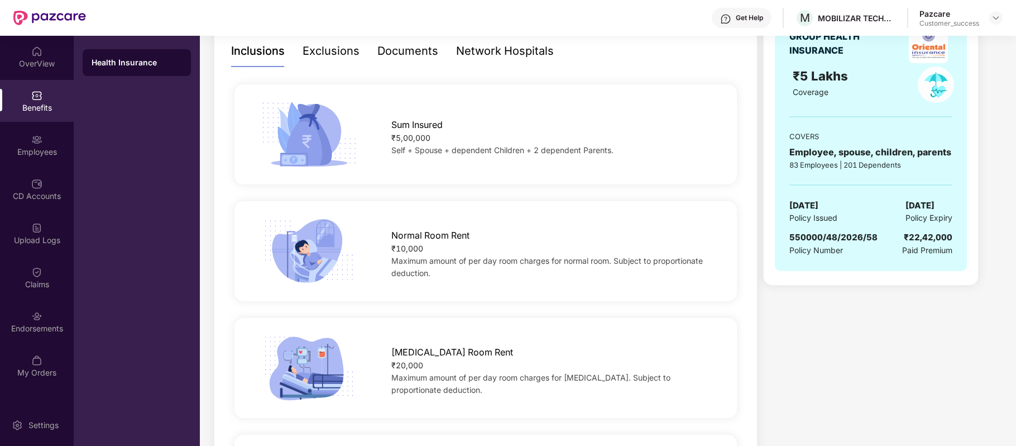
scroll to position [184, 0]
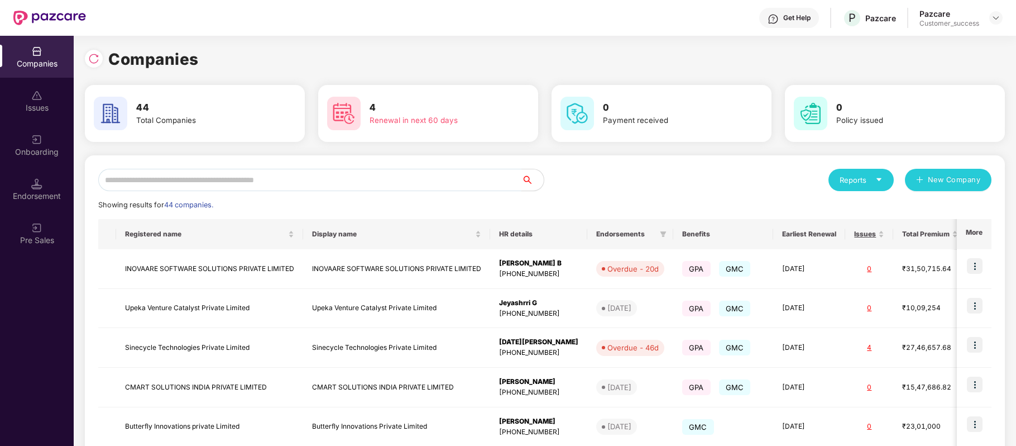
click at [318, 182] on input "text" at bounding box center [309, 180] width 423 height 22
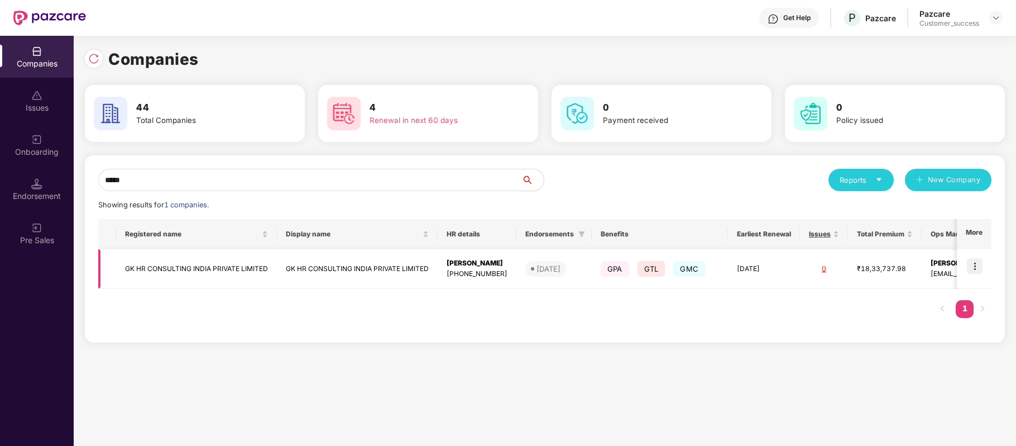
type input "*****"
click at [228, 264] on td "GK HR CONSULTING INDIA PRIVATE LIMITED" at bounding box center [196, 269] width 161 height 40
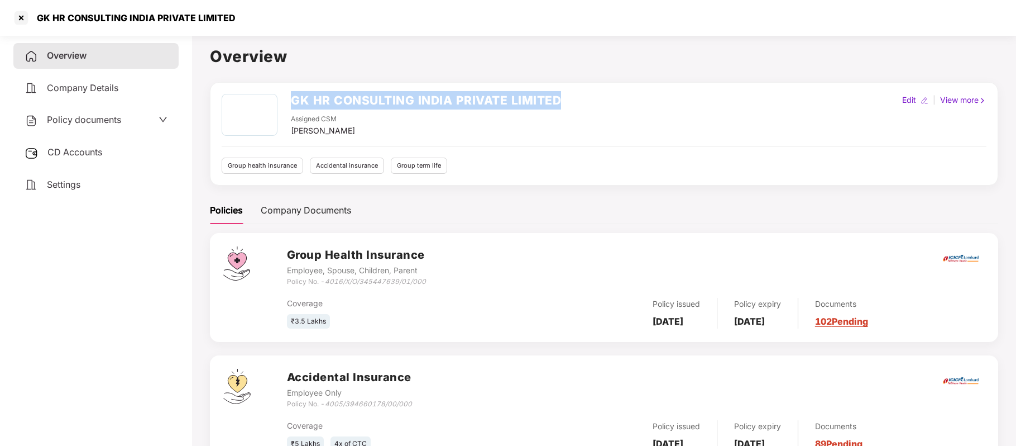
drag, startPoint x: 286, startPoint y: 97, endPoint x: 575, endPoint y: 97, distance: 289.2
click at [575, 97] on div "GK HR CONSULTING INDIA PRIVATE LIMITED Assigned CSM [PERSON_NAME] Edit | View m…" at bounding box center [604, 115] width 765 height 43
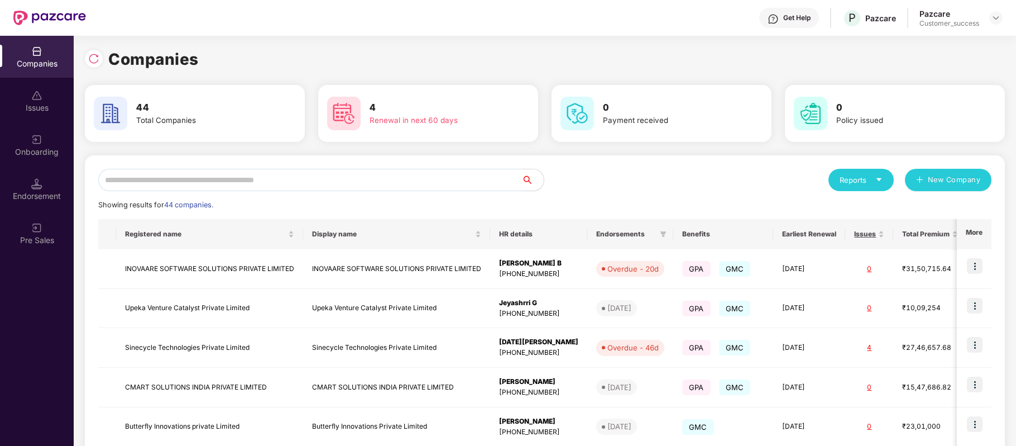
click at [282, 179] on input "text" at bounding box center [309, 180] width 423 height 22
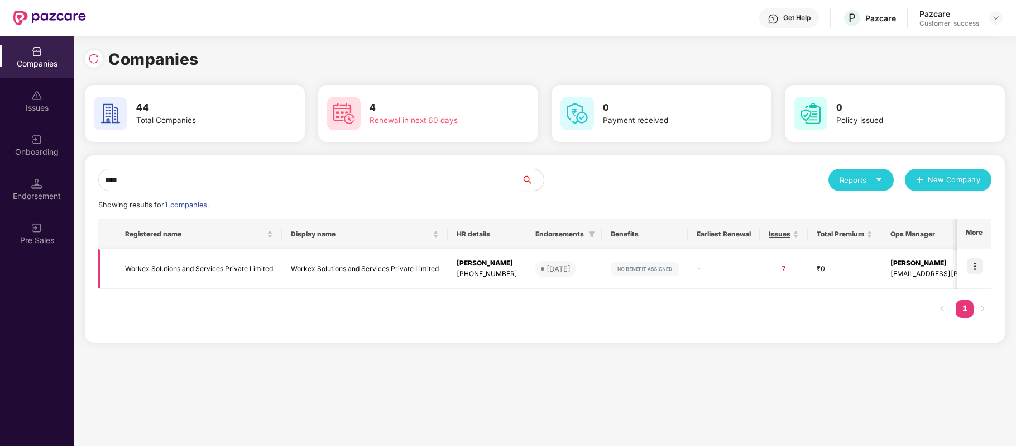
type input "****"
click at [220, 266] on td "Workex Solutions and Services Private Limited" at bounding box center [199, 269] width 166 height 40
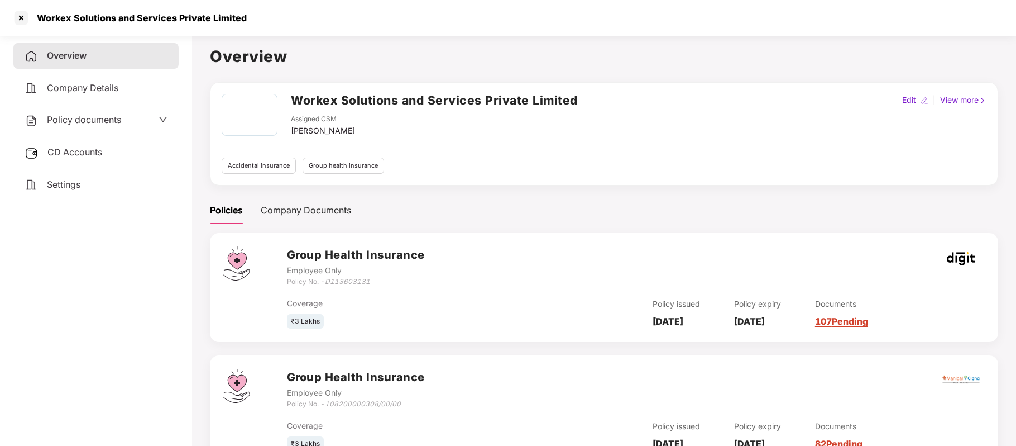
click at [107, 119] on span "Policy documents" at bounding box center [84, 119] width 74 height 11
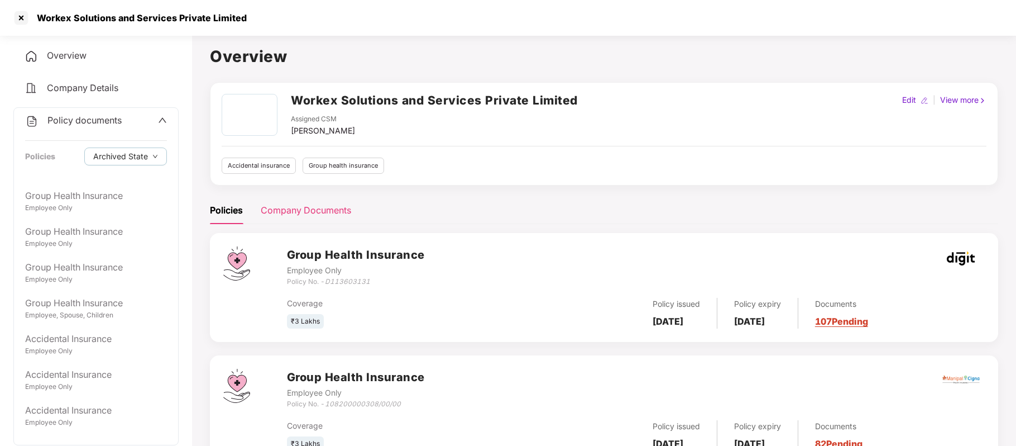
click at [311, 208] on div "Company Documents" at bounding box center [306, 210] width 90 height 14
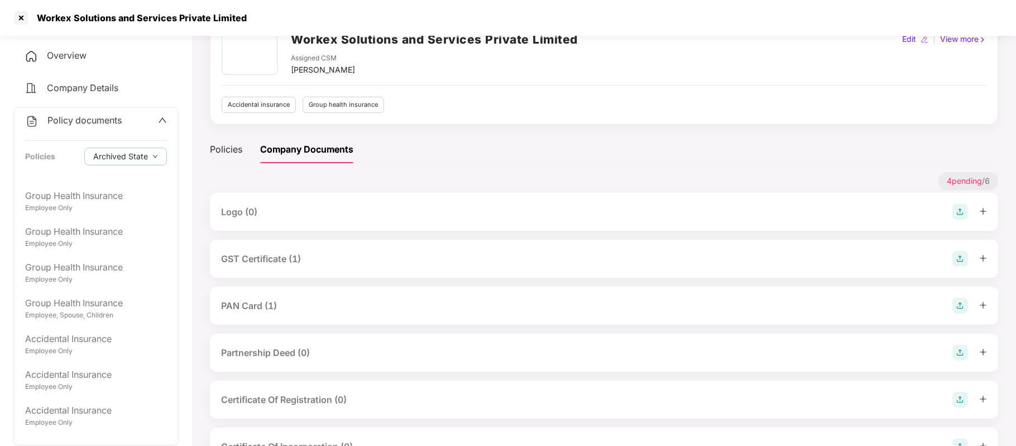
scroll to position [63, 0]
click at [289, 260] on div "GST Certificate (1)" at bounding box center [261, 257] width 80 height 14
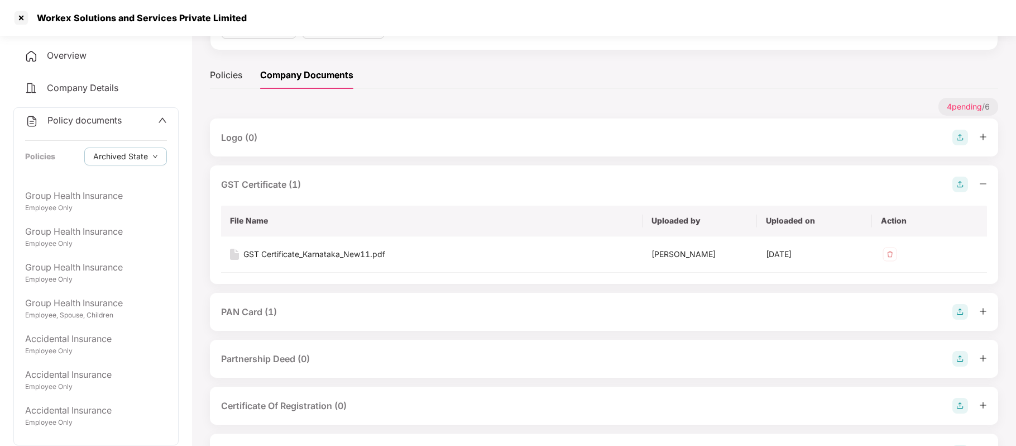
scroll to position [136, 0]
click at [340, 253] on div "GST Certificate_Karnataka_New11.pdf" at bounding box center [314, 253] width 142 height 12
click at [264, 311] on div "PAN Card (1)" at bounding box center [249, 311] width 56 height 14
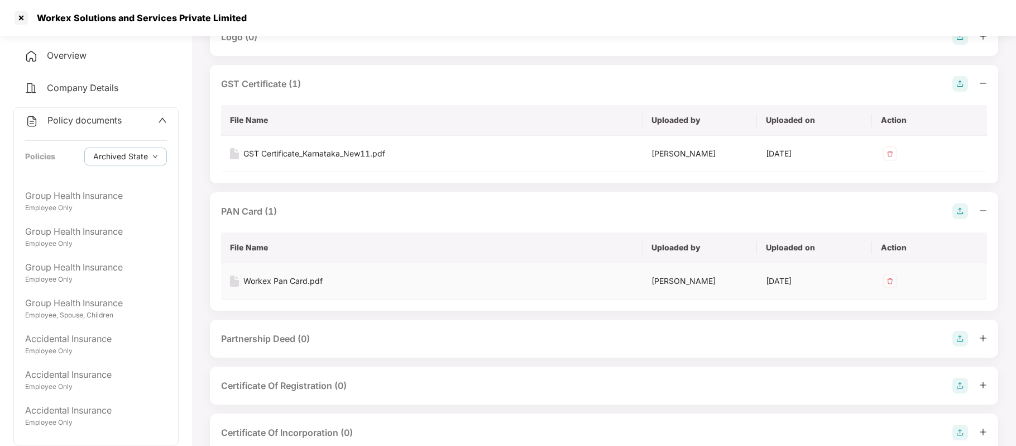
scroll to position [240, 0]
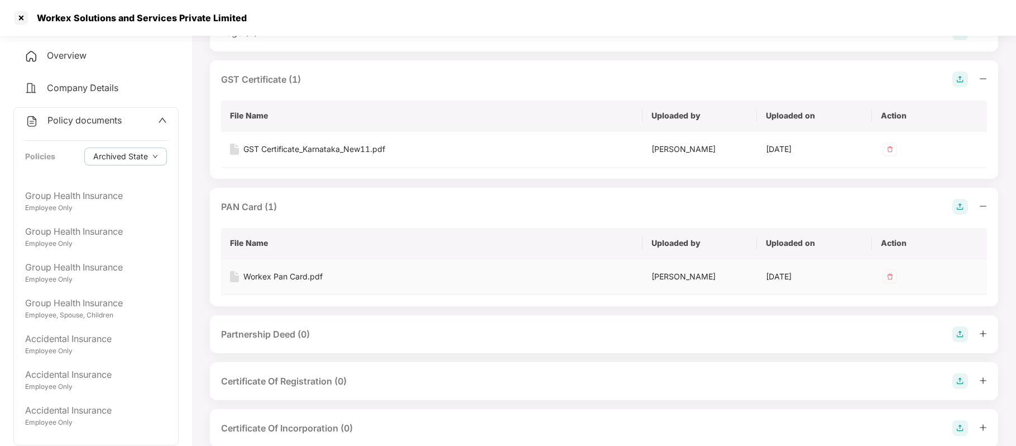
click at [300, 280] on div "Workex Pan Card.pdf" at bounding box center [282, 276] width 79 height 12
click at [23, 17] on div at bounding box center [21, 18] width 18 height 18
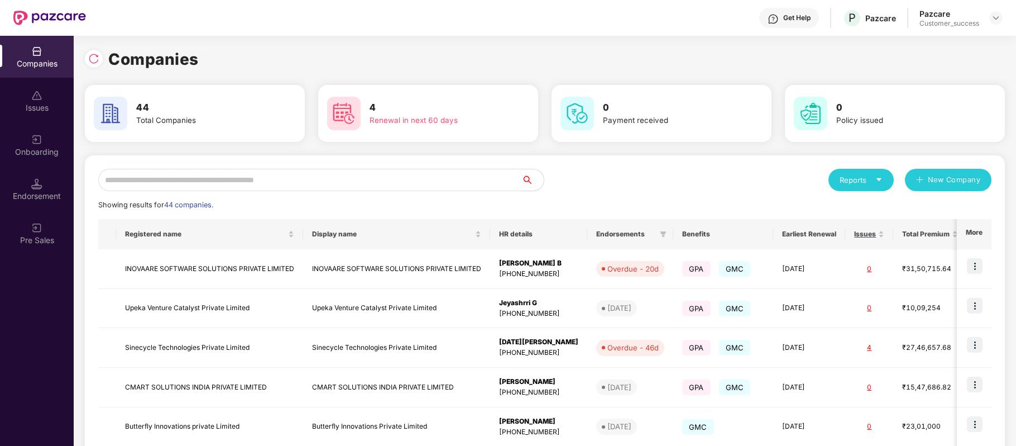
click at [300, 180] on input "text" at bounding box center [309, 180] width 423 height 22
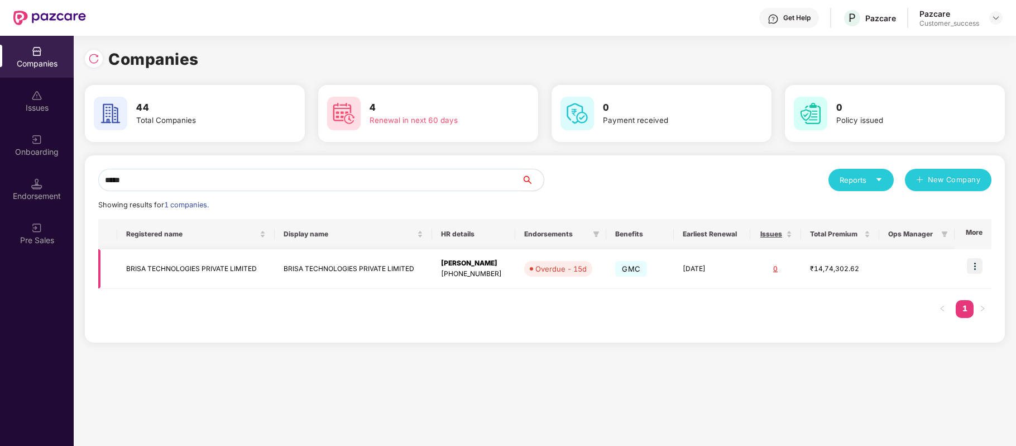
type input "*****"
click at [976, 264] on img at bounding box center [975, 266] width 16 height 16
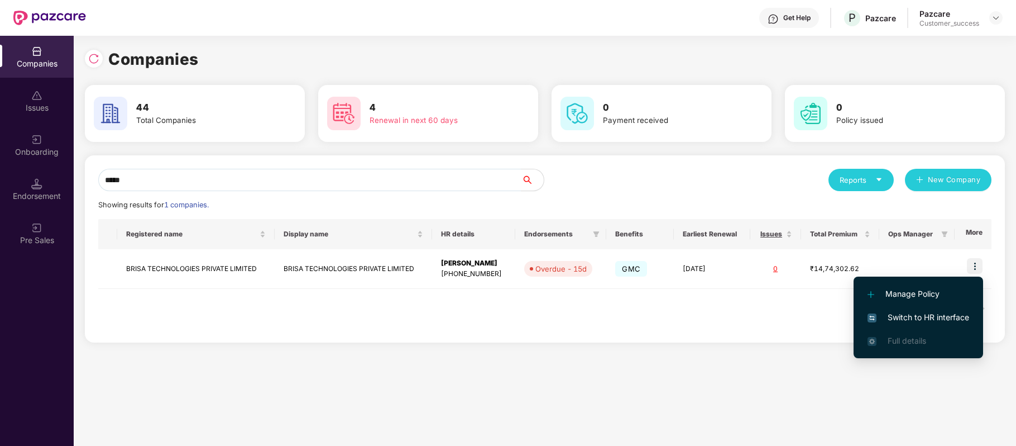
click at [936, 316] on span "Switch to HR interface" at bounding box center [919, 317] width 102 height 12
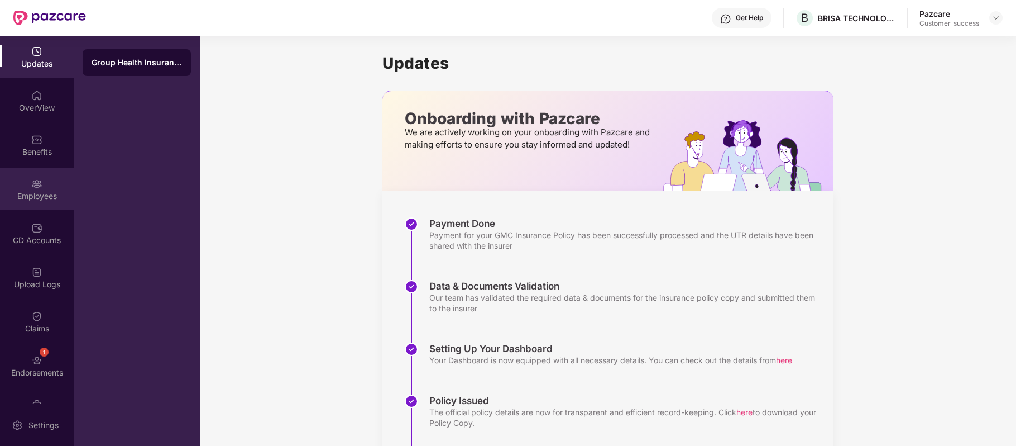
click at [39, 195] on div "Employees" at bounding box center [37, 195] width 74 height 11
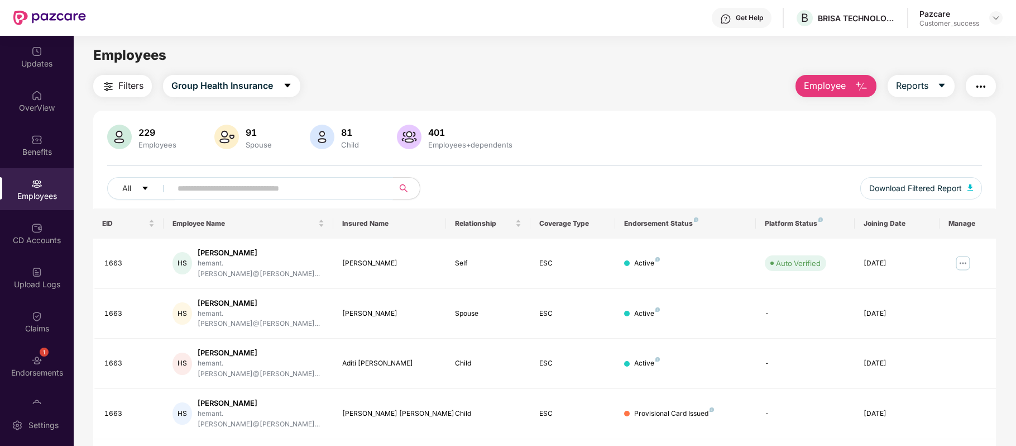
click at [244, 194] on input "text" at bounding box center [278, 188] width 200 height 17
paste input "*********"
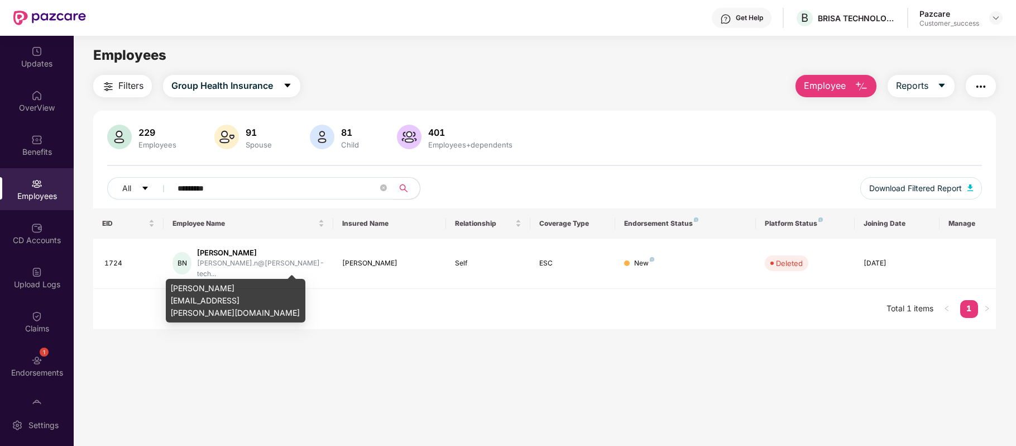
type input "*********"
drag, startPoint x: 166, startPoint y: 286, endPoint x: 275, endPoint y: 288, distance: 108.3
click at [275, 288] on div "[PERSON_NAME][EMAIL_ADDRESS][PERSON_NAME][DOMAIN_NAME]" at bounding box center [236, 301] width 140 height 44
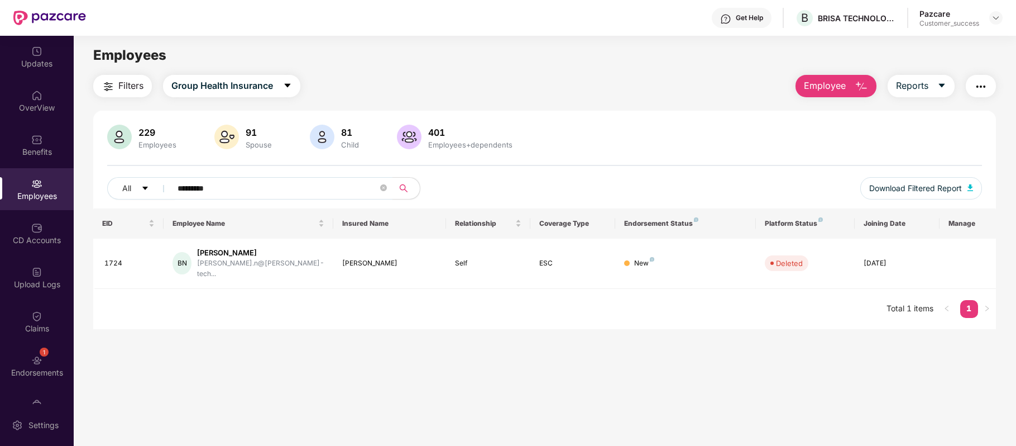
click at [842, 89] on span "Employee" at bounding box center [825, 86] width 42 height 14
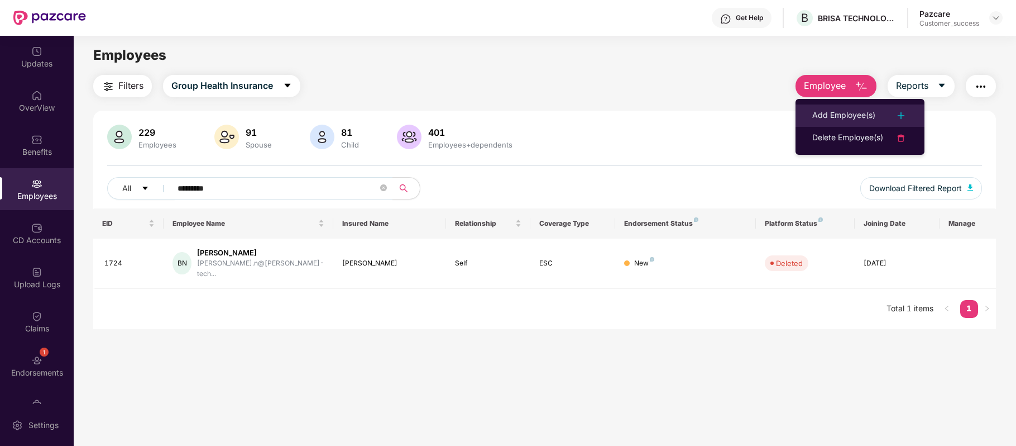
click at [834, 108] on li "Add Employee(s)" at bounding box center [860, 115] width 129 height 22
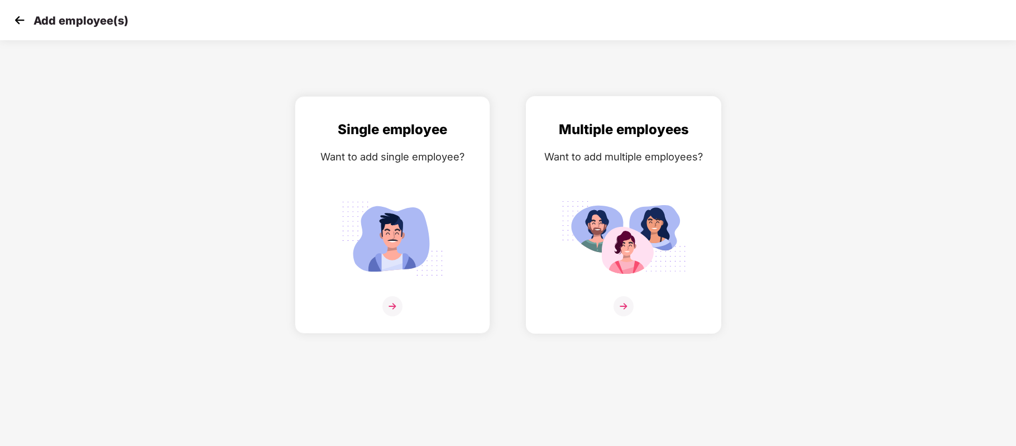
click at [622, 300] on img at bounding box center [624, 306] width 20 height 20
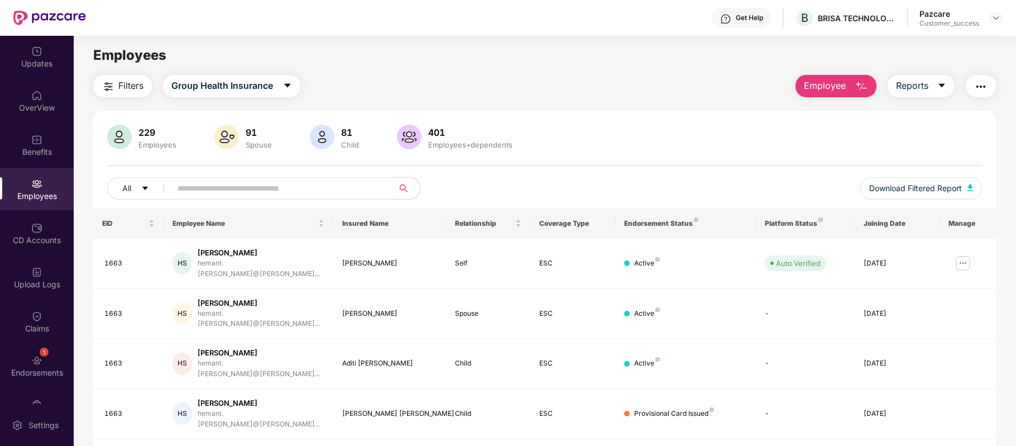
click at [838, 87] on span "Employee" at bounding box center [825, 86] width 42 height 14
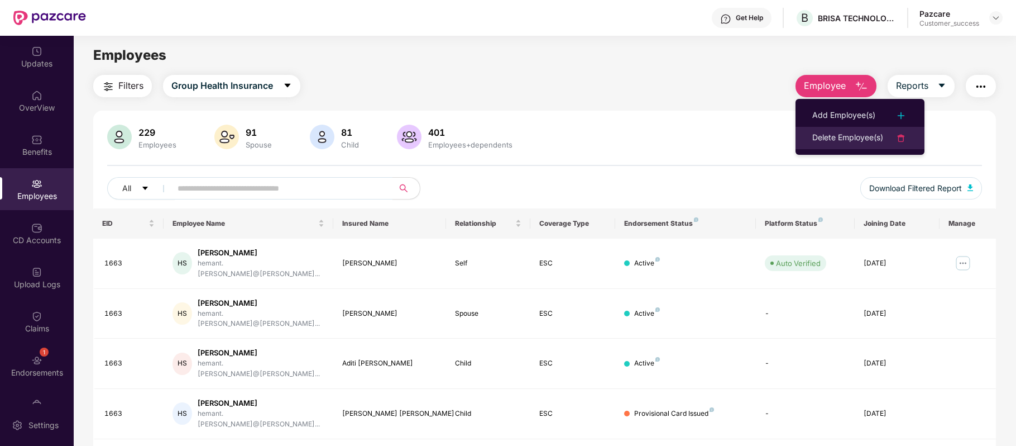
click at [834, 132] on div "Delete Employee(s)" at bounding box center [847, 137] width 71 height 13
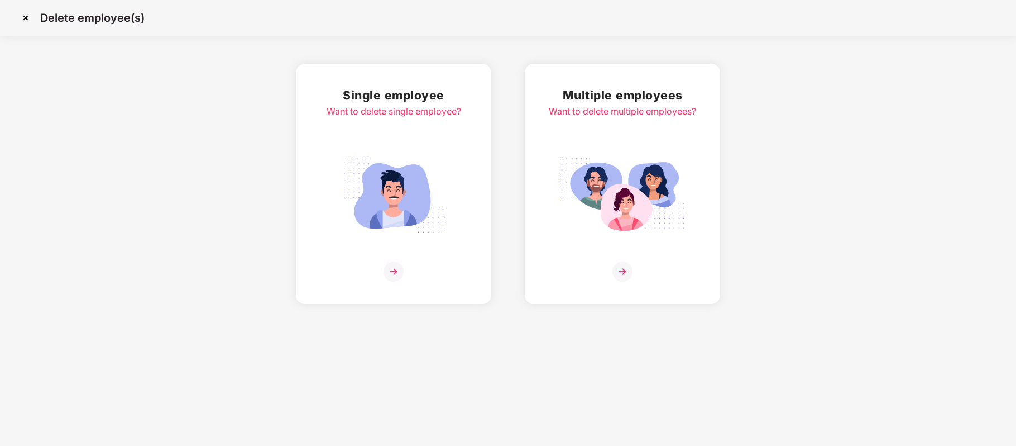
click at [613, 268] on img at bounding box center [622, 271] width 20 height 20
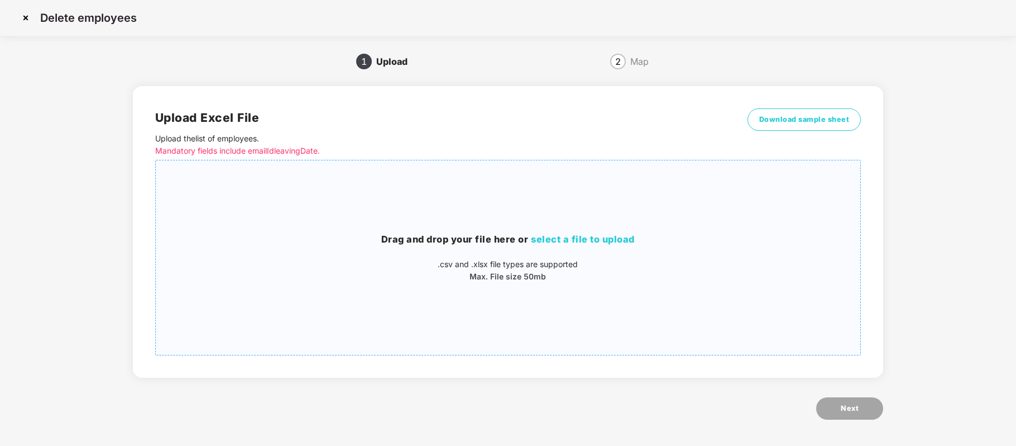
click at [584, 237] on span "select a file to upload" at bounding box center [583, 238] width 104 height 11
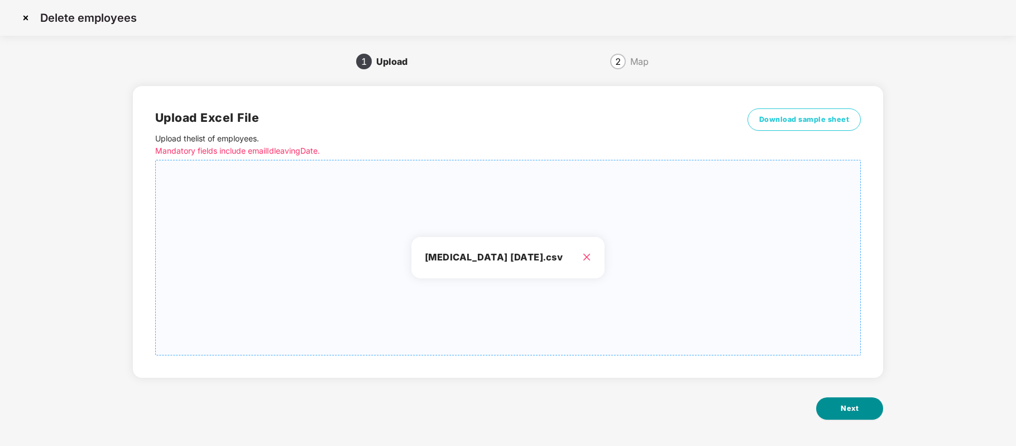
click at [845, 403] on span "Next" at bounding box center [850, 408] width 18 height 11
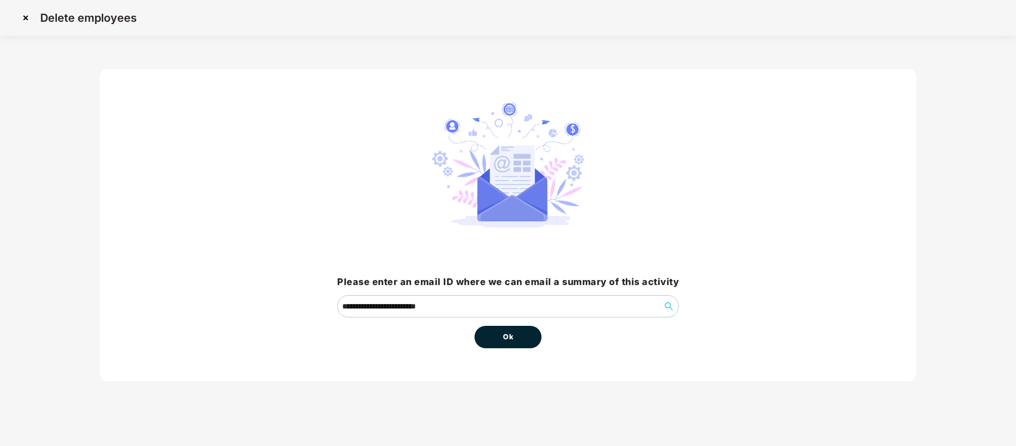
click at [494, 342] on button "Ok" at bounding box center [508, 336] width 67 height 22
click at [501, 341] on button "Ok" at bounding box center [508, 336] width 67 height 22
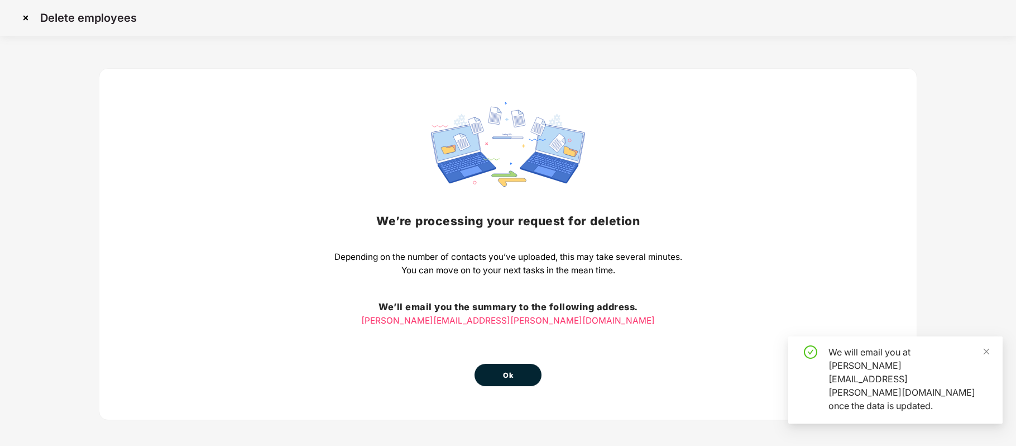
click at [504, 365] on button "Ok" at bounding box center [508, 374] width 67 height 22
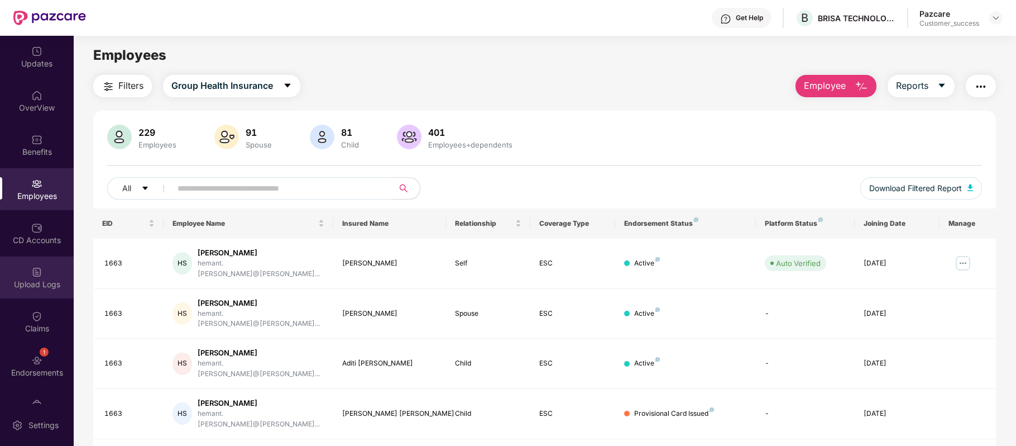
click at [34, 279] on div "Upload Logs" at bounding box center [37, 284] width 74 height 11
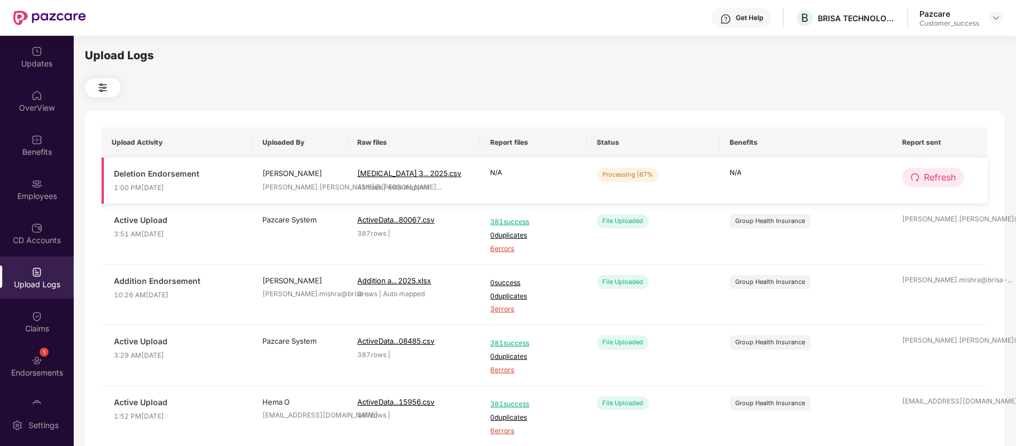
click at [920, 175] on button "Refresh" at bounding box center [933, 177] width 62 height 20
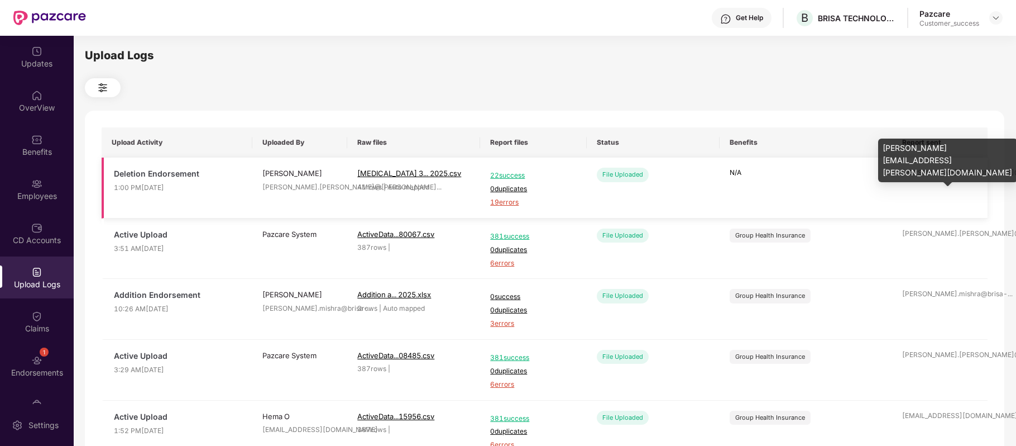
click at [925, 174] on div "[PERSON_NAME].[PERSON_NAME]@[PERSON_NAME] ..." at bounding box center [939, 172] width 75 height 11
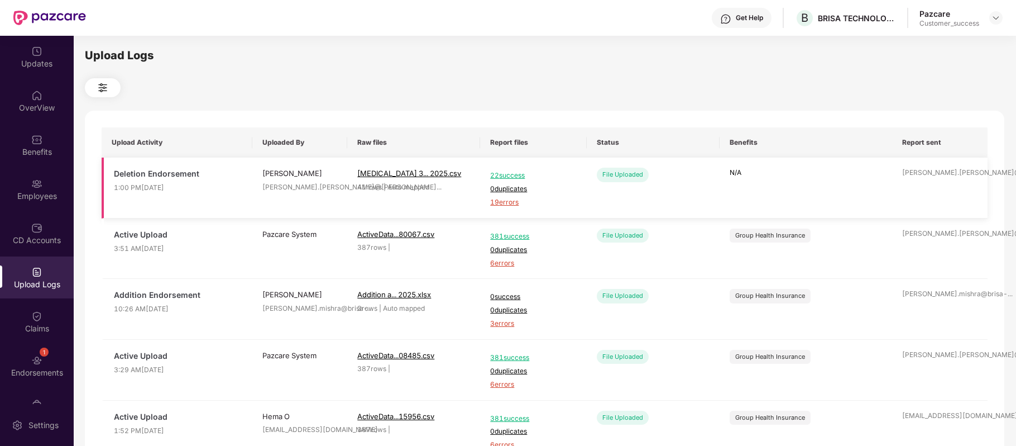
click at [516, 202] on span "19 errors" at bounding box center [533, 202] width 86 height 11
click at [36, 186] on img at bounding box center [36, 183] width 11 height 11
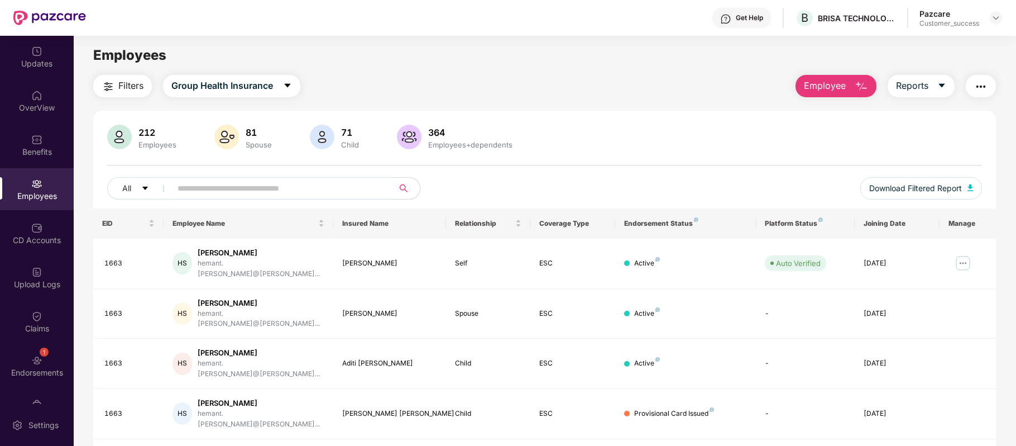
click at [329, 188] on input "text" at bounding box center [278, 188] width 200 height 17
paste input "**********"
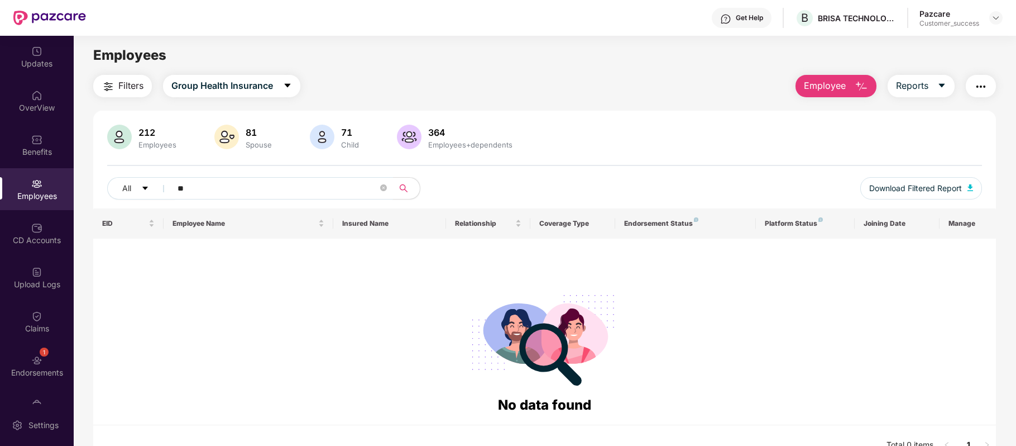
type input "*"
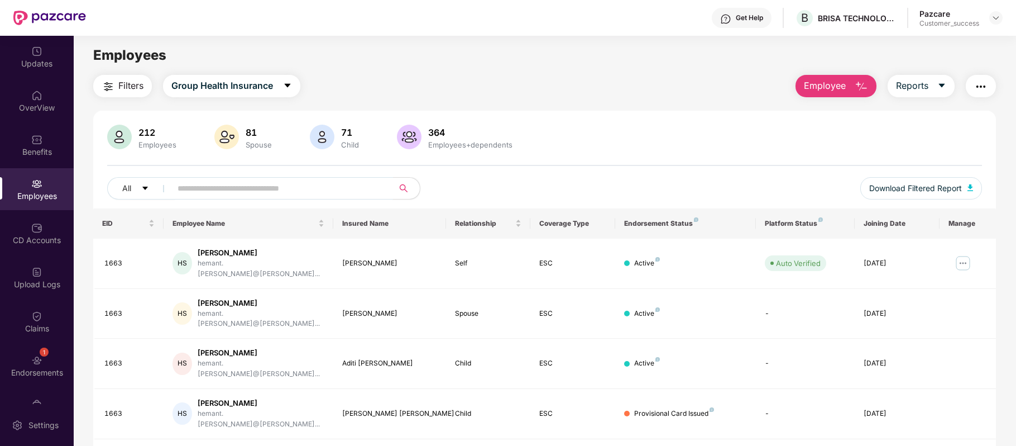
paste input "**********"
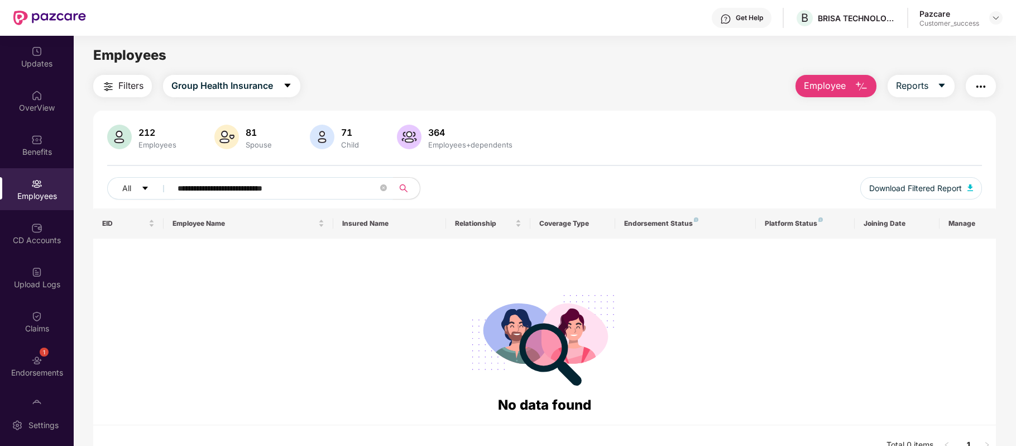
drag, startPoint x: 309, startPoint y: 190, endPoint x: 58, endPoint y: 197, distance: 251.3
click at [58, 197] on div "**********" at bounding box center [508, 241] width 1016 height 410
paste input "text"
click at [284, 86] on button "Group Health Insurance" at bounding box center [231, 86] width 137 height 22
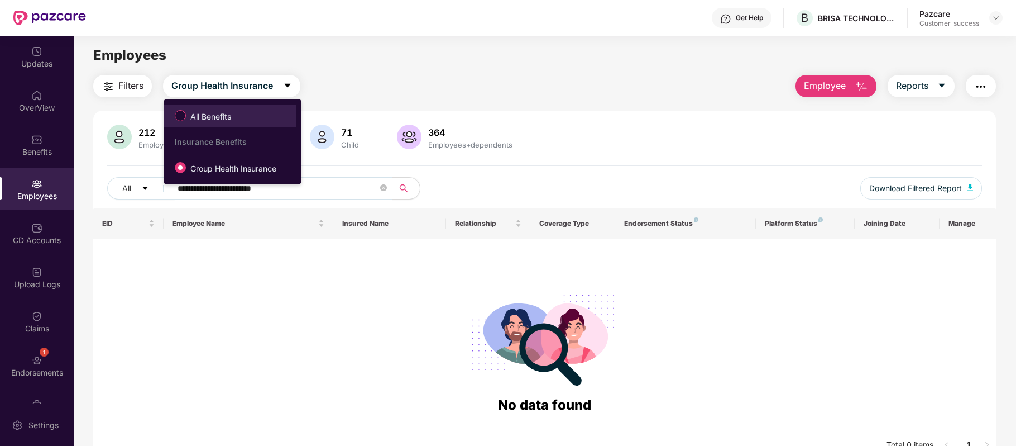
click at [235, 107] on label "All Benefits" at bounding box center [205, 115] width 72 height 19
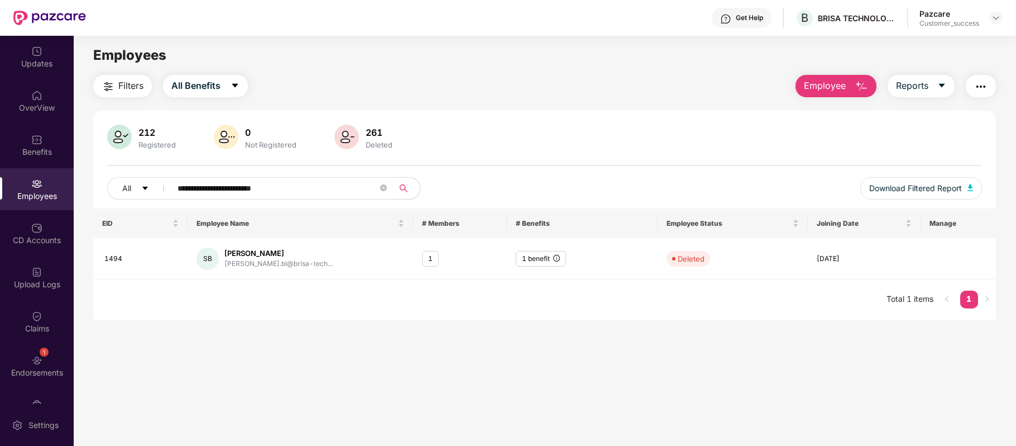
drag, startPoint x: 296, startPoint y: 188, endPoint x: 60, endPoint y: 192, distance: 235.6
click at [60, 192] on div "**********" at bounding box center [508, 241] width 1016 height 410
paste input "text"
drag, startPoint x: 289, startPoint y: 188, endPoint x: 51, endPoint y: 181, distance: 237.4
click at [51, 181] on div "**********" at bounding box center [508, 241] width 1016 height 410
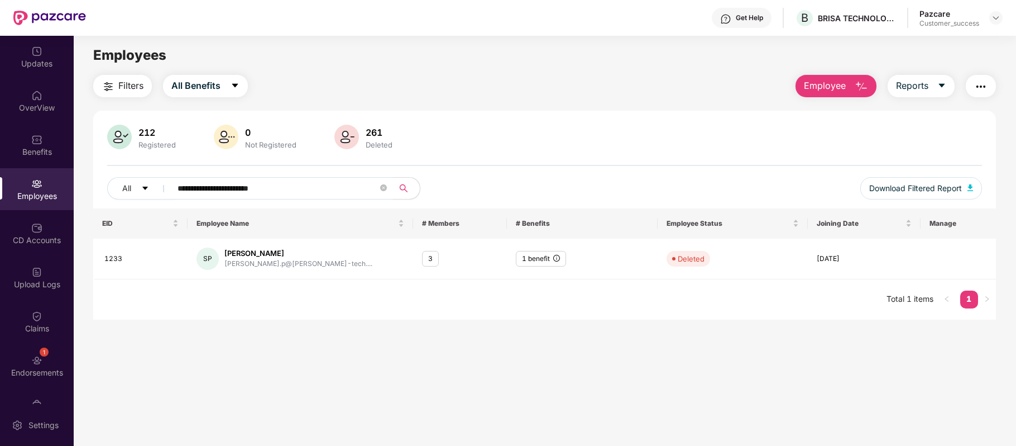
paste input "text"
type input "**********"
click at [228, 92] on button "All Benefits" at bounding box center [205, 86] width 85 height 22
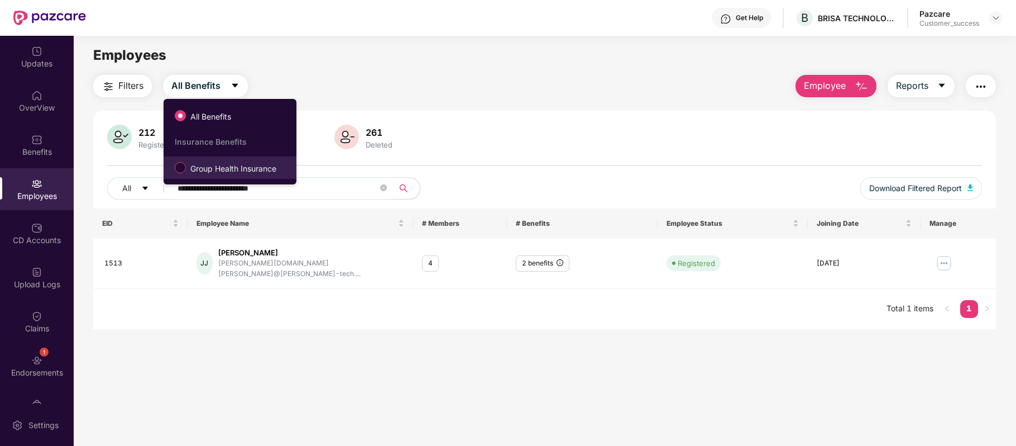
click at [219, 164] on span "Group Health Insurance" at bounding box center [233, 168] width 95 height 12
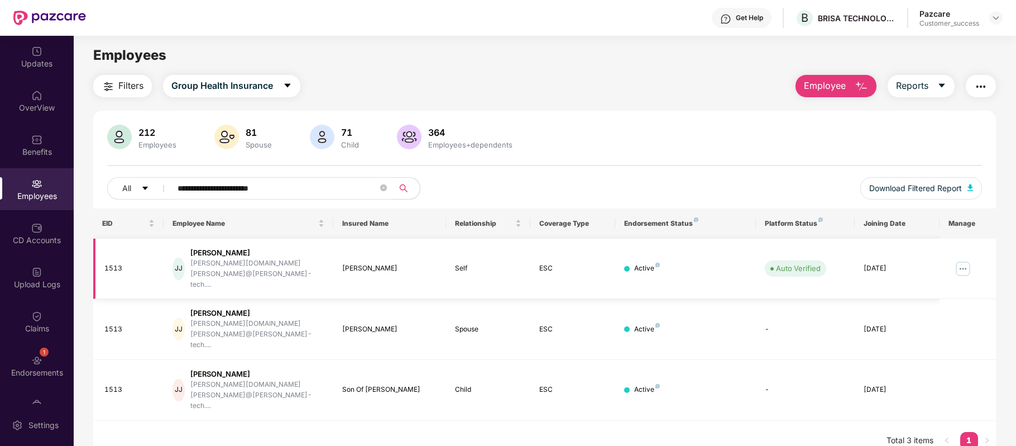
click at [967, 260] on img at bounding box center [963, 269] width 18 height 18
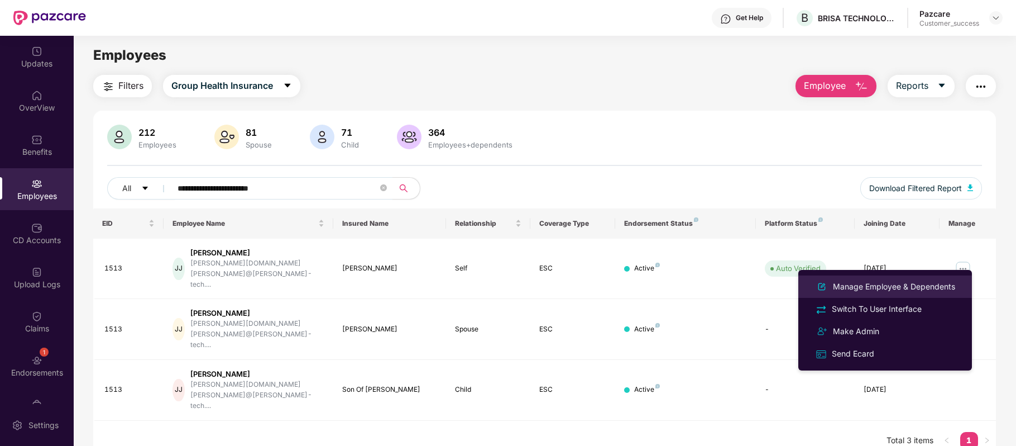
click at [887, 284] on div "Manage Employee & Dependents" at bounding box center [894, 286] width 127 height 12
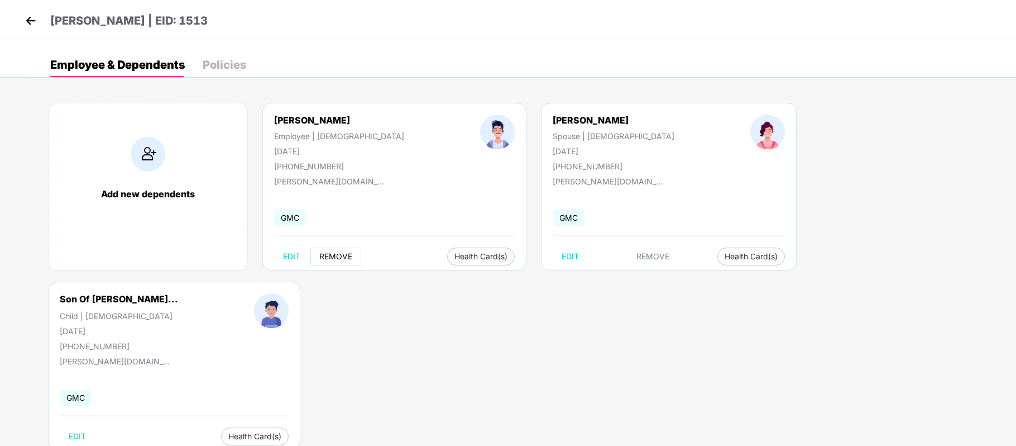
click at [340, 253] on span "REMOVE" at bounding box center [335, 256] width 33 height 9
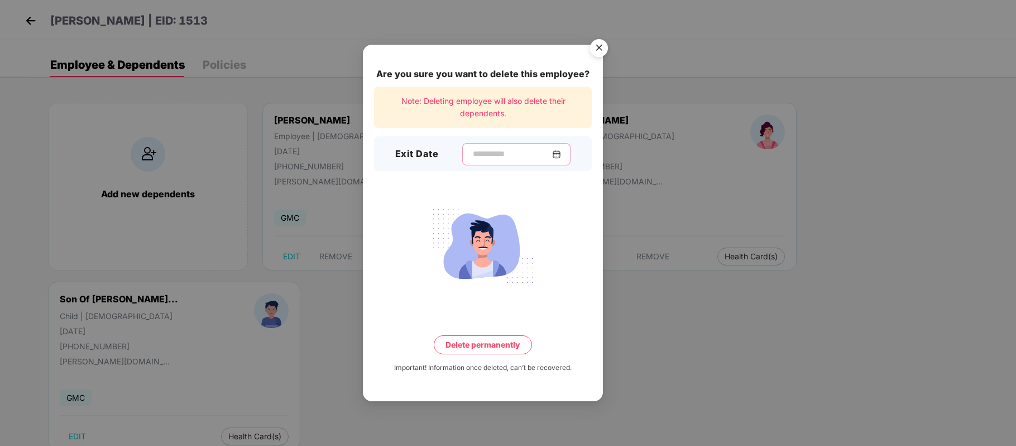
click at [523, 157] on input at bounding box center [512, 154] width 80 height 12
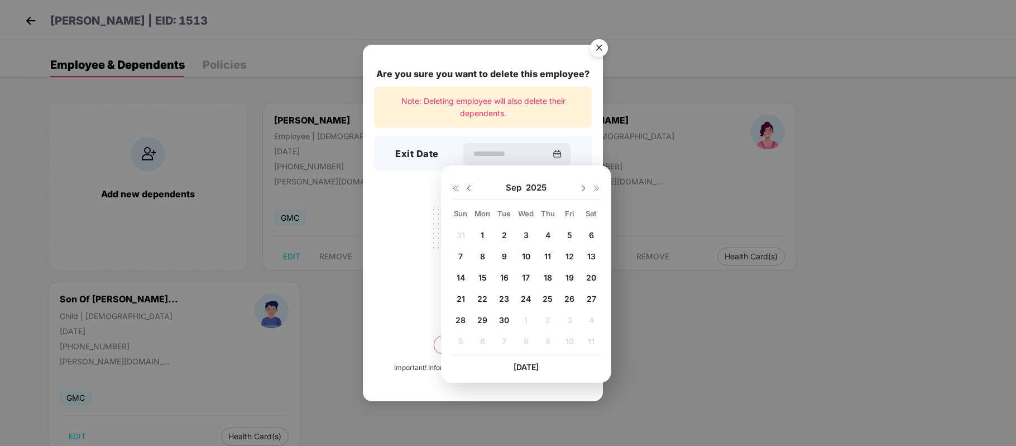
click at [528, 269] on div "17" at bounding box center [526, 277] width 20 height 17
click at [525, 279] on span "17" at bounding box center [526, 276] width 8 height 9
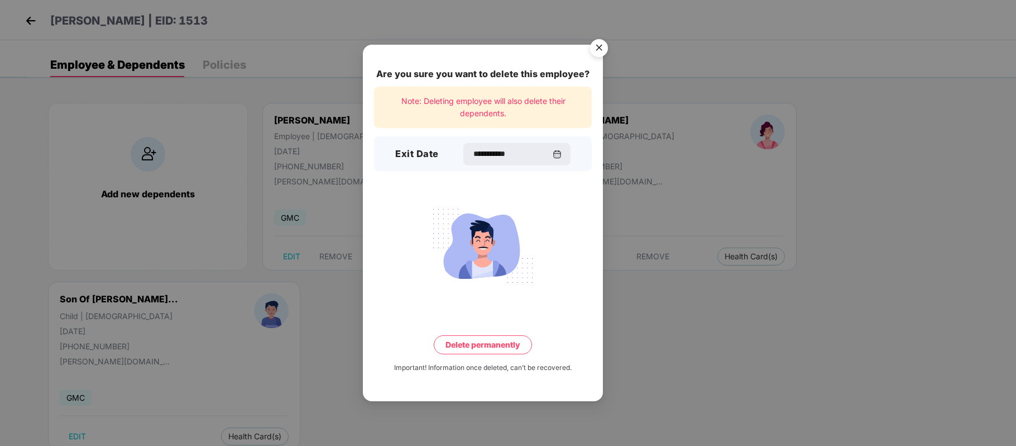
type input "**********"
click at [499, 344] on button "Delete permanently" at bounding box center [483, 344] width 98 height 19
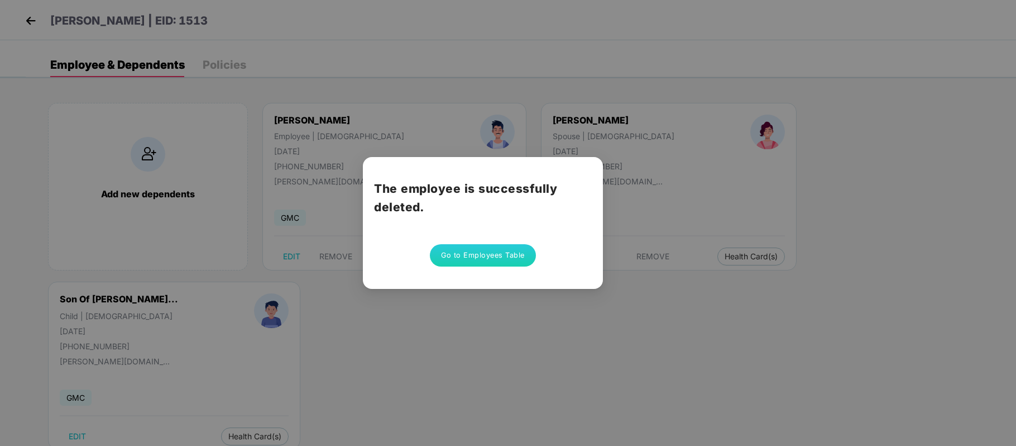
click at [478, 251] on button "Go to Employees Table" at bounding box center [483, 255] width 106 height 22
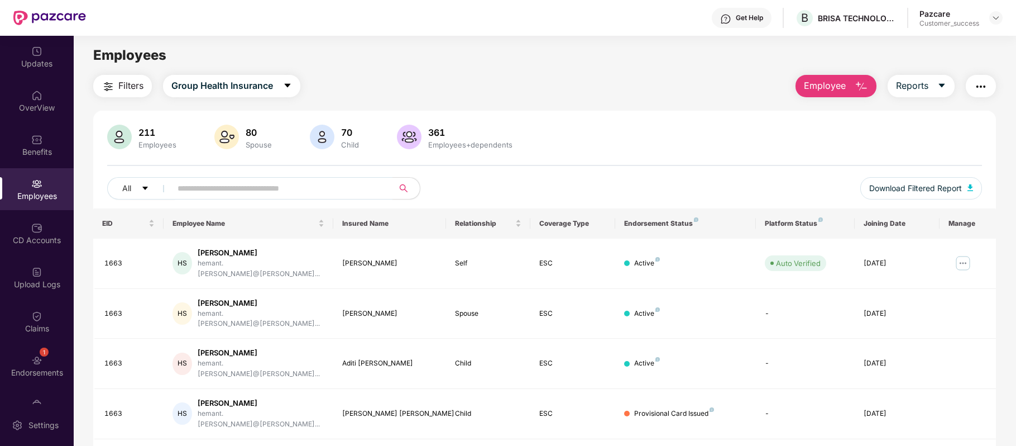
click at [853, 90] on button "Employee" at bounding box center [836, 86] width 81 height 22
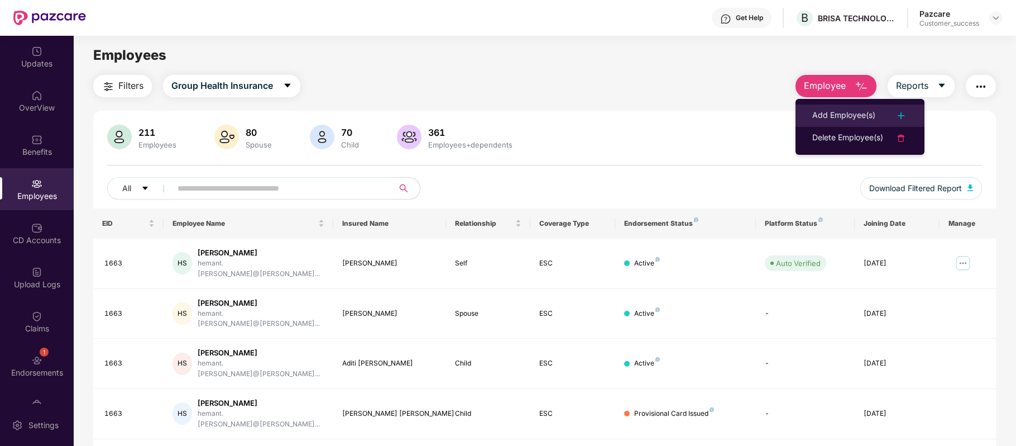
click at [841, 113] on div "Add Employee(s)" at bounding box center [843, 115] width 63 height 13
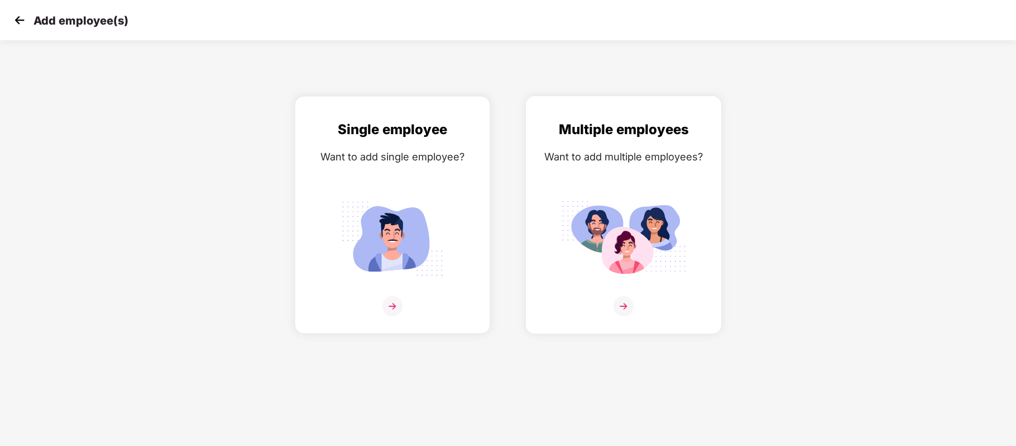
click at [624, 302] on img at bounding box center [624, 306] width 20 height 20
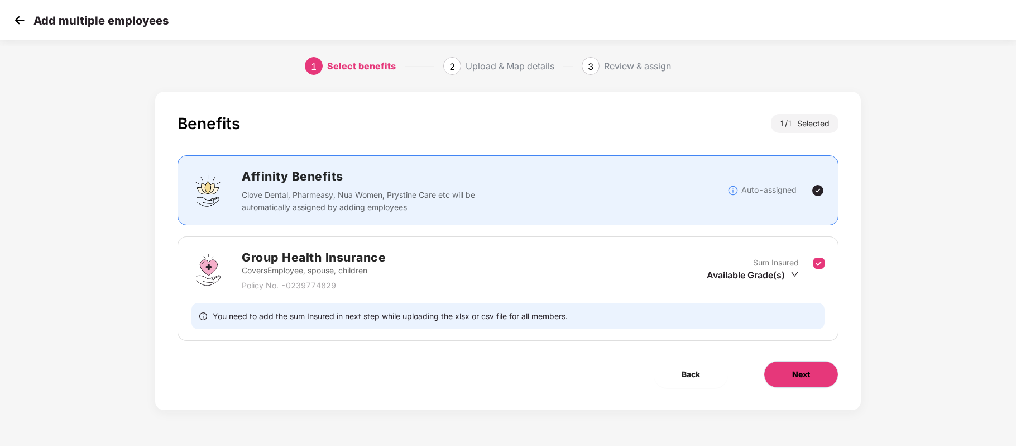
click at [779, 380] on button "Next" at bounding box center [801, 374] width 75 height 27
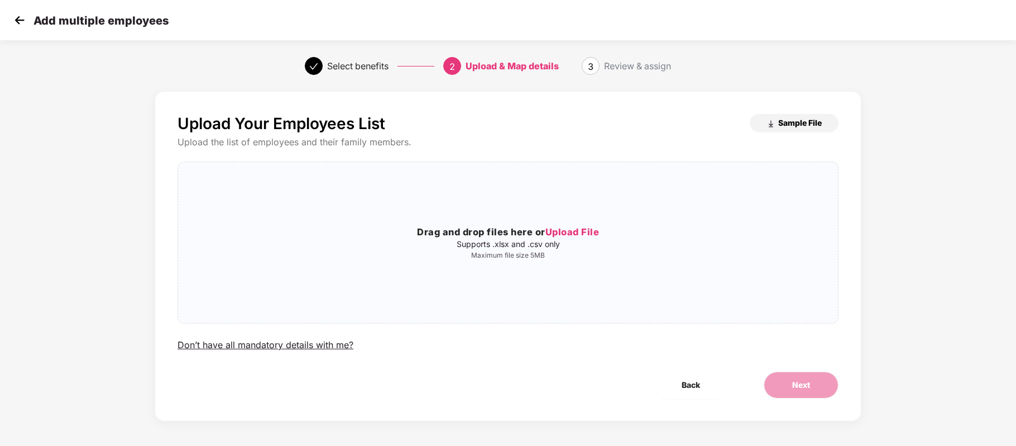
click at [794, 117] on span "Sample File" at bounding box center [800, 122] width 44 height 11
